Goal: Information Seeking & Learning: Learn about a topic

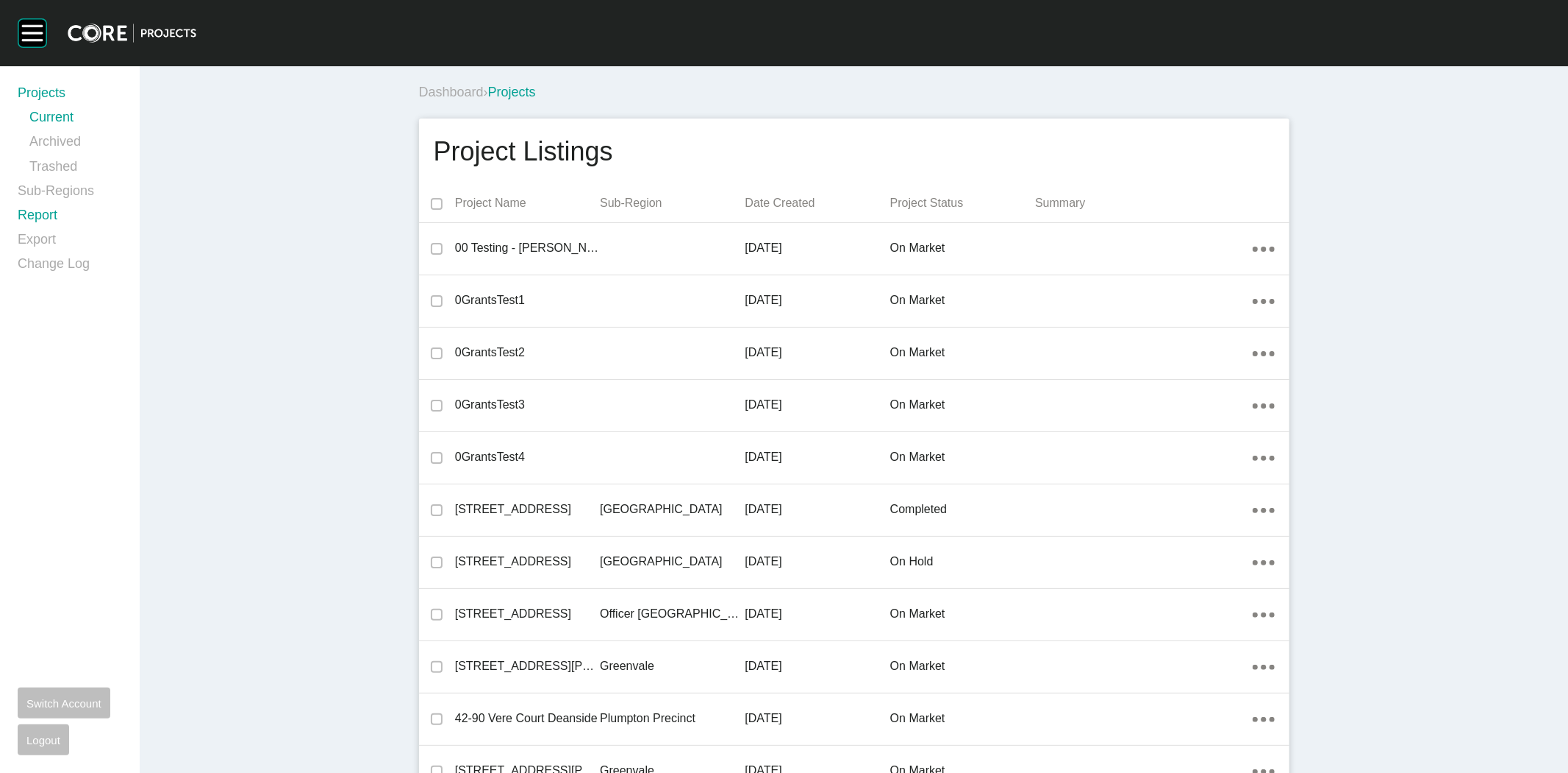
click at [38, 211] on link "Report" at bounding box center [69, 218] width 104 height 24
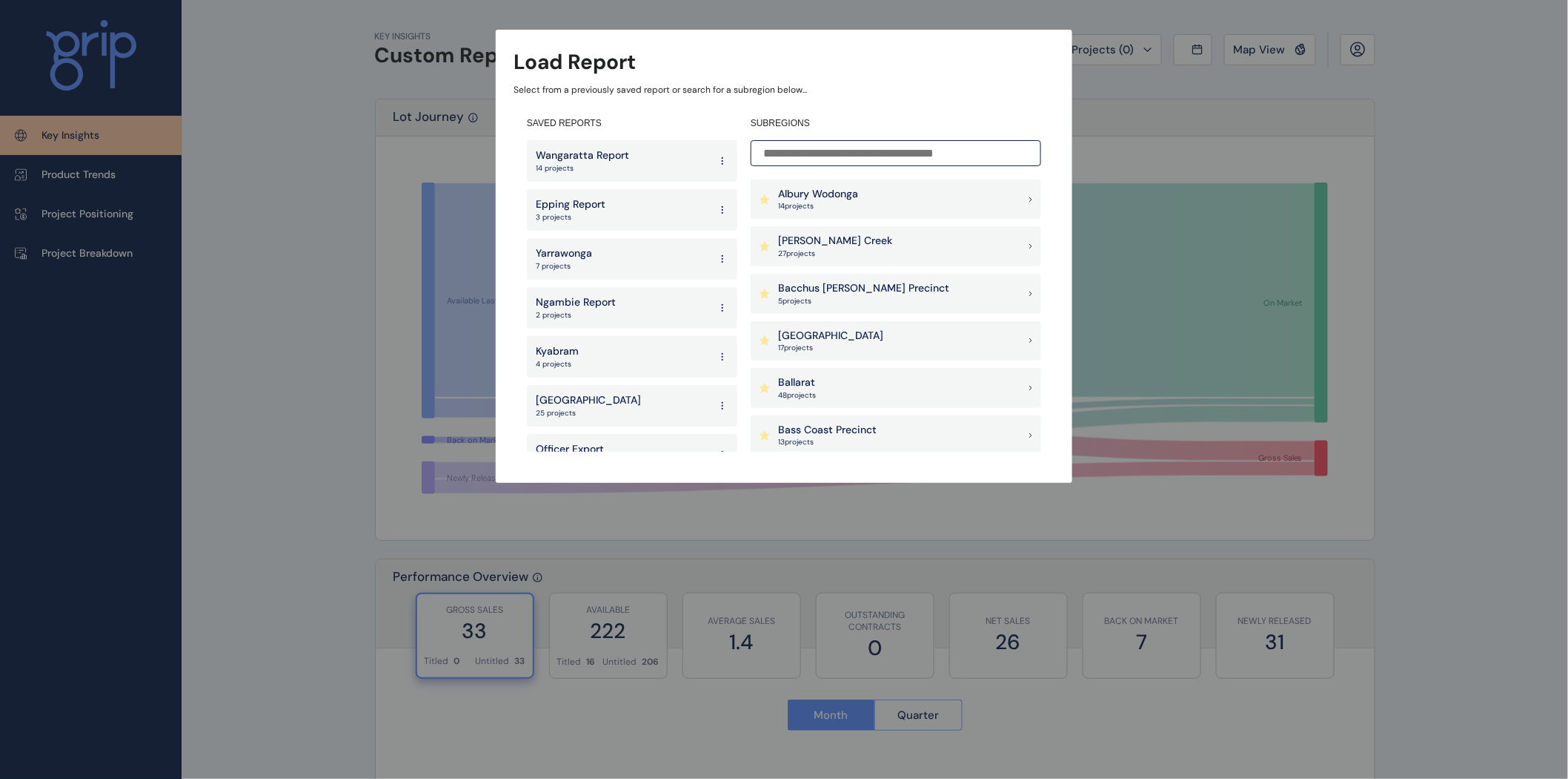
click at [807, 240] on p "[PERSON_NAME] Creek" at bounding box center [835, 241] width 115 height 14
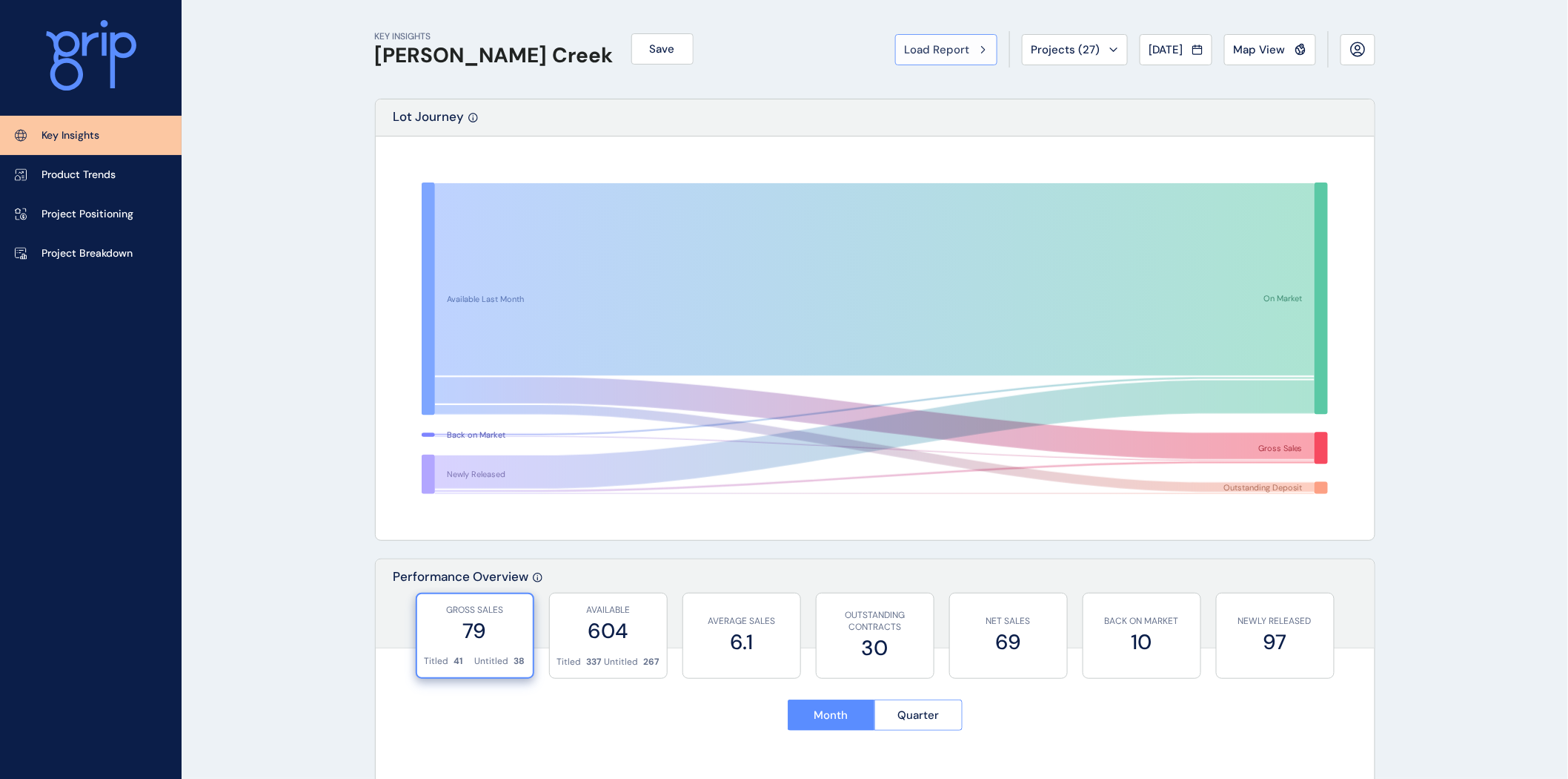
click at [952, 50] on span "Load Report" at bounding box center [938, 49] width 65 height 14
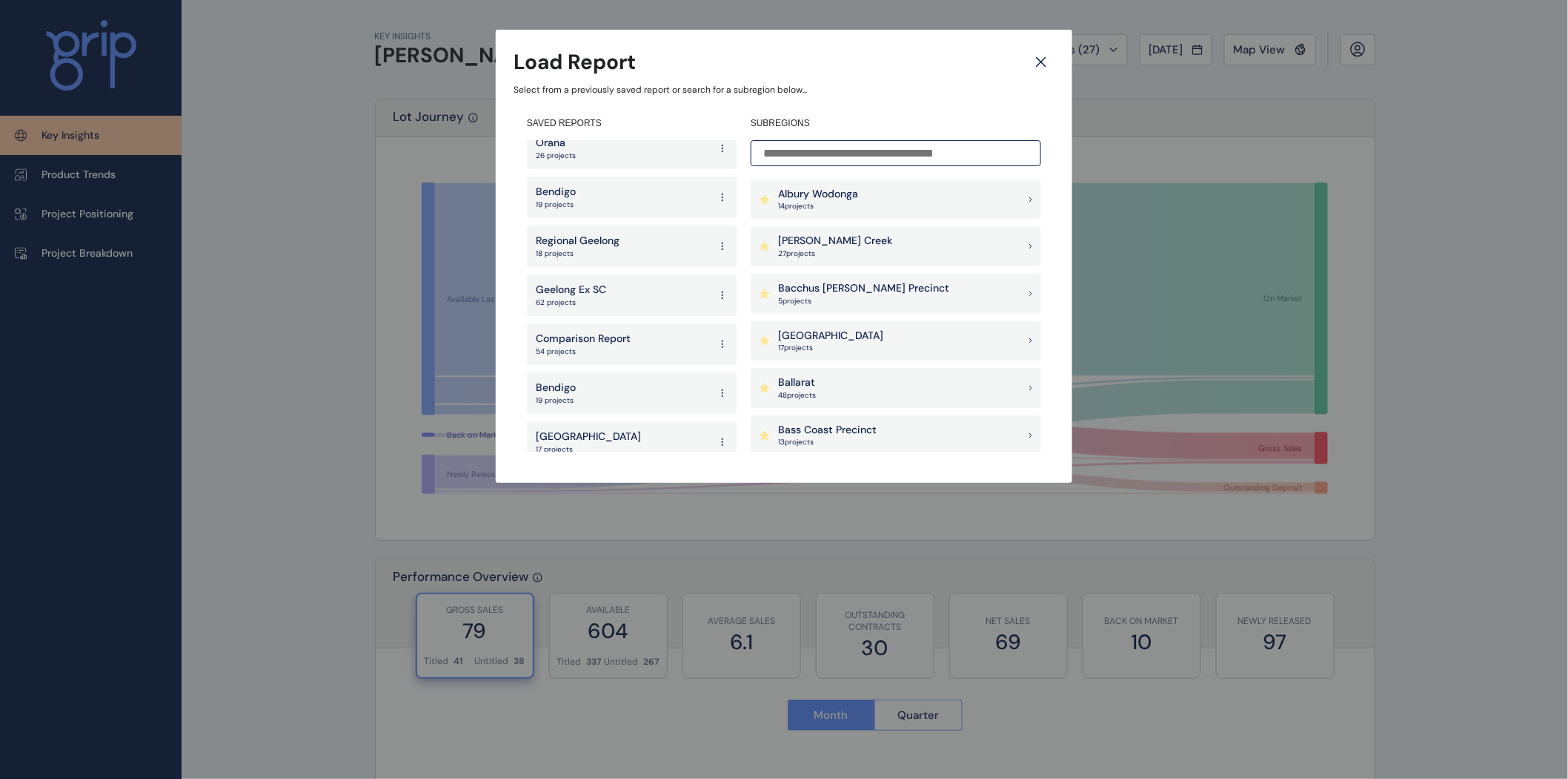
scroll to position [1176, 0]
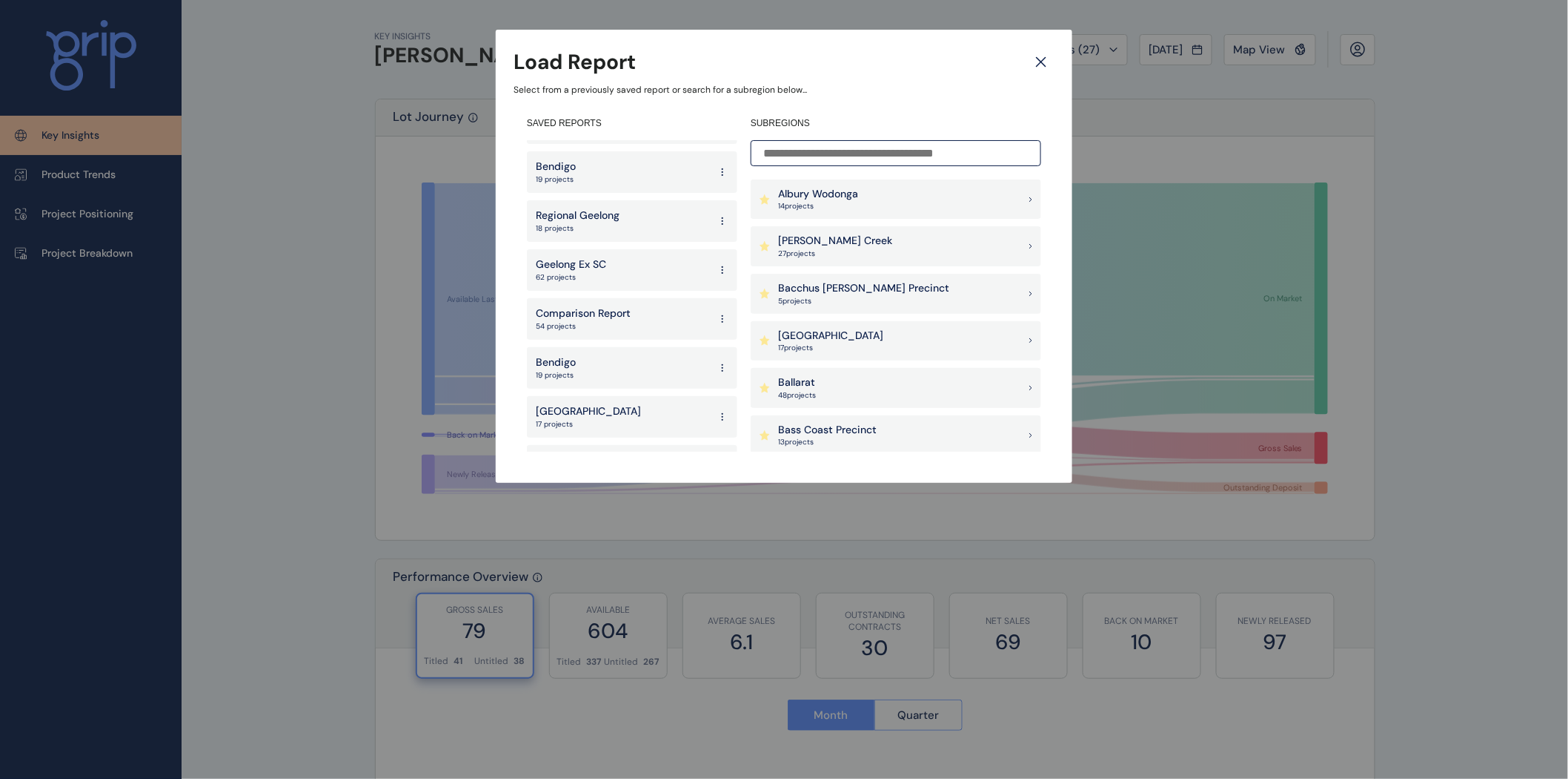
click at [621, 254] on div "Geelong Ex SC 62 projects" at bounding box center [631, 270] width 211 height 41
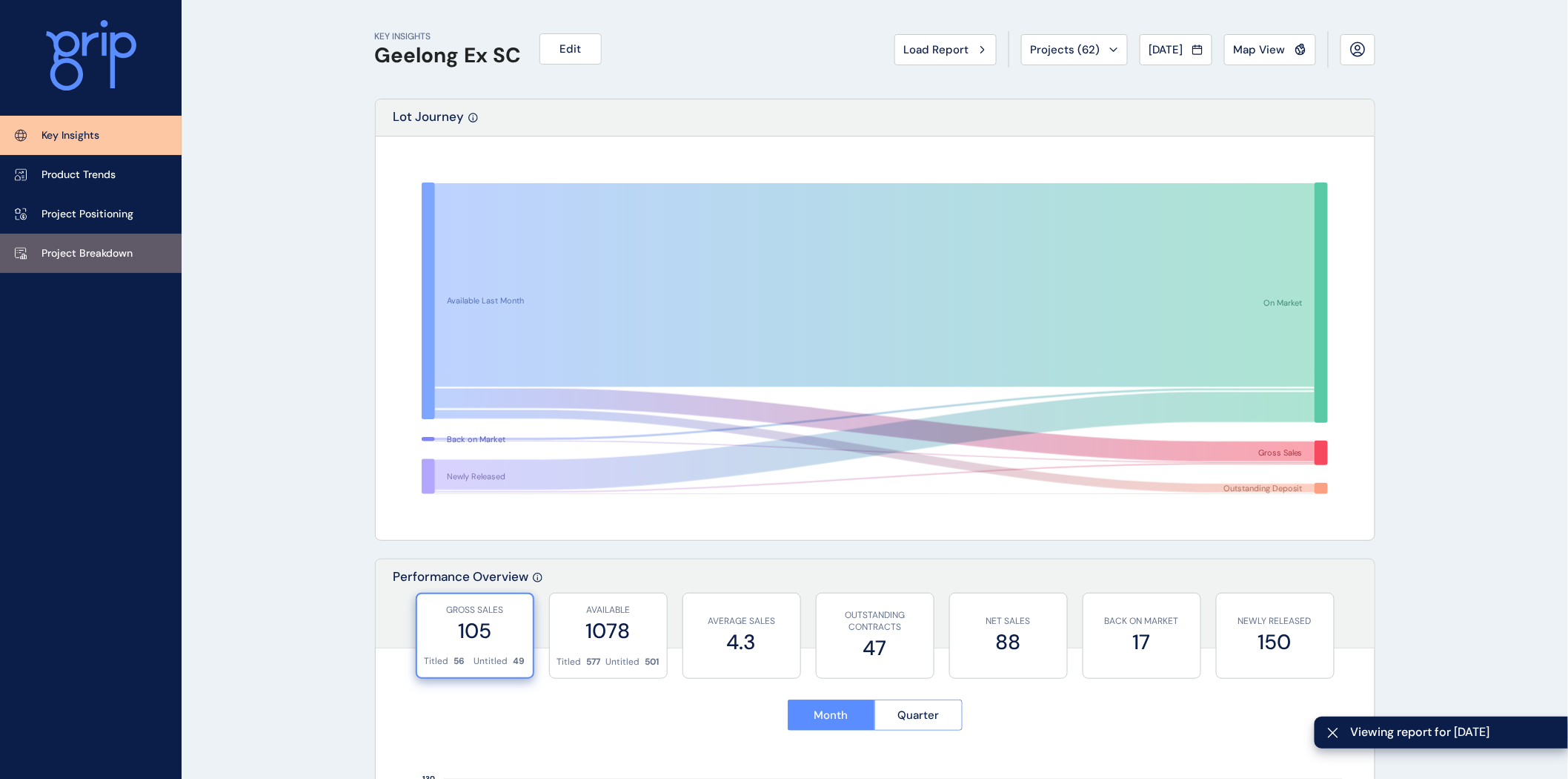
click at [93, 252] on p "Project Breakdown" at bounding box center [87, 253] width 91 height 14
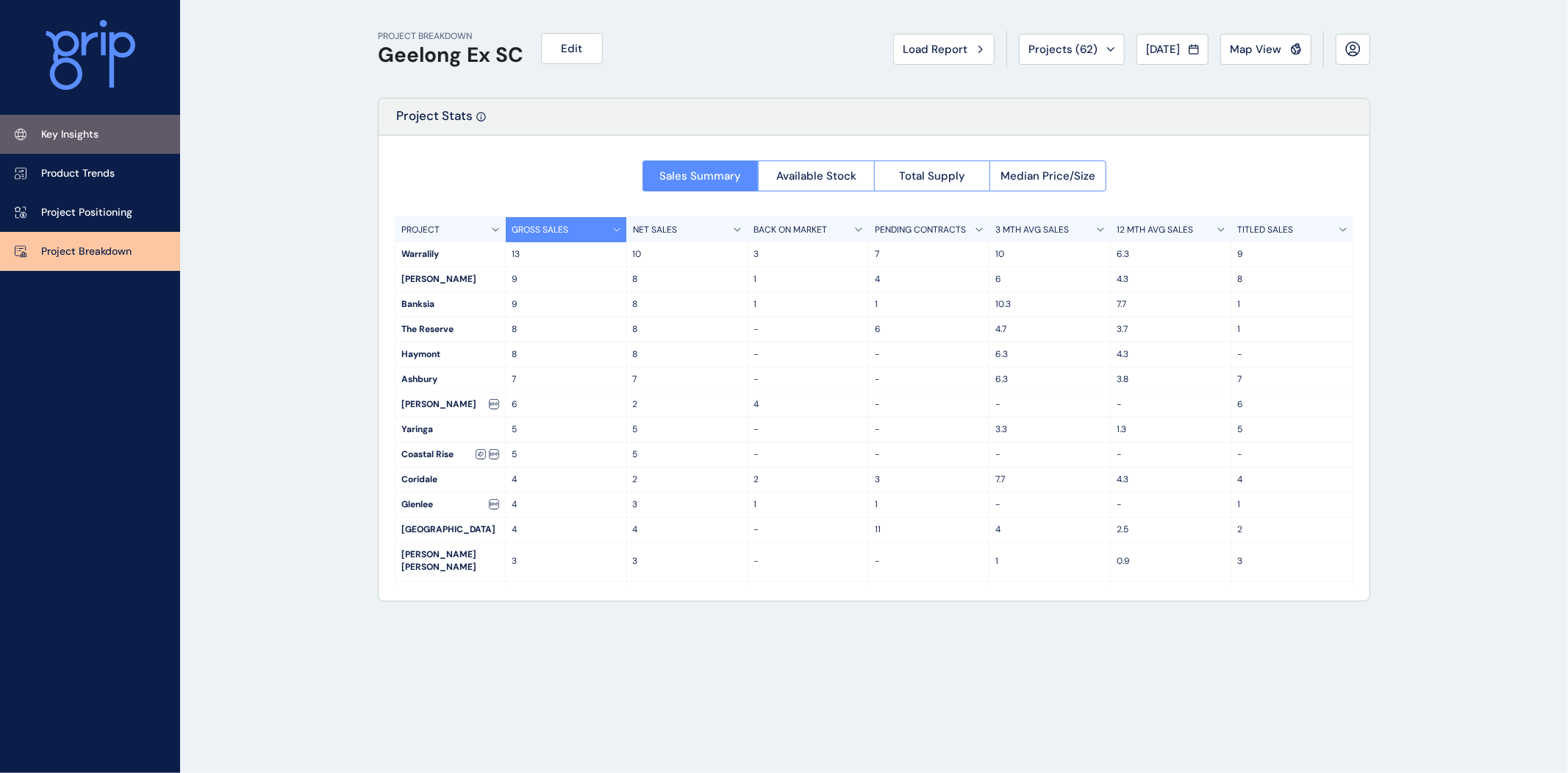
click at [100, 136] on link "Key Insights" at bounding box center [90, 134] width 180 height 39
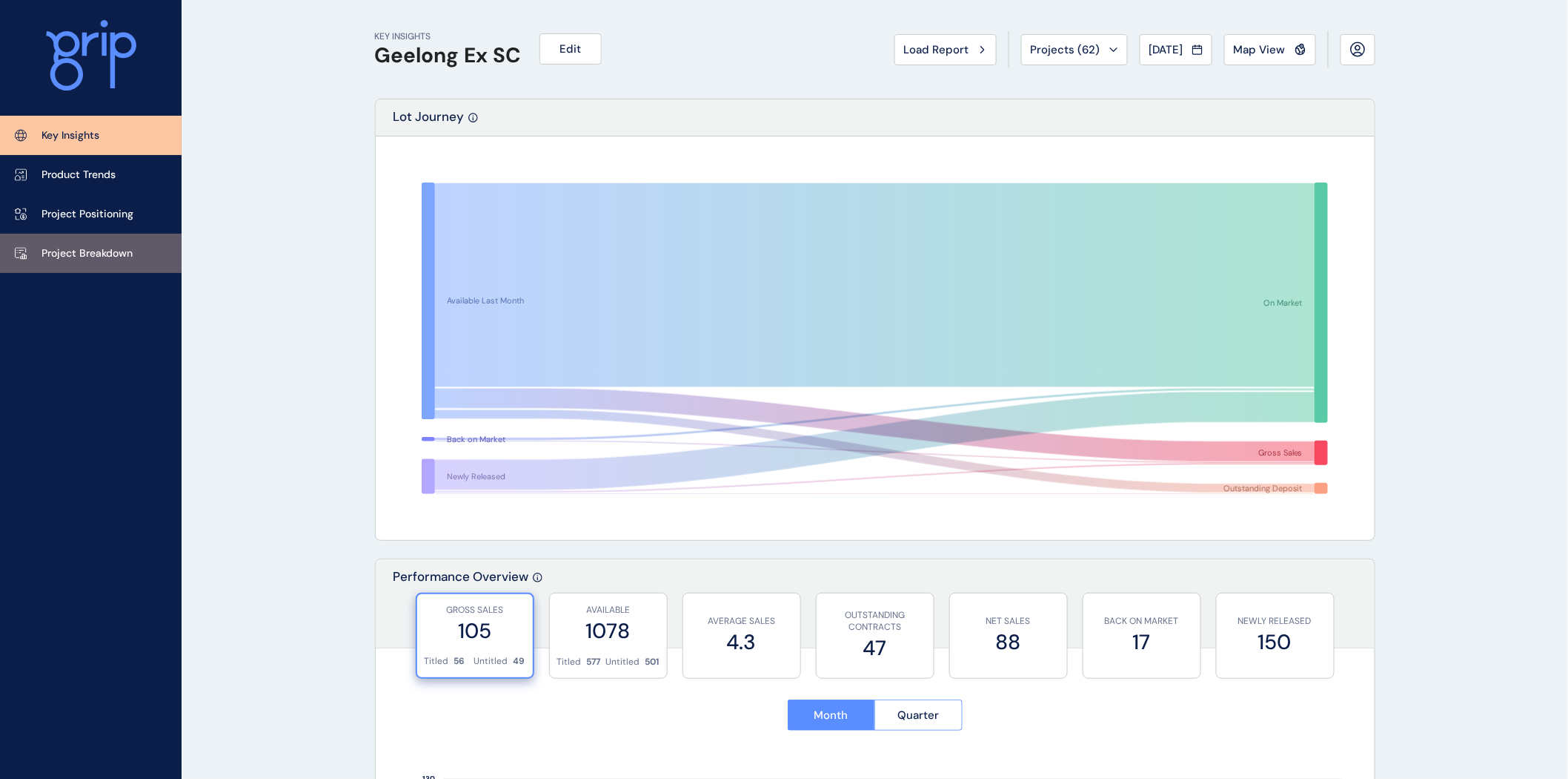
click at [85, 247] on p "Project Breakdown" at bounding box center [87, 253] width 91 height 14
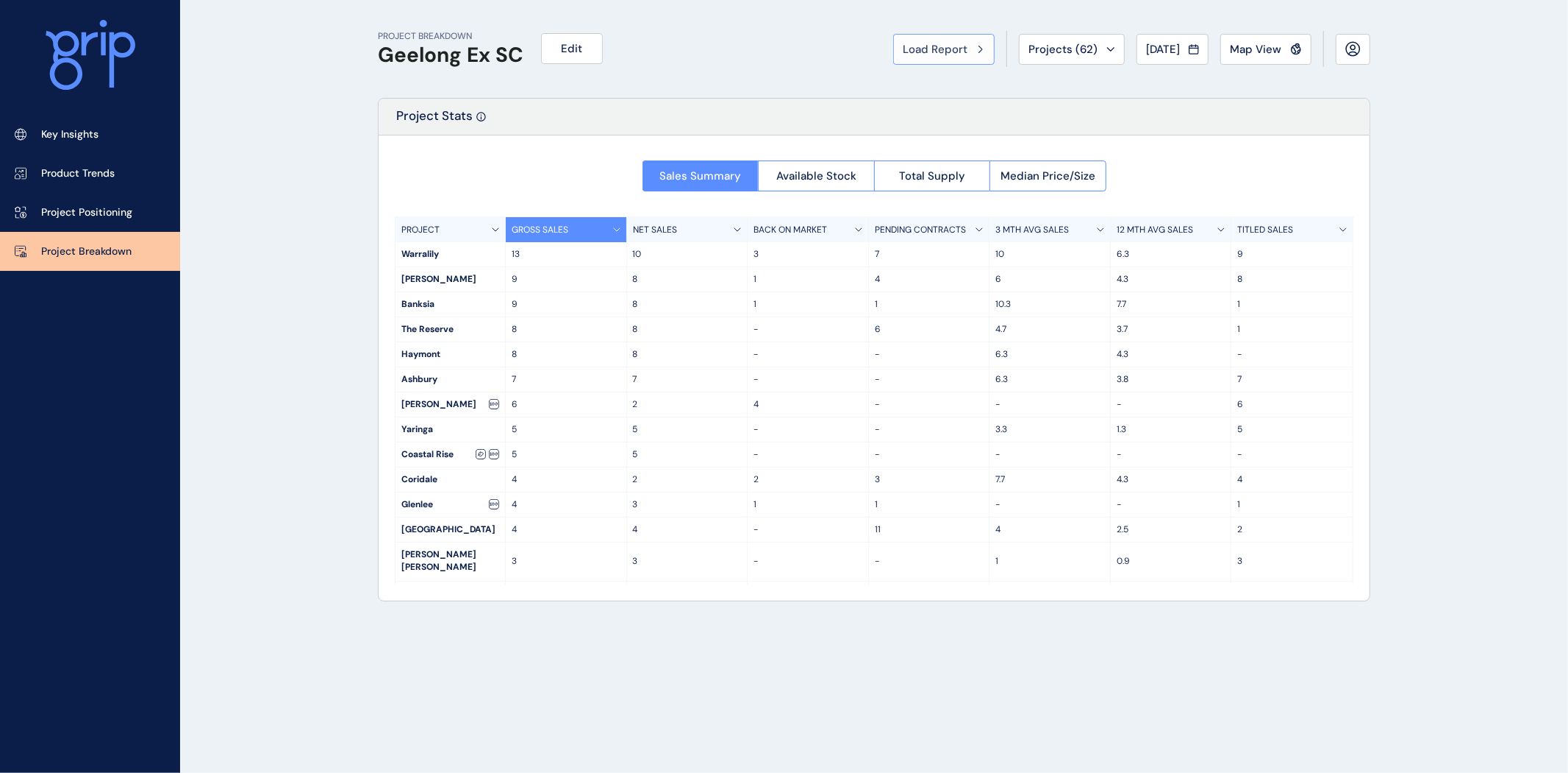
click at [950, 44] on span "Load Report" at bounding box center [936, 49] width 65 height 14
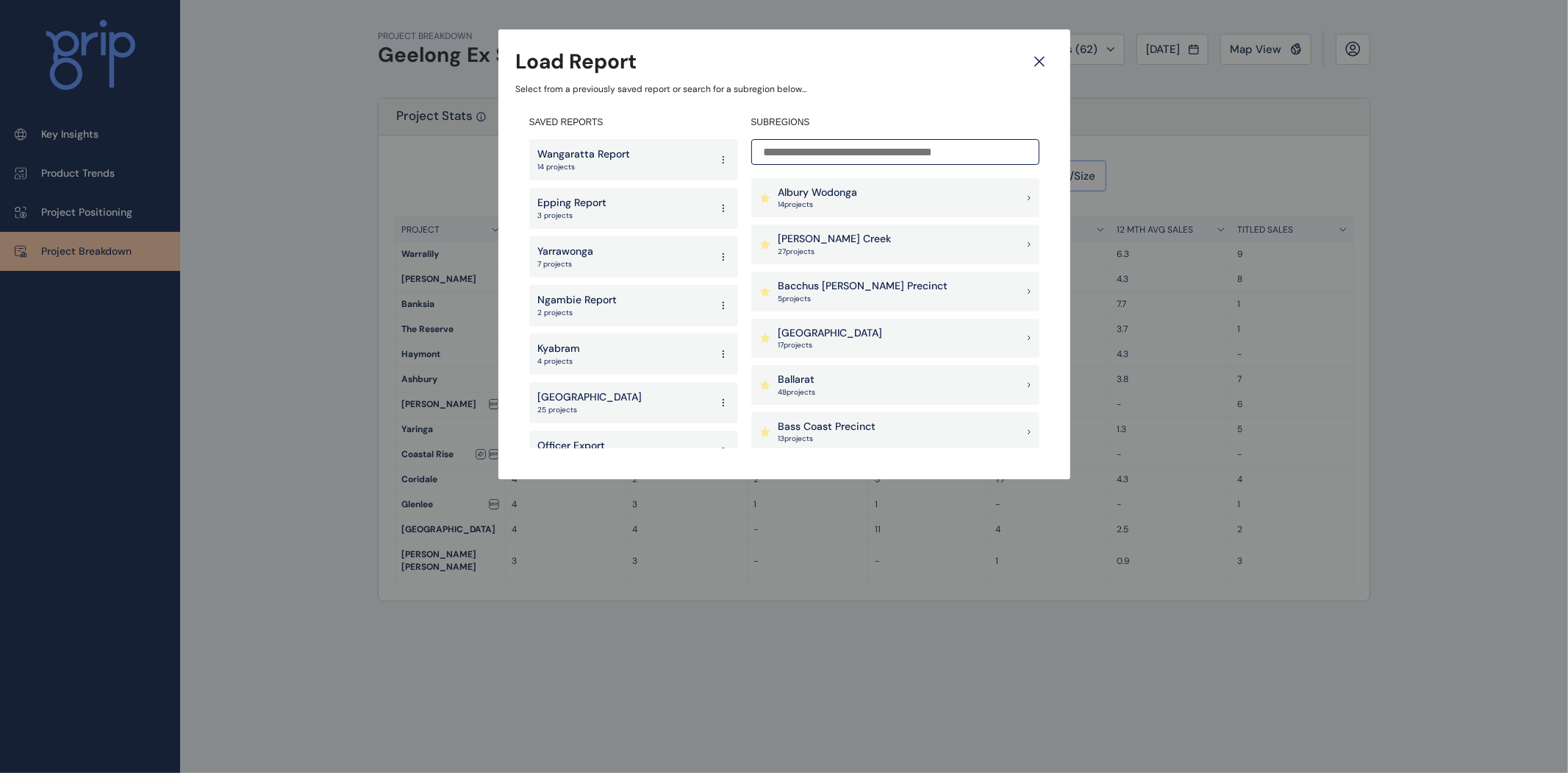
click at [810, 239] on p "[PERSON_NAME] Creek" at bounding box center [835, 239] width 114 height 14
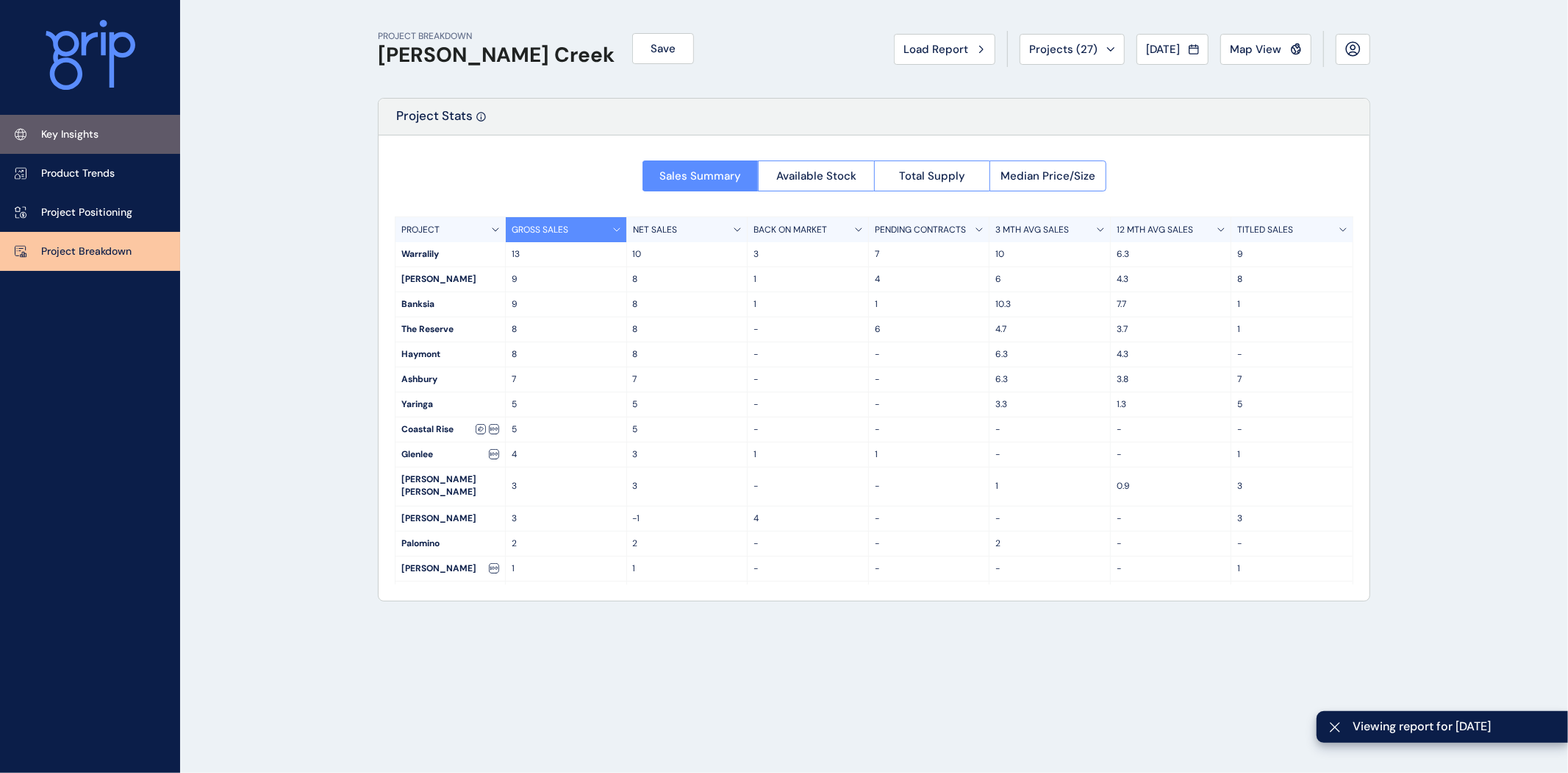
click at [104, 136] on link "Key Insights" at bounding box center [90, 134] width 180 height 39
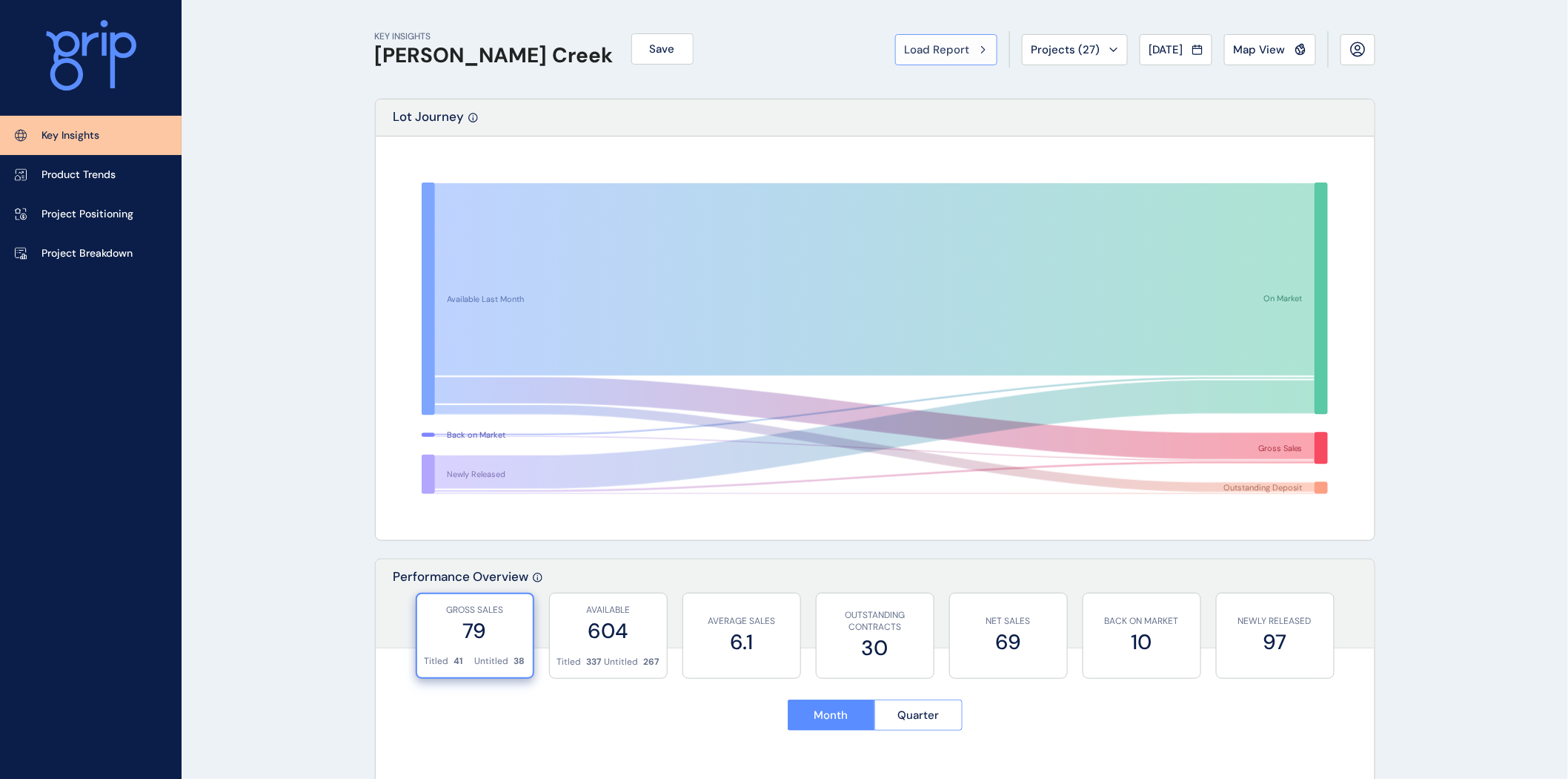
click at [924, 48] on span "Load Report" at bounding box center [938, 49] width 65 height 14
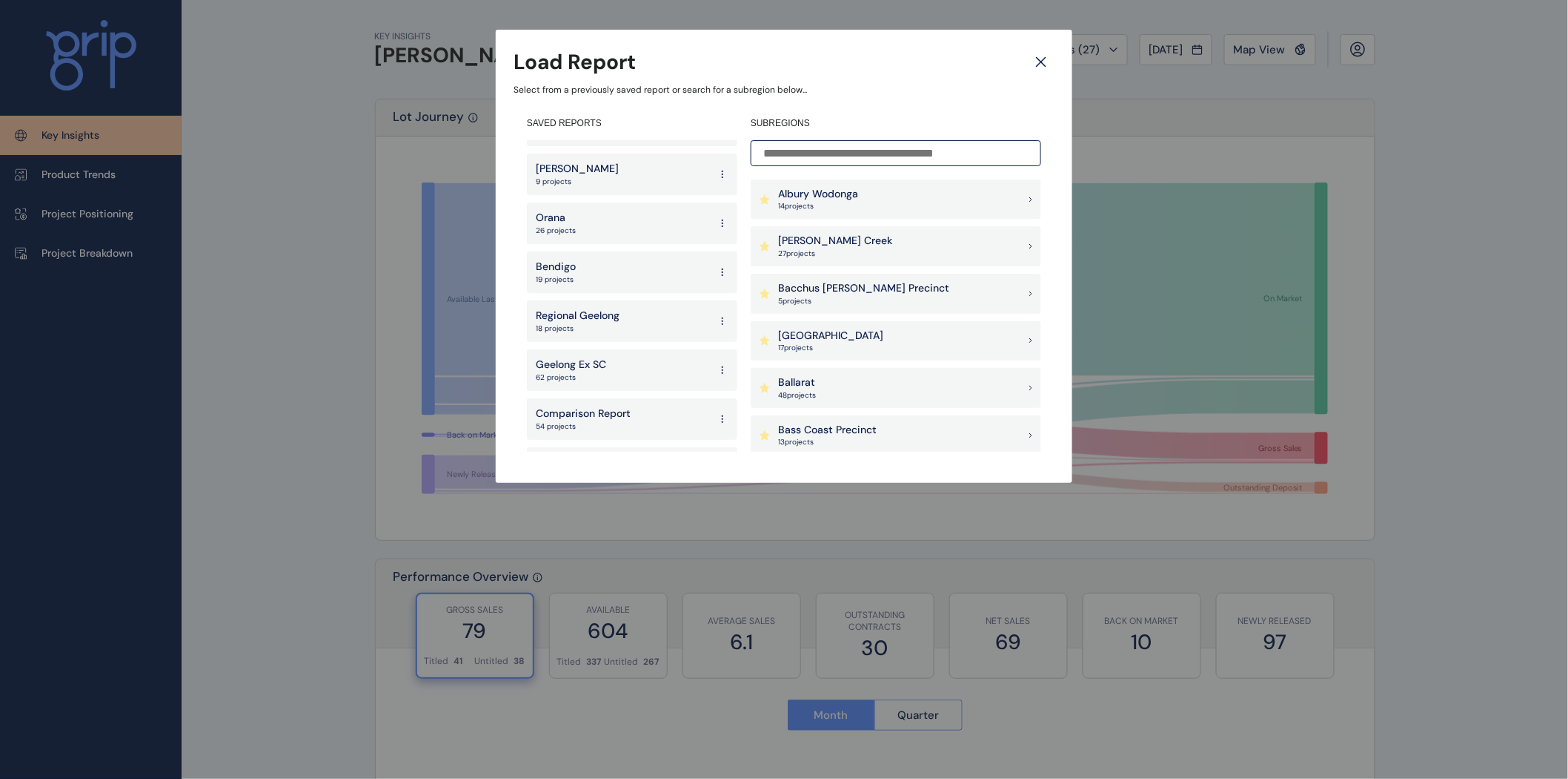
scroll to position [1098, 0]
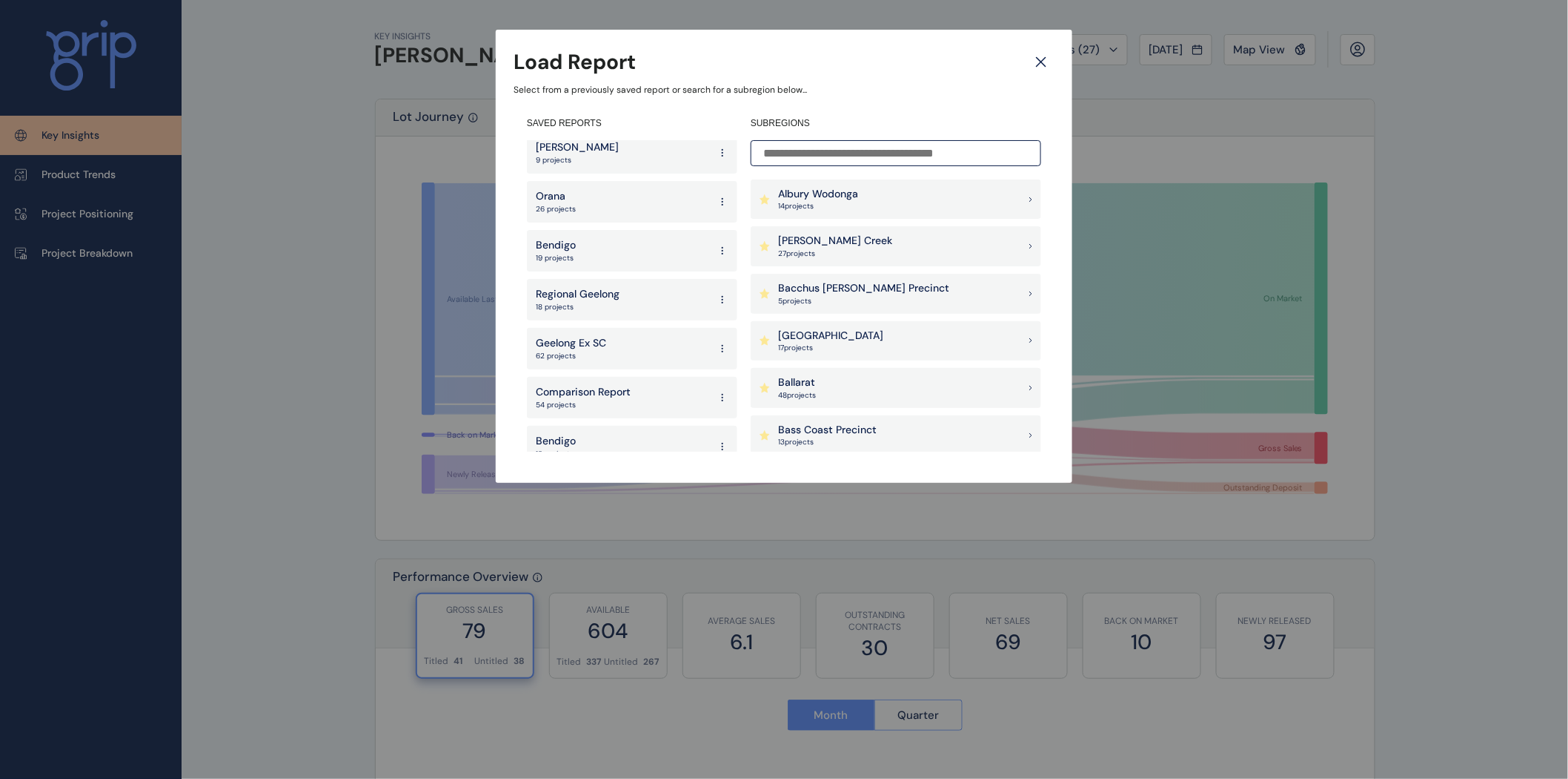
click at [648, 341] on div "Geelong Ex SC 62 projects" at bounding box center [631, 348] width 211 height 41
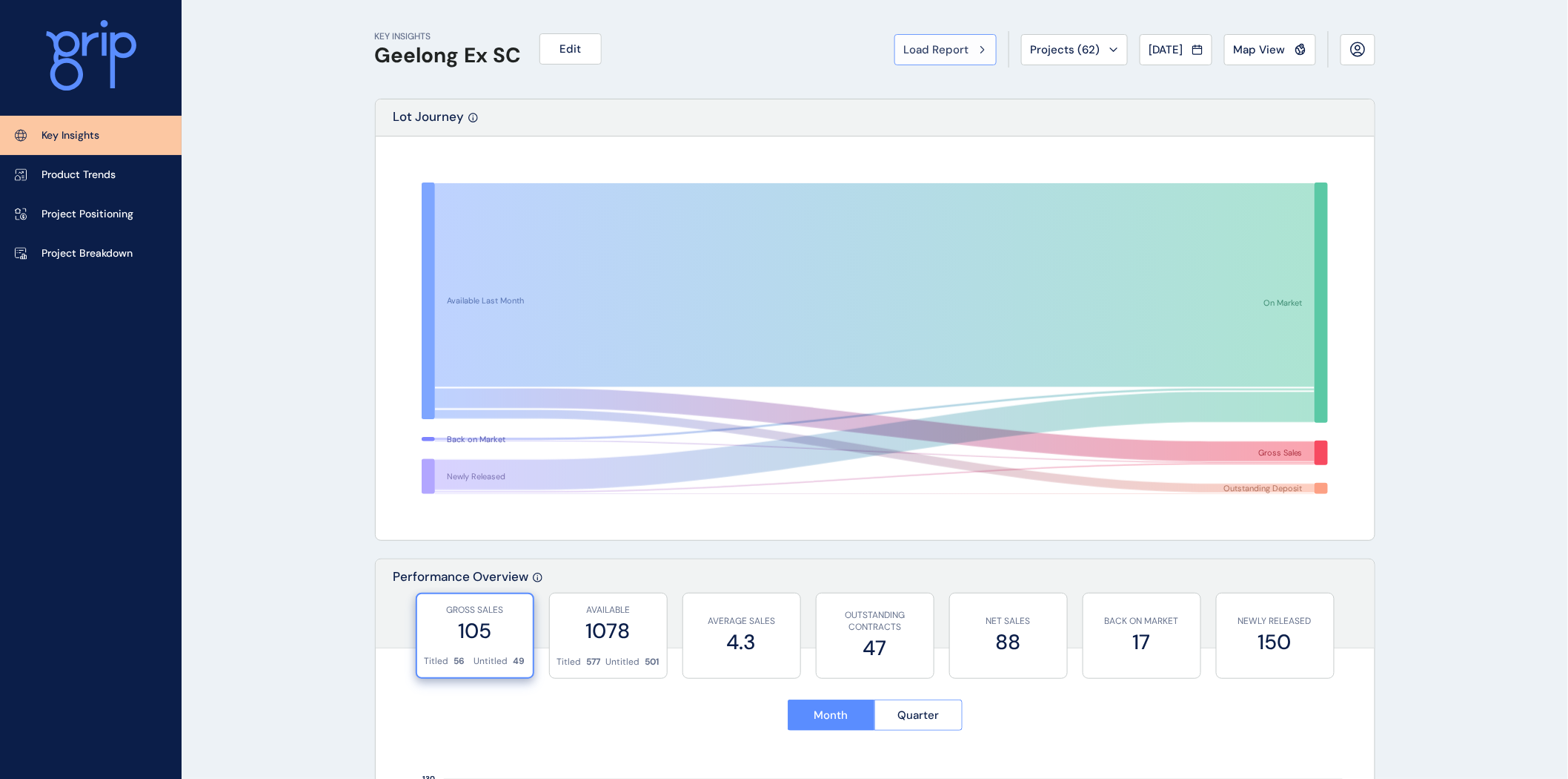
click at [943, 53] on span "Load Report" at bounding box center [937, 49] width 65 height 14
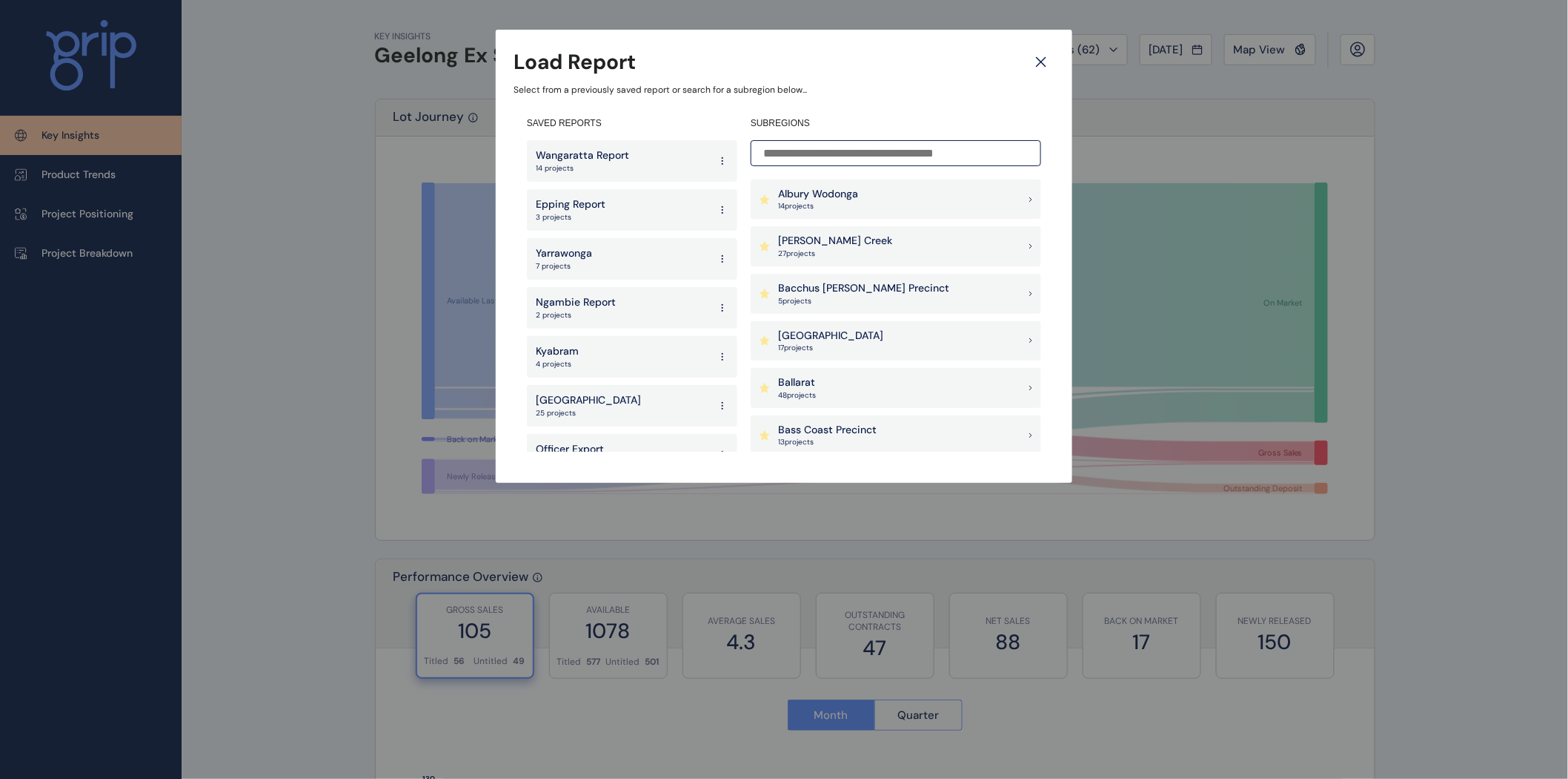
click at [864, 249] on div "[PERSON_NAME] Creek 27 project s" at bounding box center [896, 247] width 291 height 40
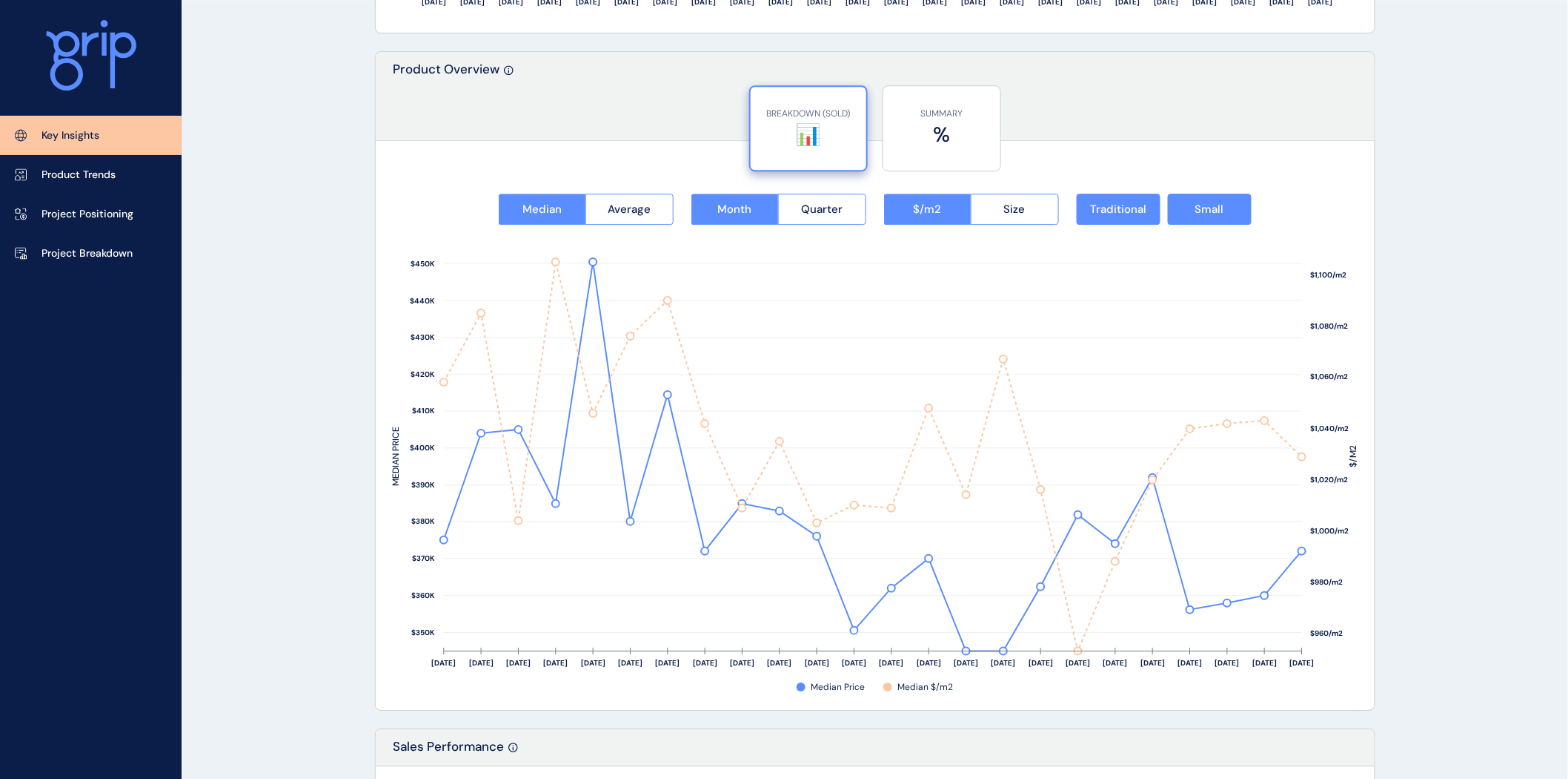
scroll to position [1809, 0]
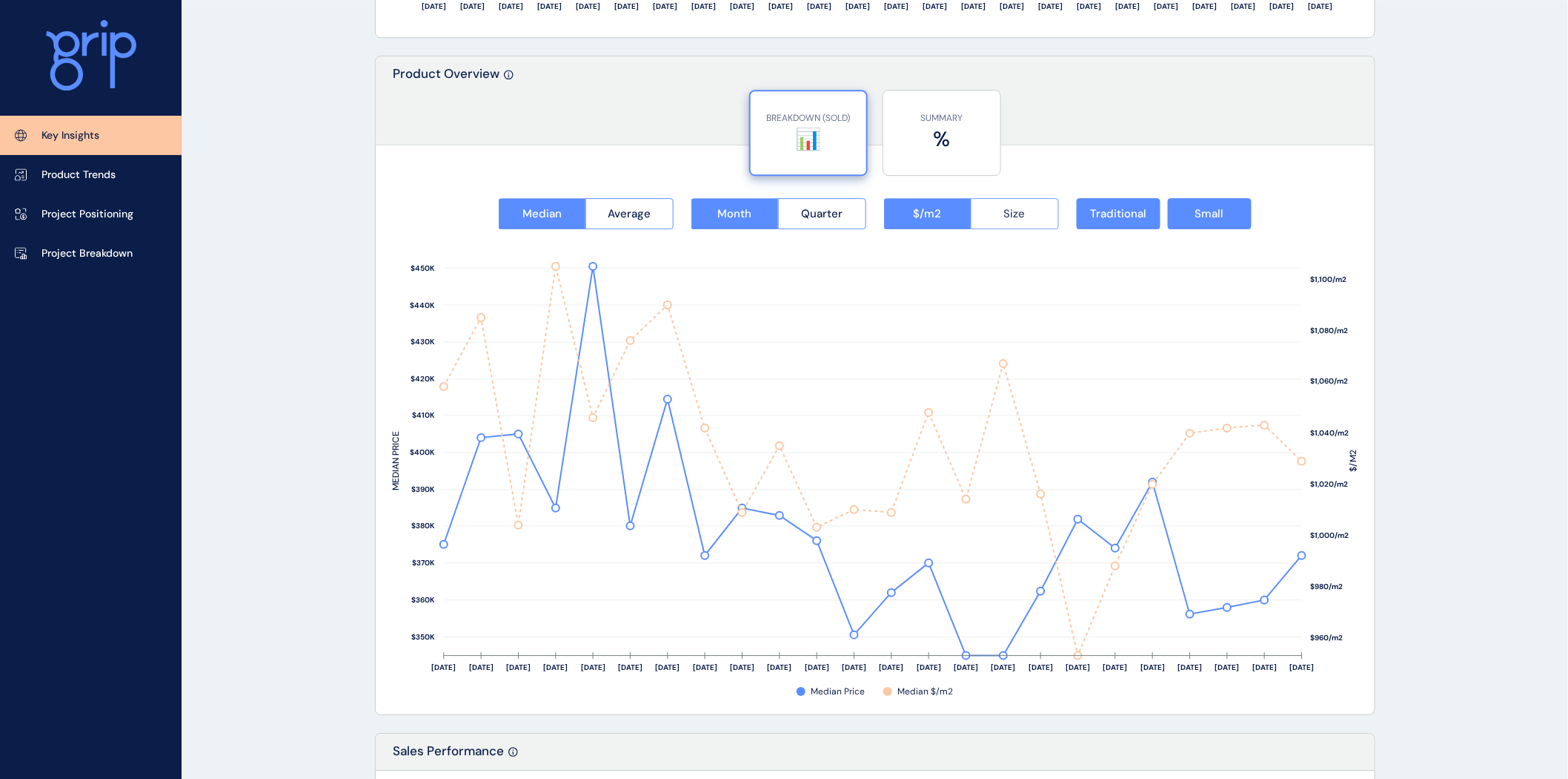
drag, startPoint x: 994, startPoint y: 215, endPoint x: 1002, endPoint y: 216, distance: 8.1
click at [994, 215] on button "Size" at bounding box center [1015, 214] width 89 height 31
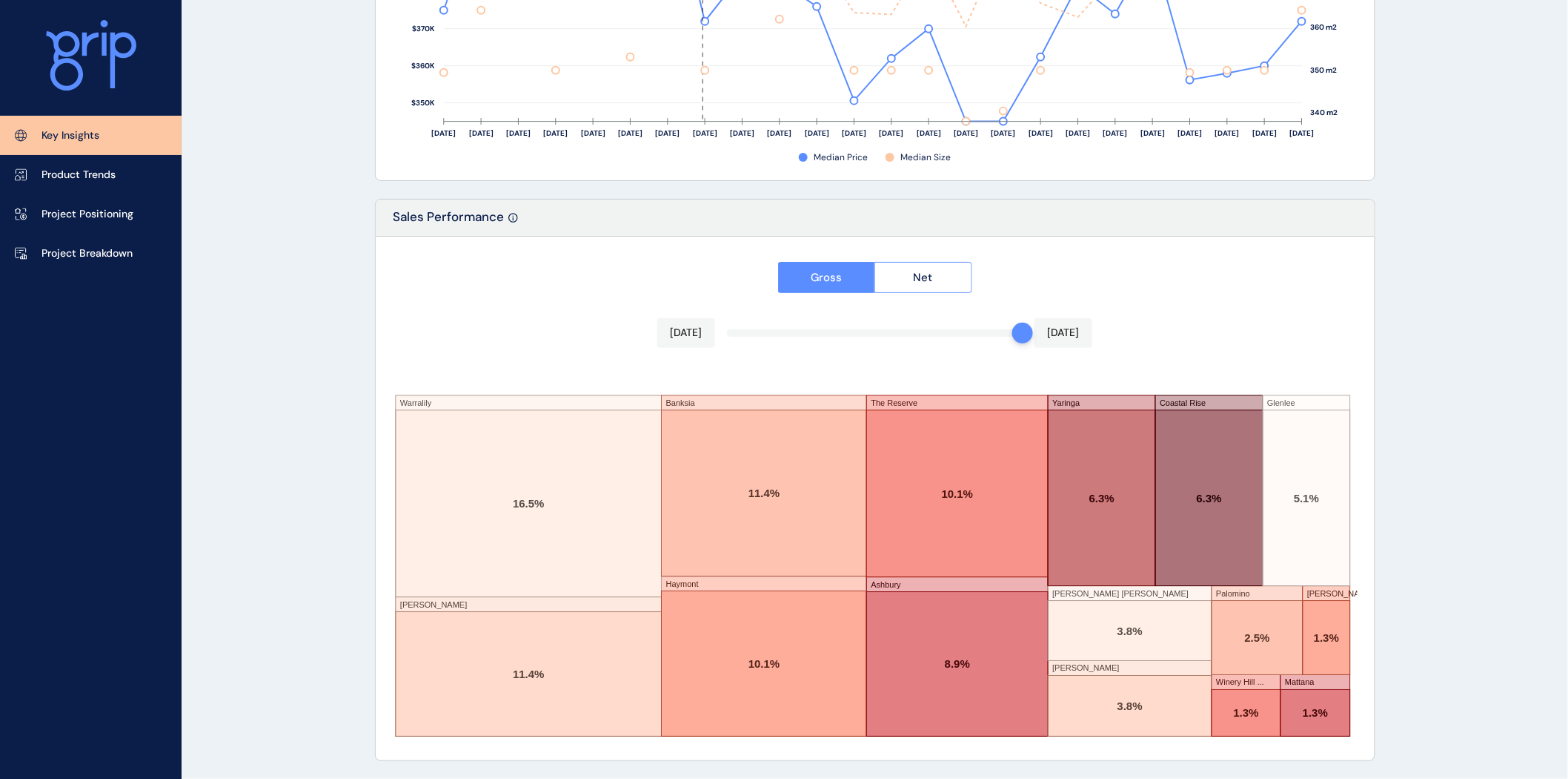
scroll to position [2344, 0]
click at [45, 168] on p "Product Trends" at bounding box center [78, 174] width 74 height 14
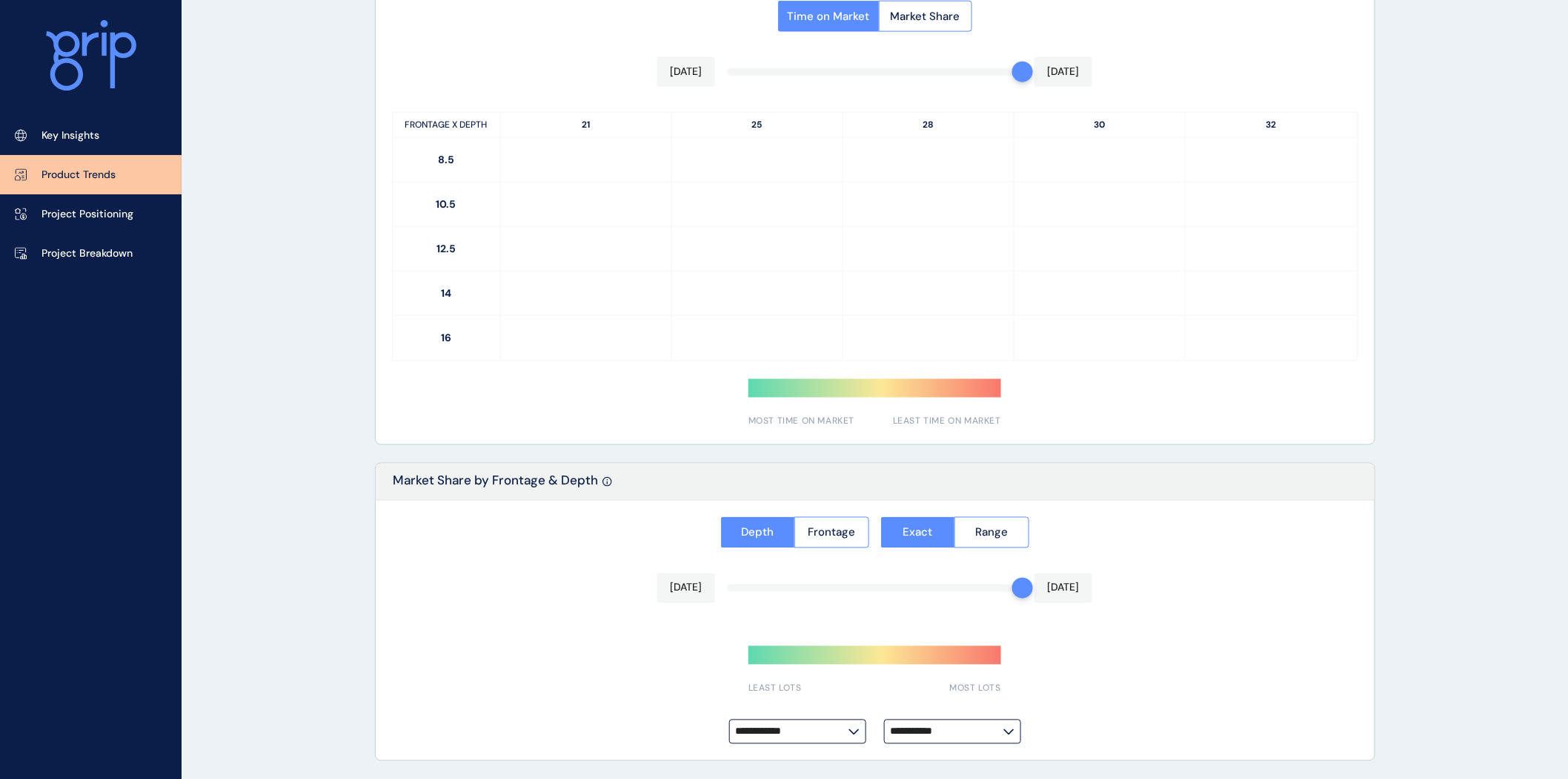
type input "**********"
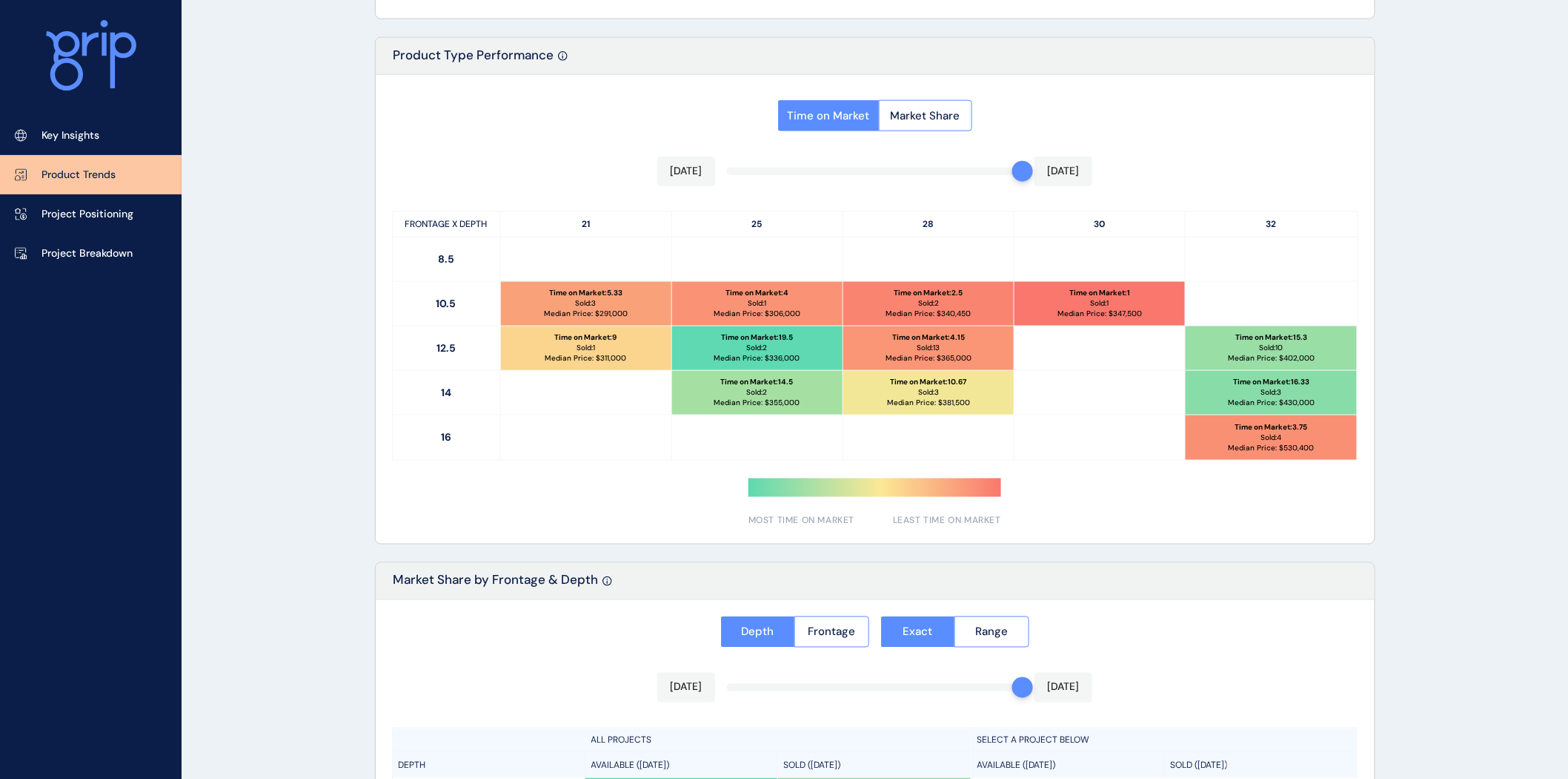
scroll to position [677, 0]
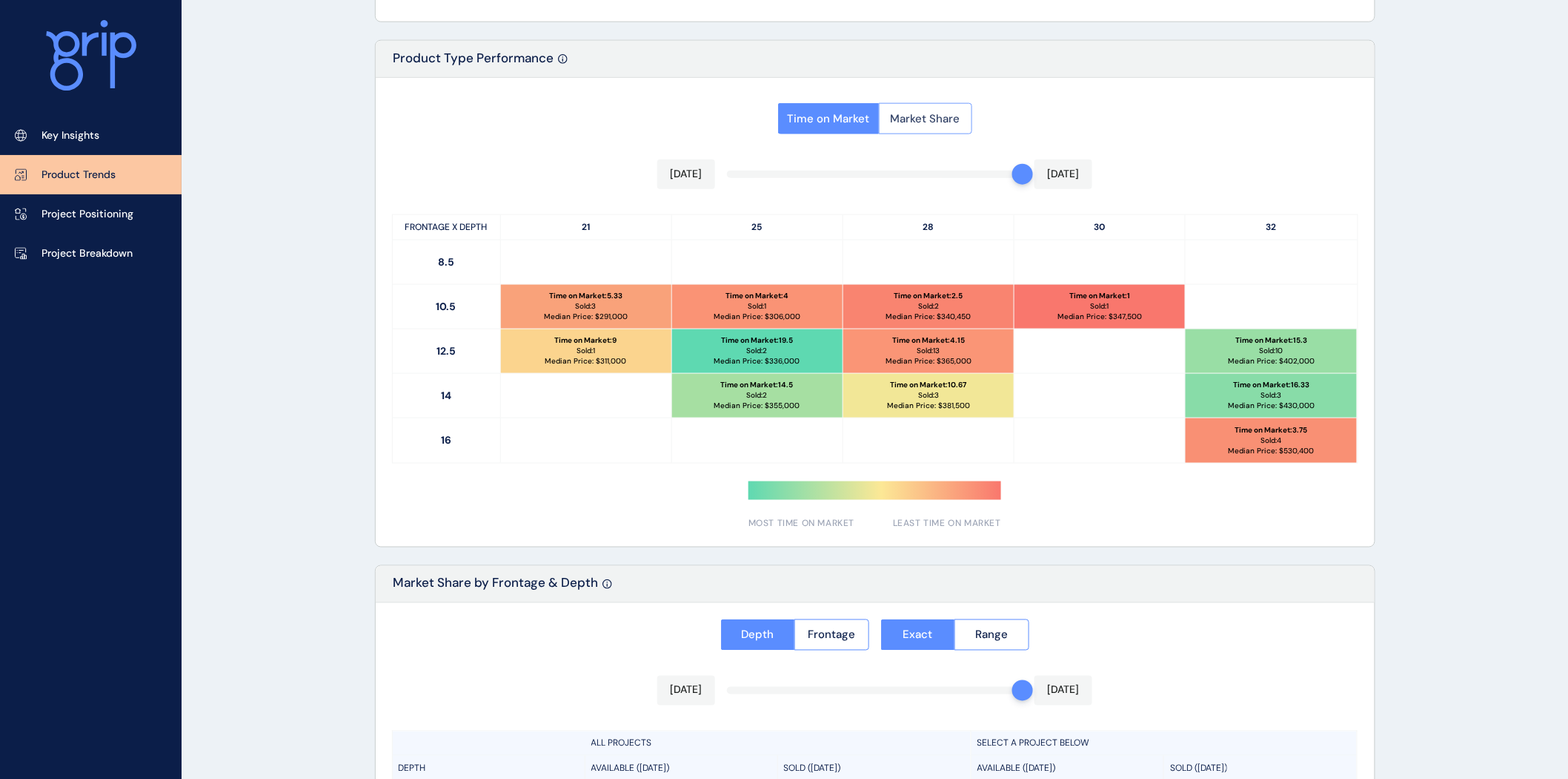
click at [937, 120] on span "Market Share" at bounding box center [926, 118] width 69 height 14
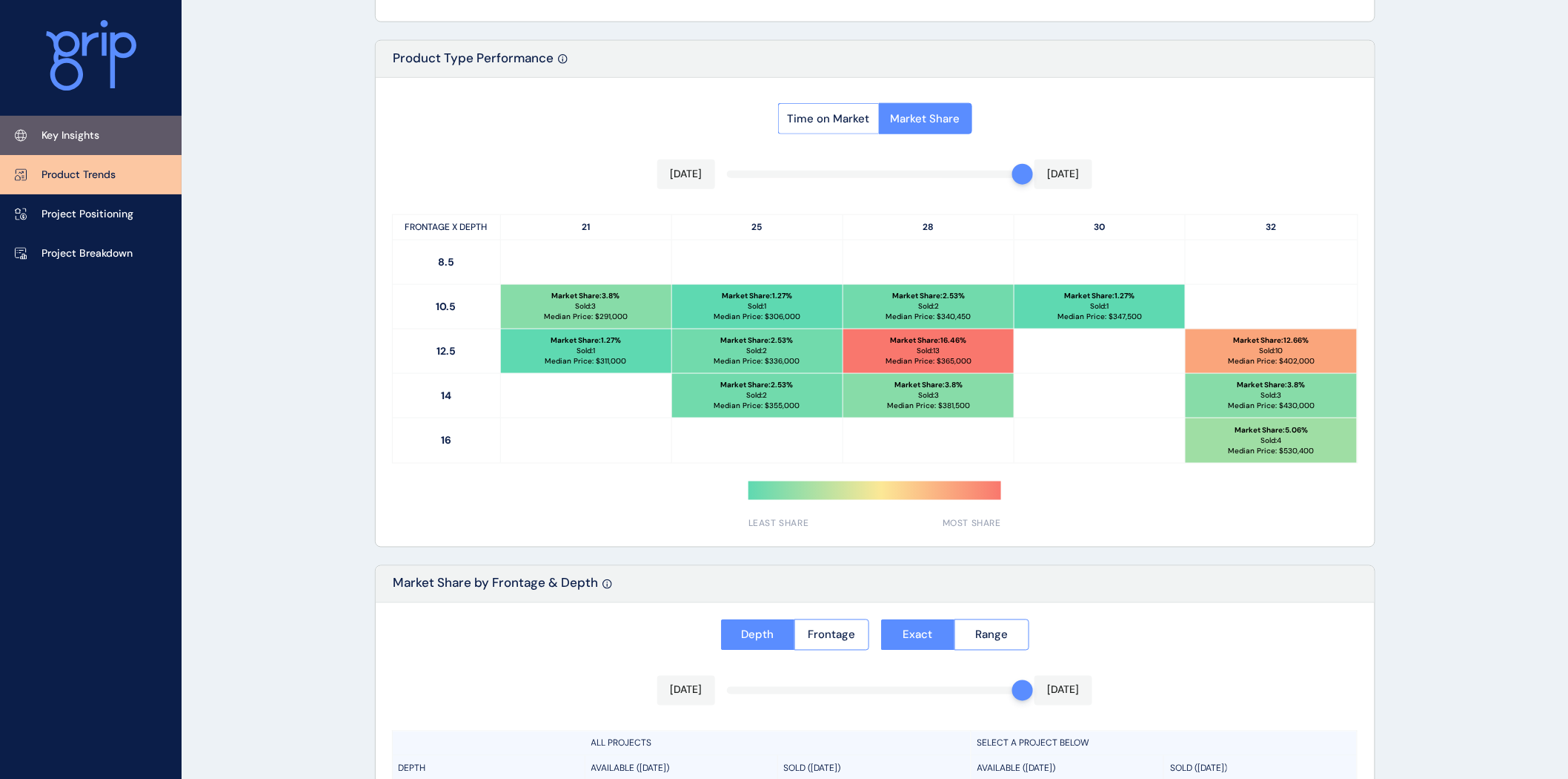
click at [94, 131] on p "Key Insights" at bounding box center [70, 135] width 58 height 14
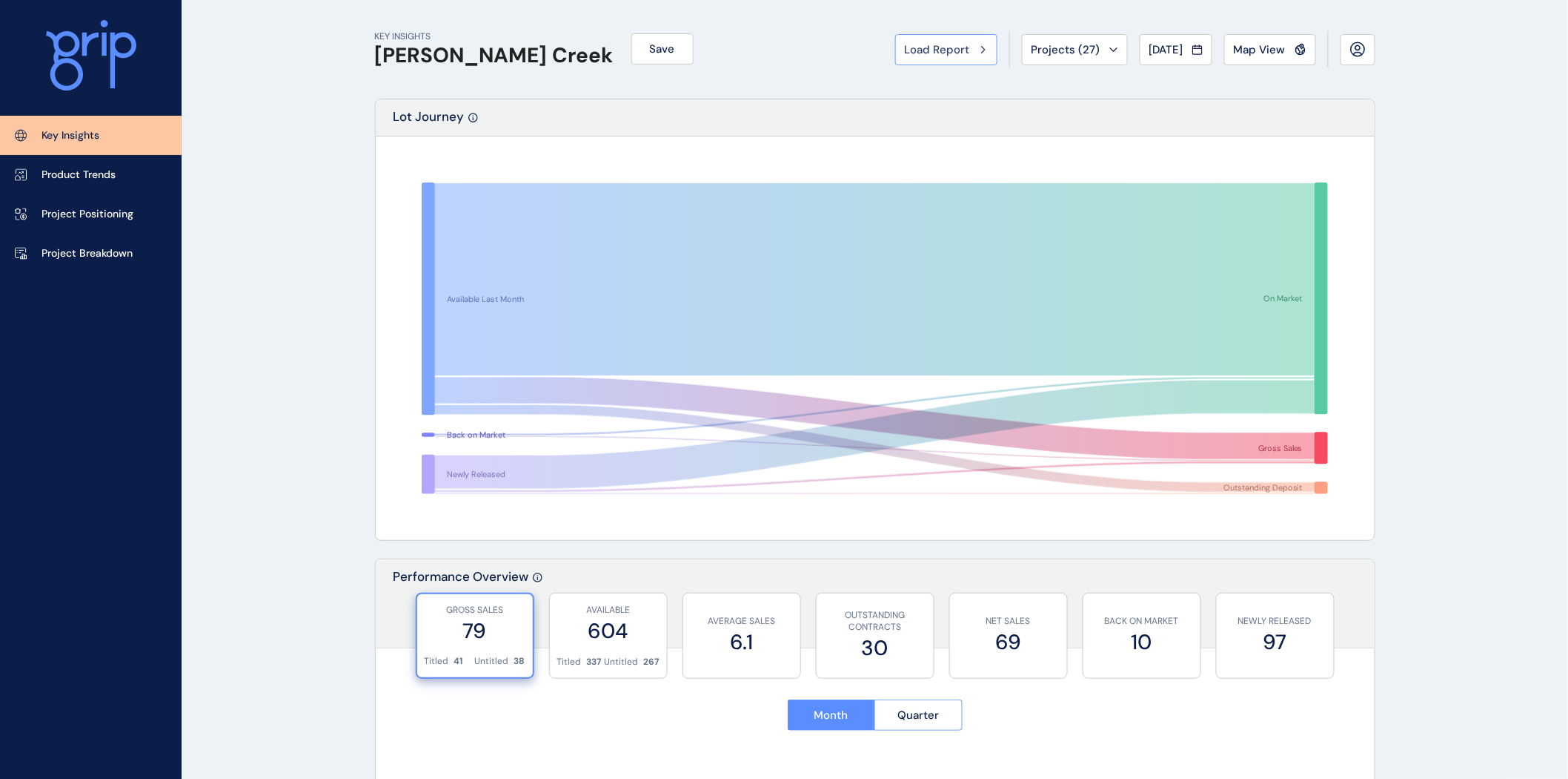
click at [937, 50] on span "Load Report" at bounding box center [938, 49] width 65 height 14
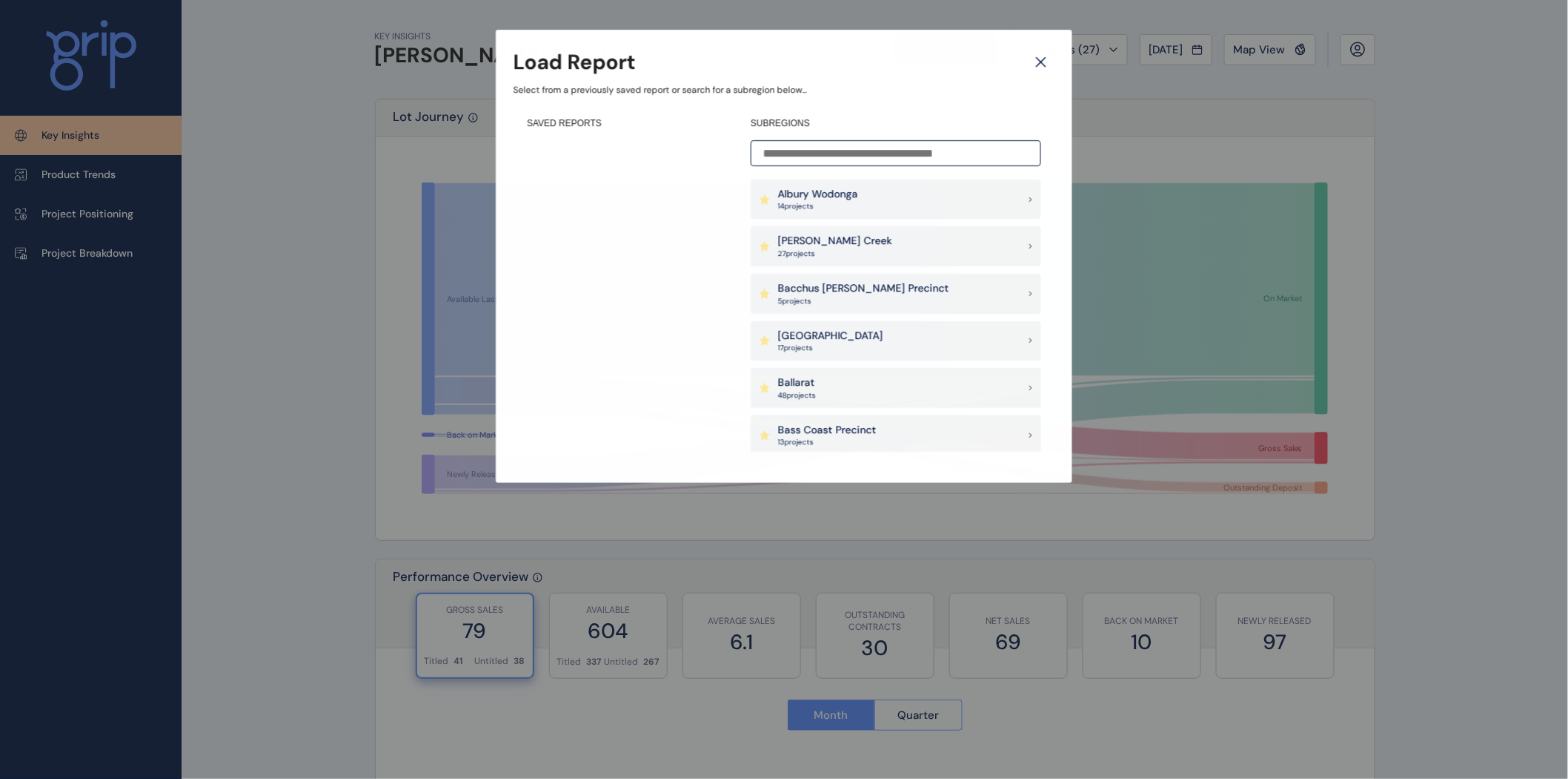
click at [846, 148] on input at bounding box center [896, 153] width 291 height 26
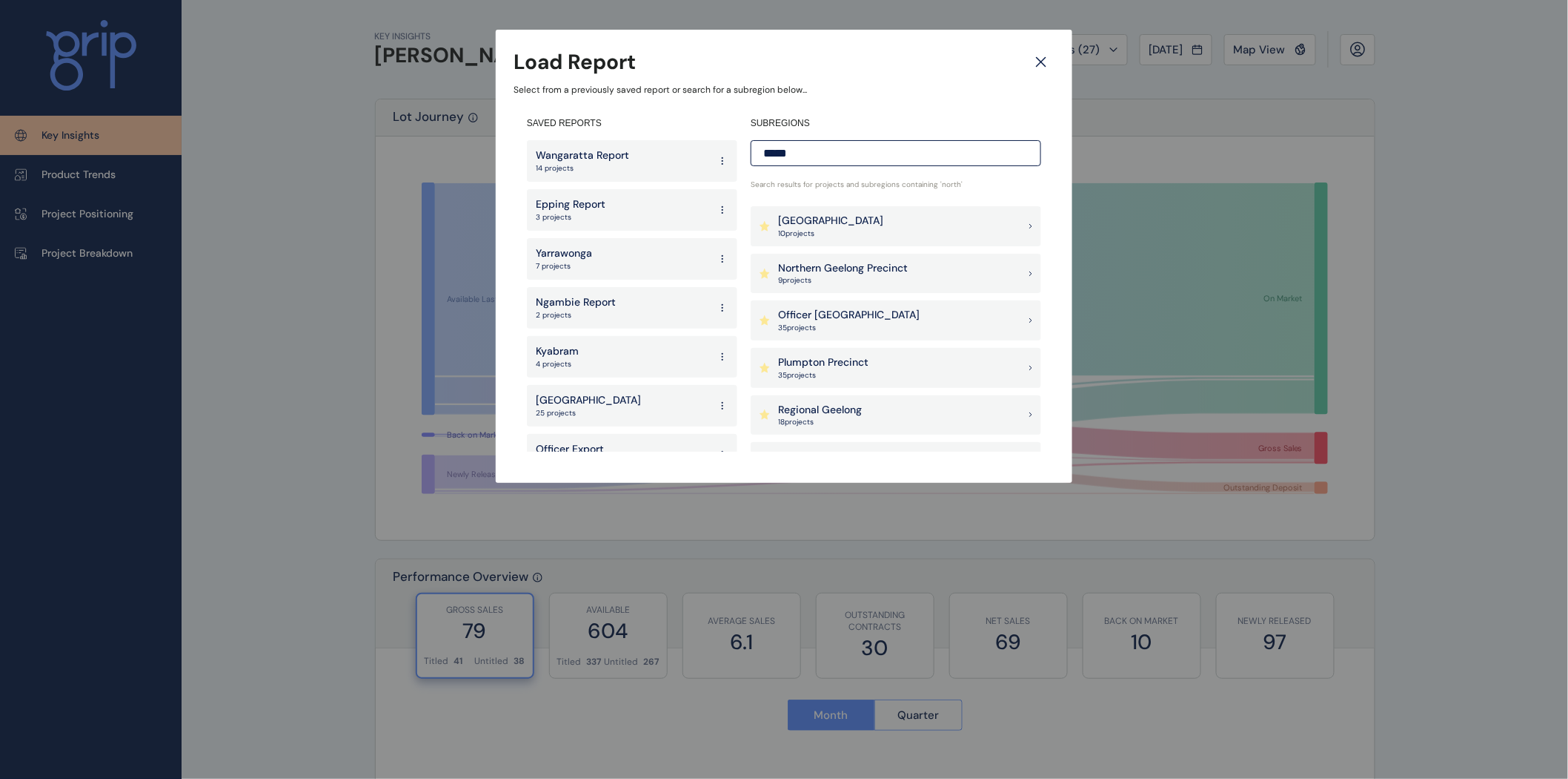
scroll to position [182, 0]
type input "*****"
click at [835, 271] on p "Northern Geelong Precinct" at bounding box center [843, 272] width 130 height 14
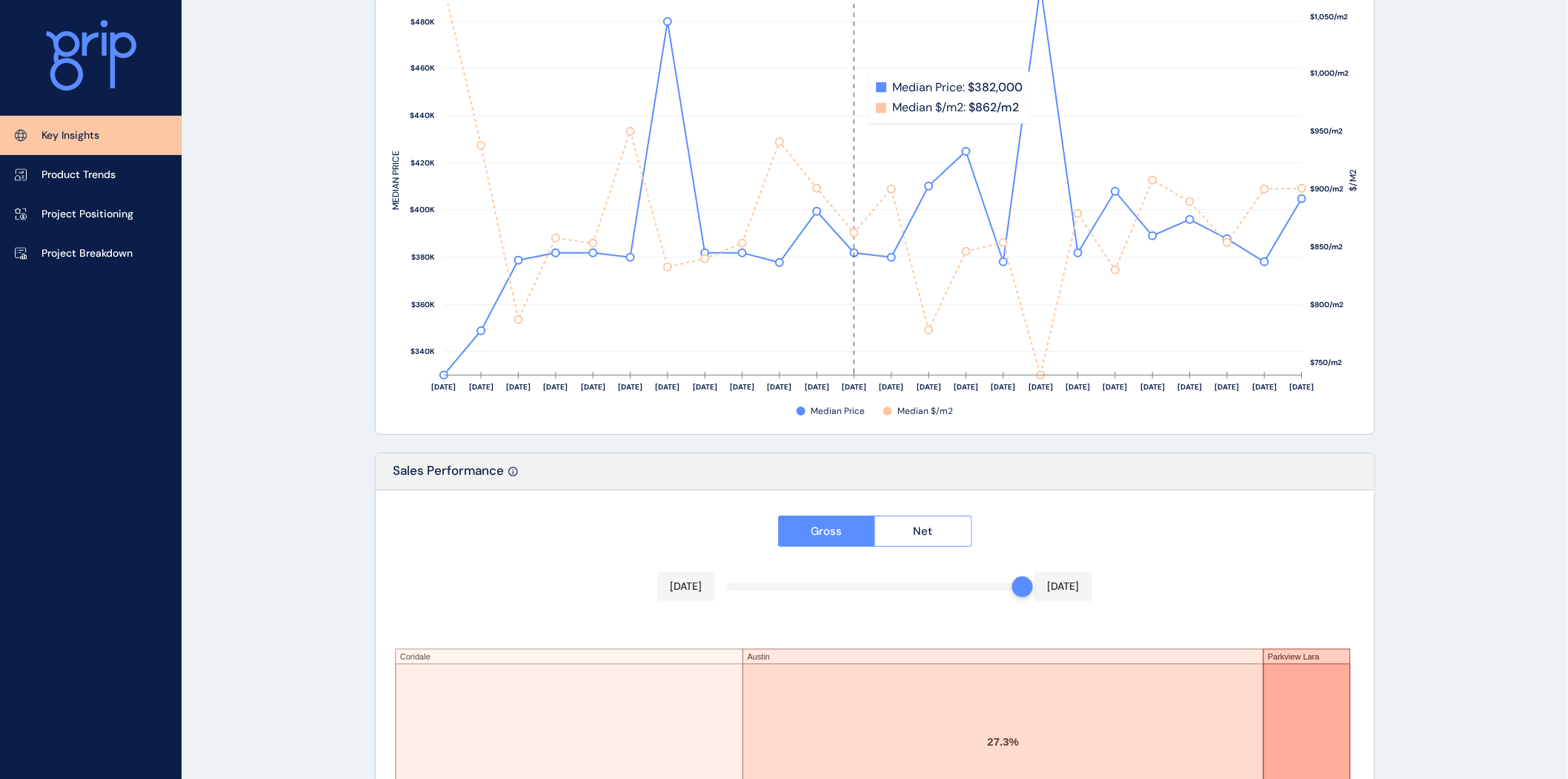
scroll to position [2344, 0]
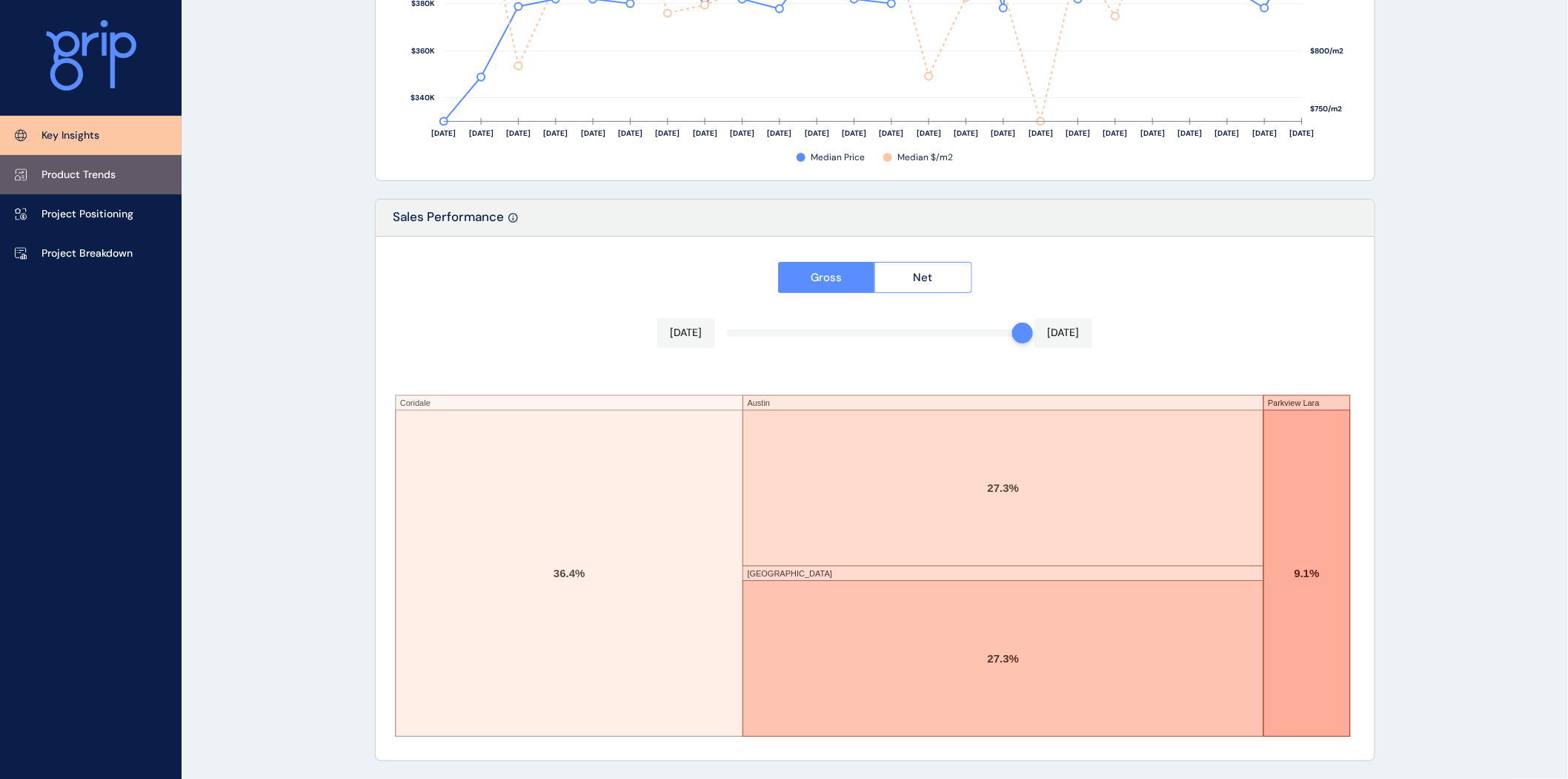
drag, startPoint x: 130, startPoint y: 187, endPoint x: 139, endPoint y: 192, distance: 10.3
click at [130, 187] on link "Product Trends" at bounding box center [90, 174] width 182 height 39
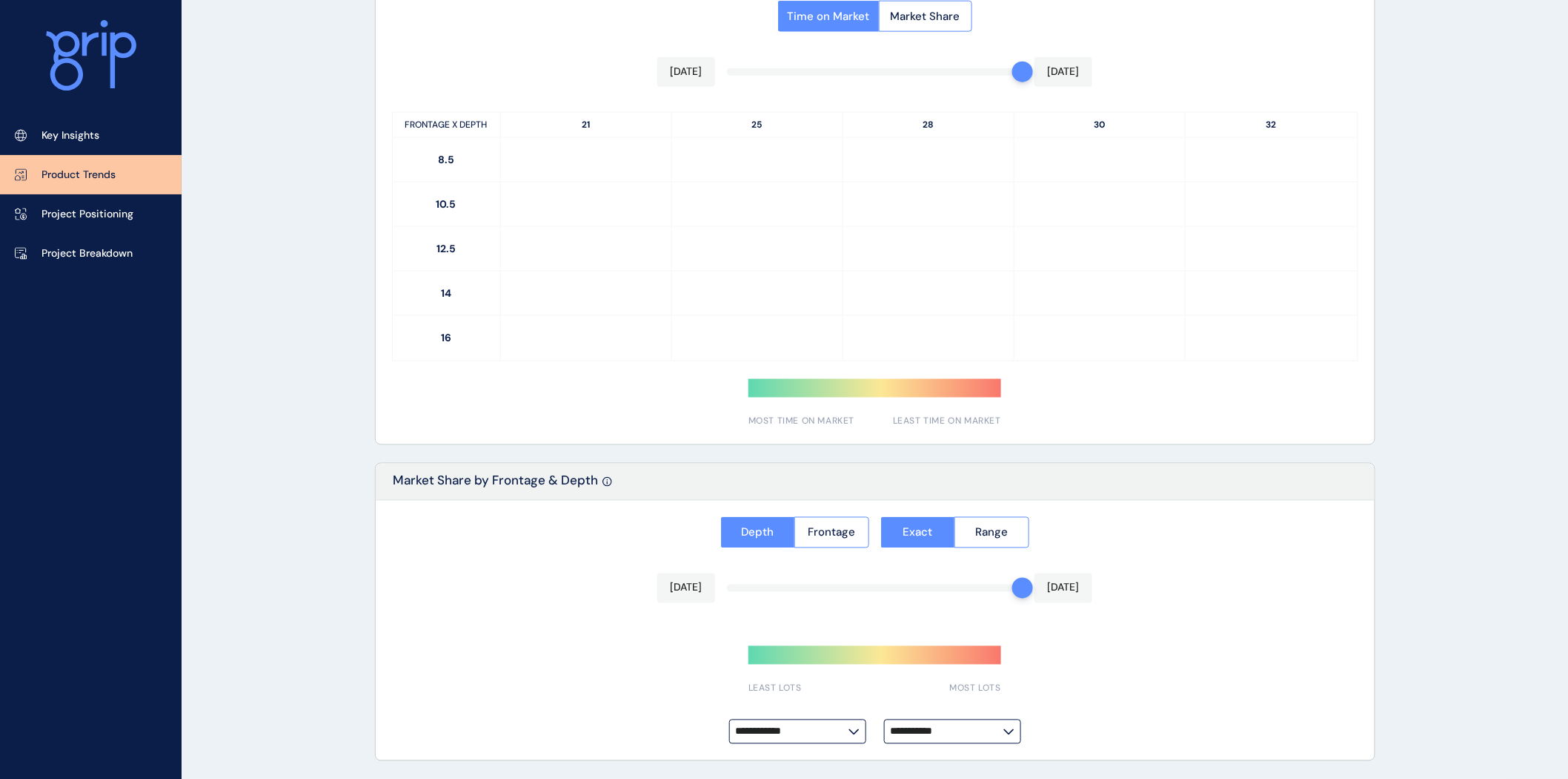
type input "*********"
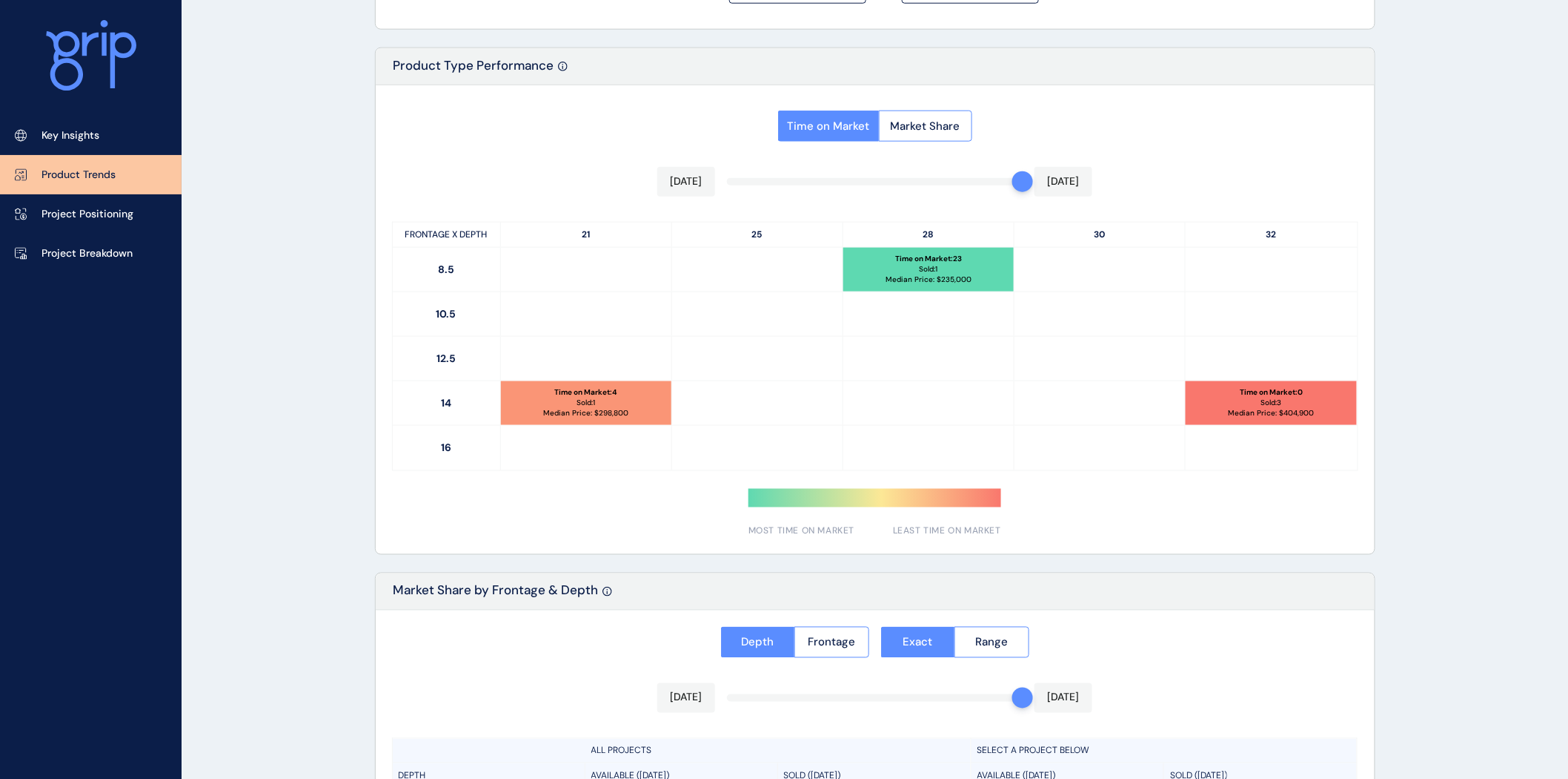
scroll to position [656, 0]
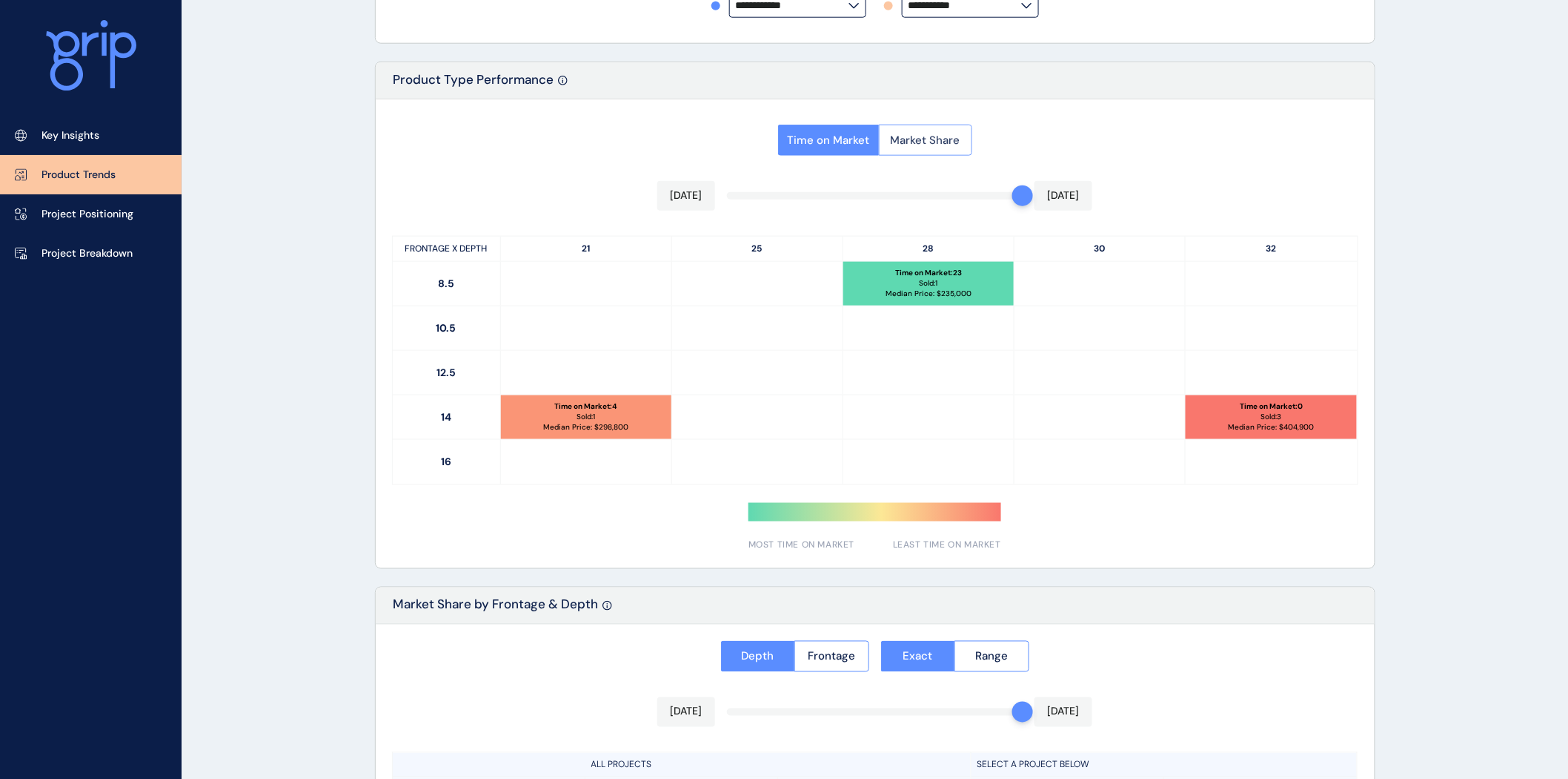
click at [931, 143] on span "Market Share" at bounding box center [926, 140] width 69 height 14
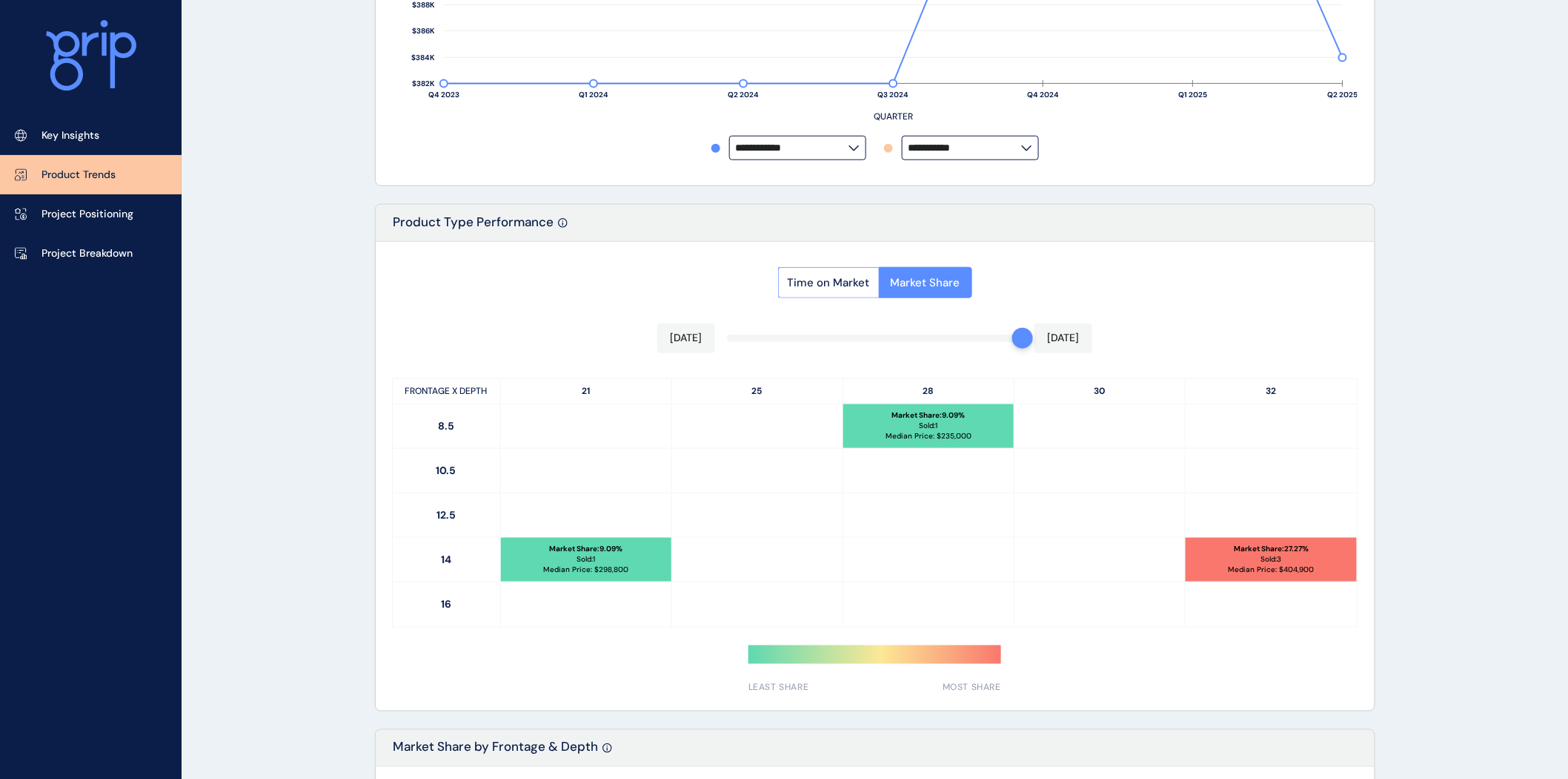
scroll to position [0, 0]
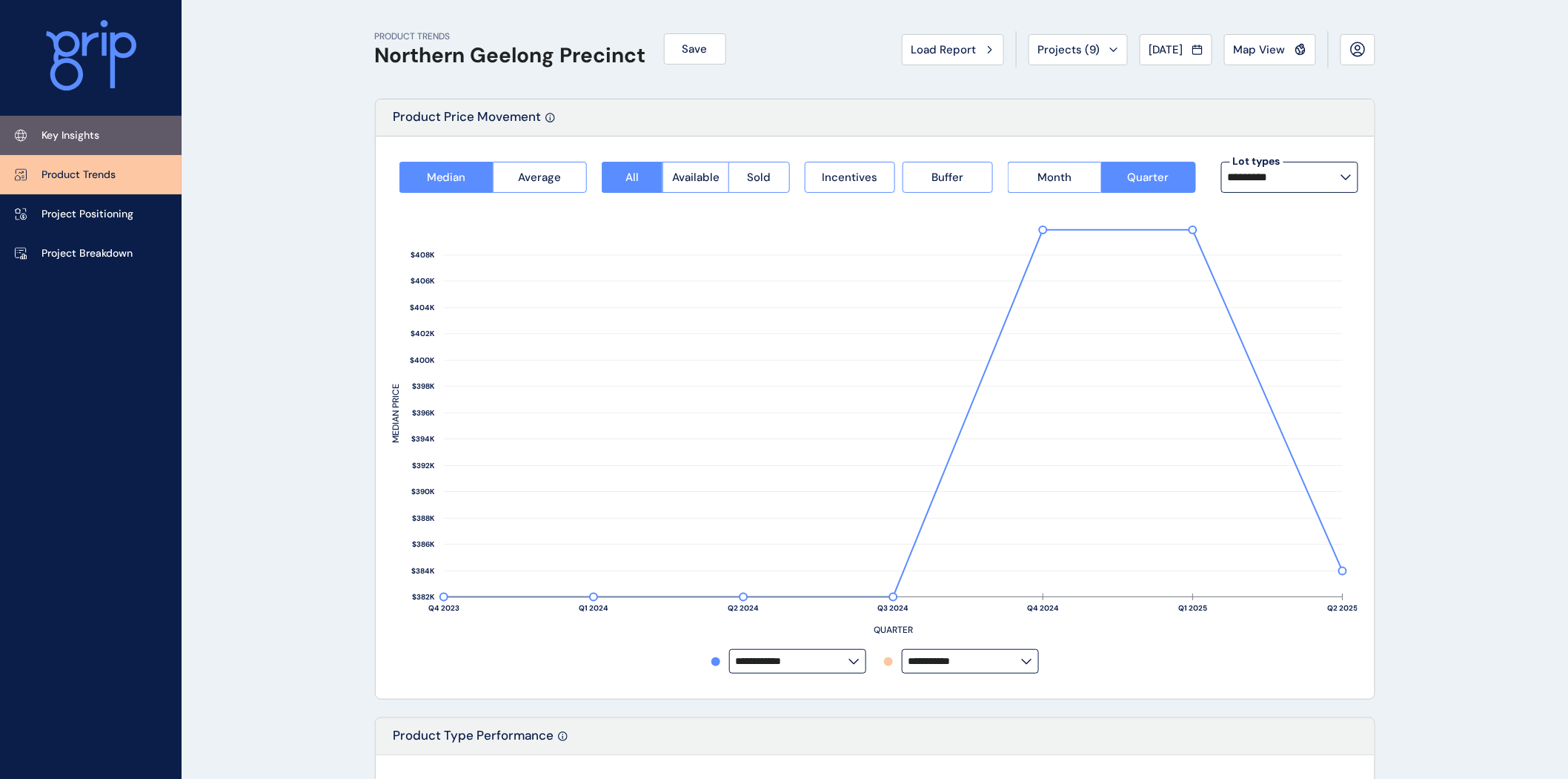
drag, startPoint x: 79, startPoint y: 124, endPoint x: 119, endPoint y: 143, distance: 44.3
click at [79, 124] on link "Key Insights" at bounding box center [90, 135] width 182 height 39
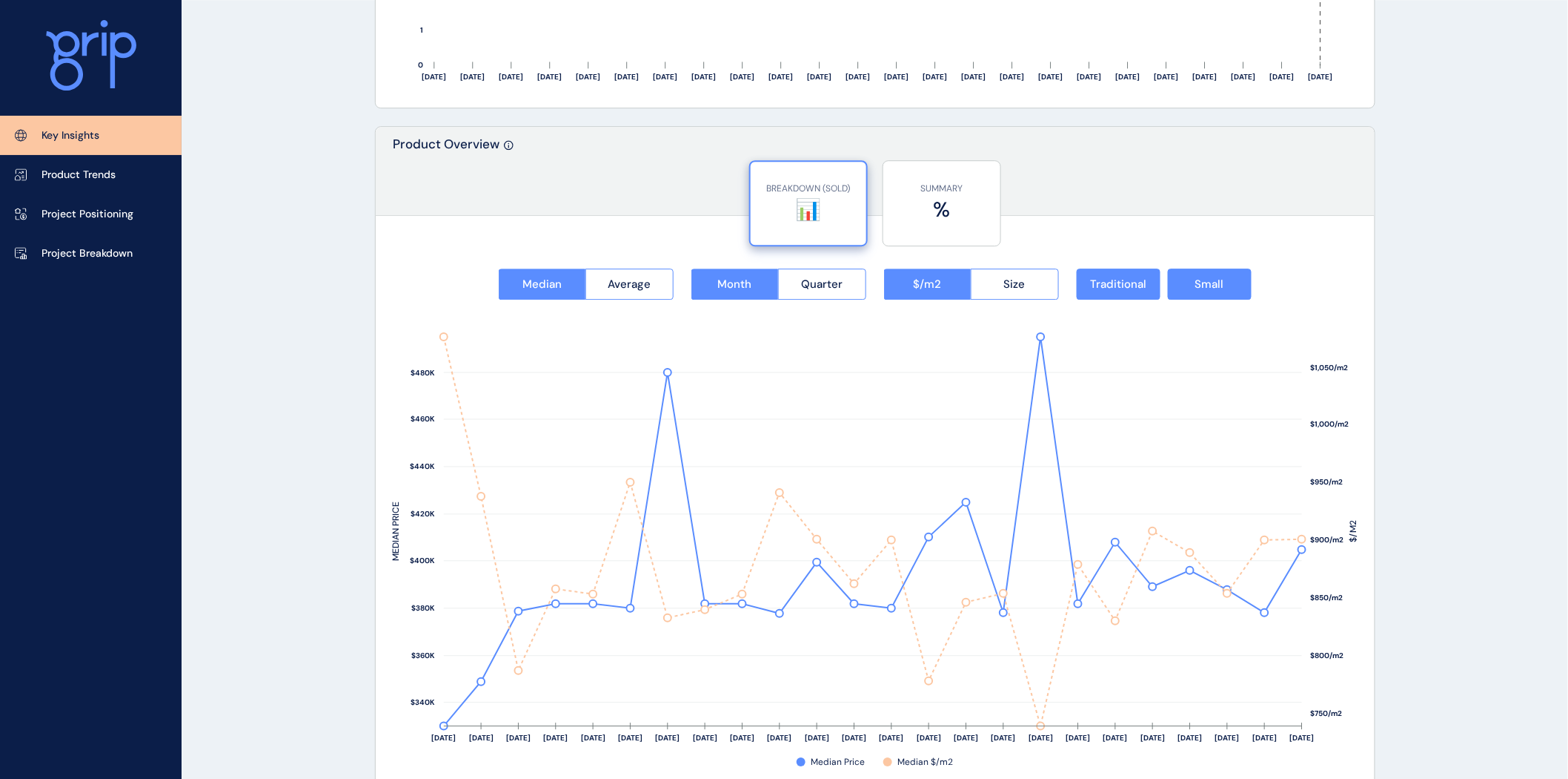
scroll to position [1746, 0]
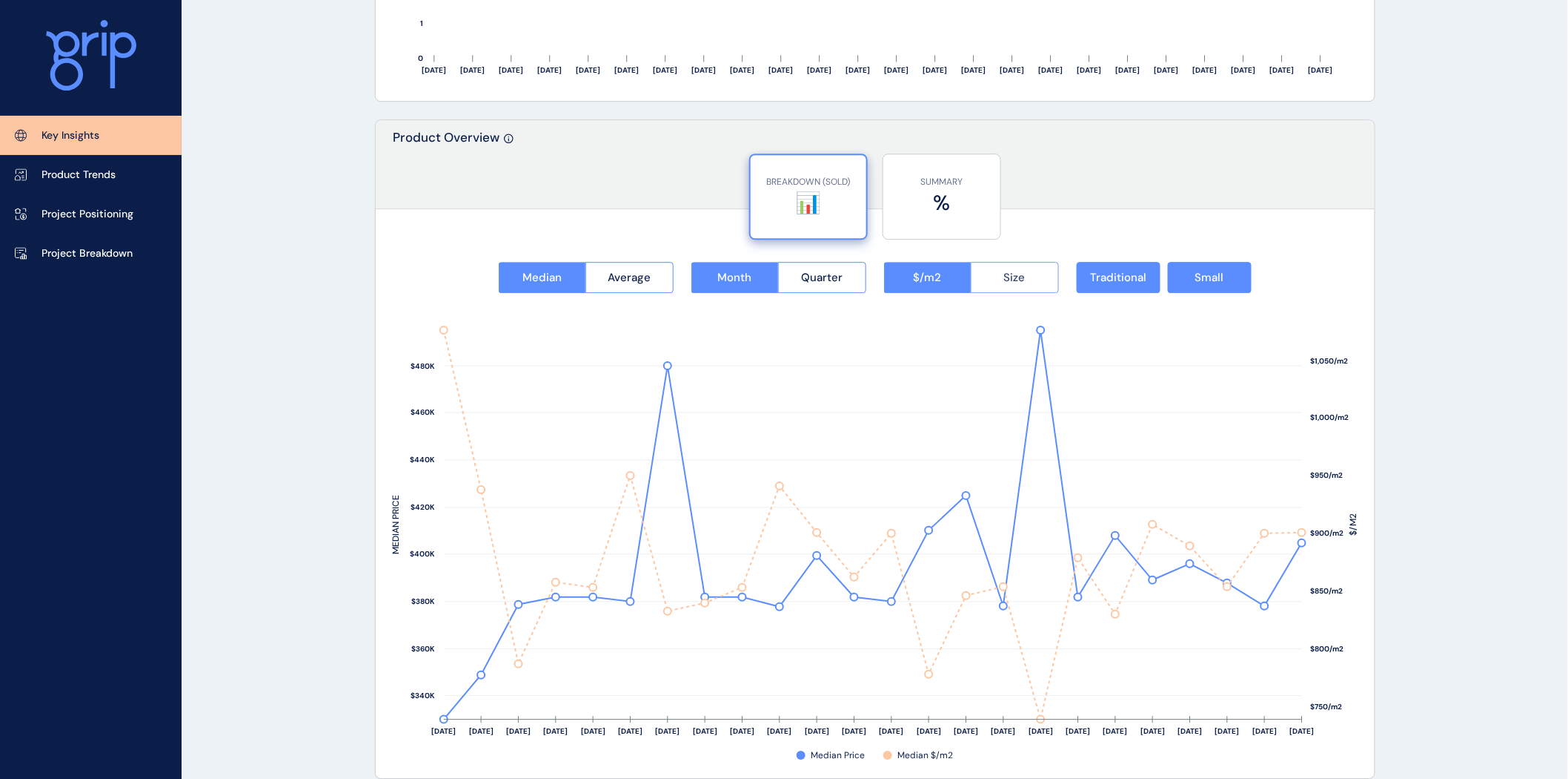
click at [1047, 278] on button "Size" at bounding box center [1015, 277] width 89 height 31
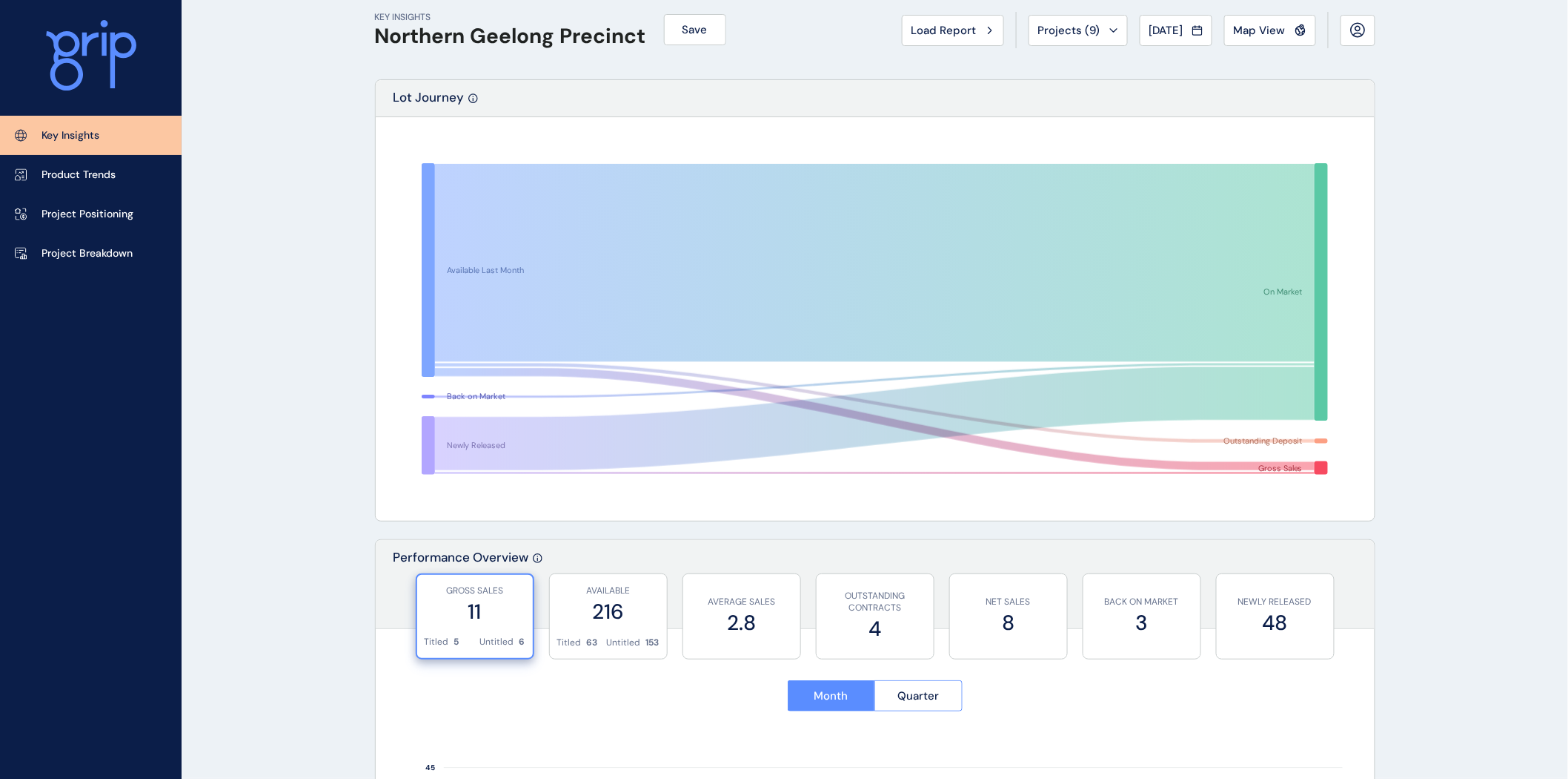
scroll to position [0, 0]
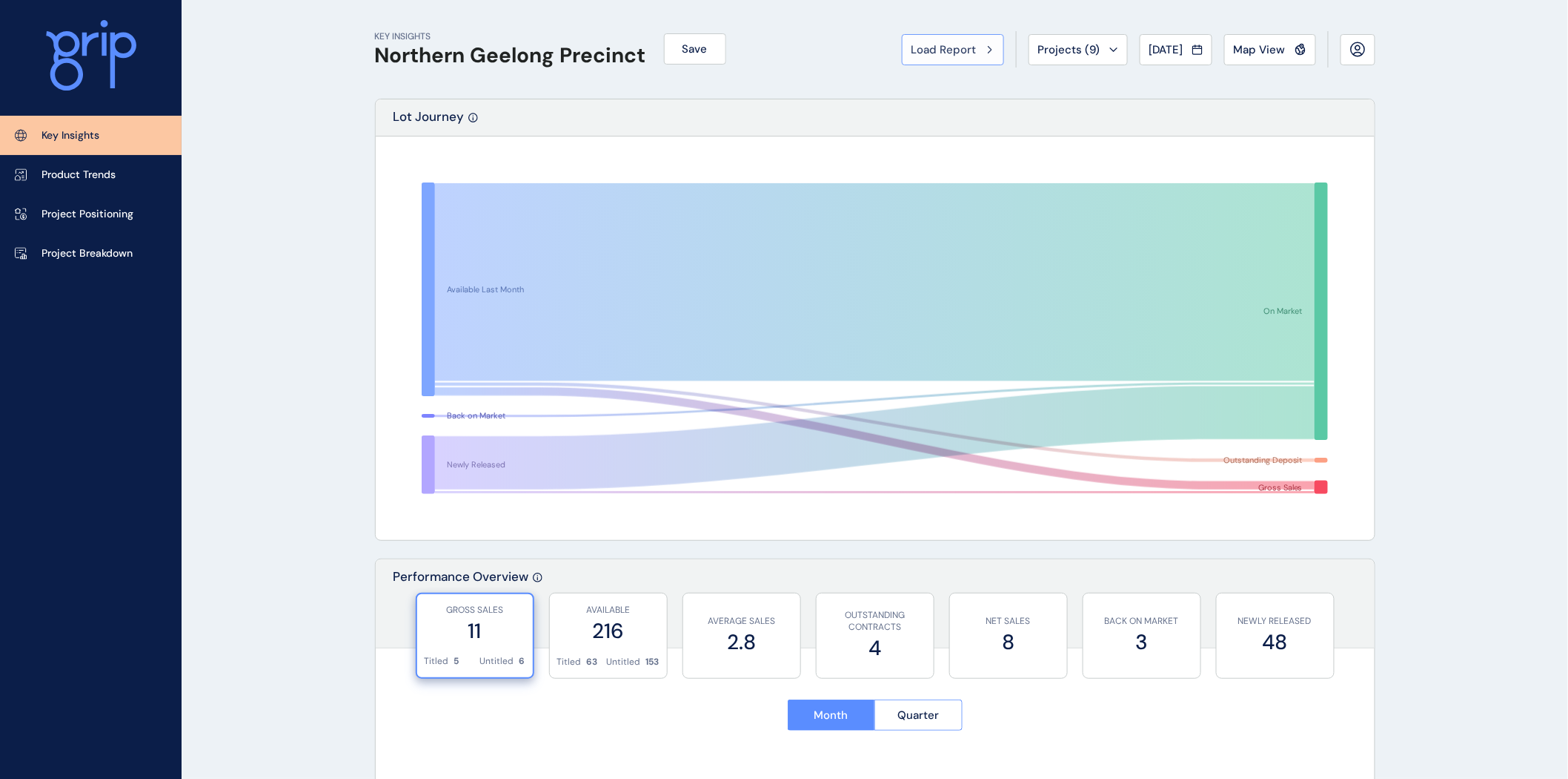
click at [942, 55] on span "Load Report" at bounding box center [944, 49] width 65 height 14
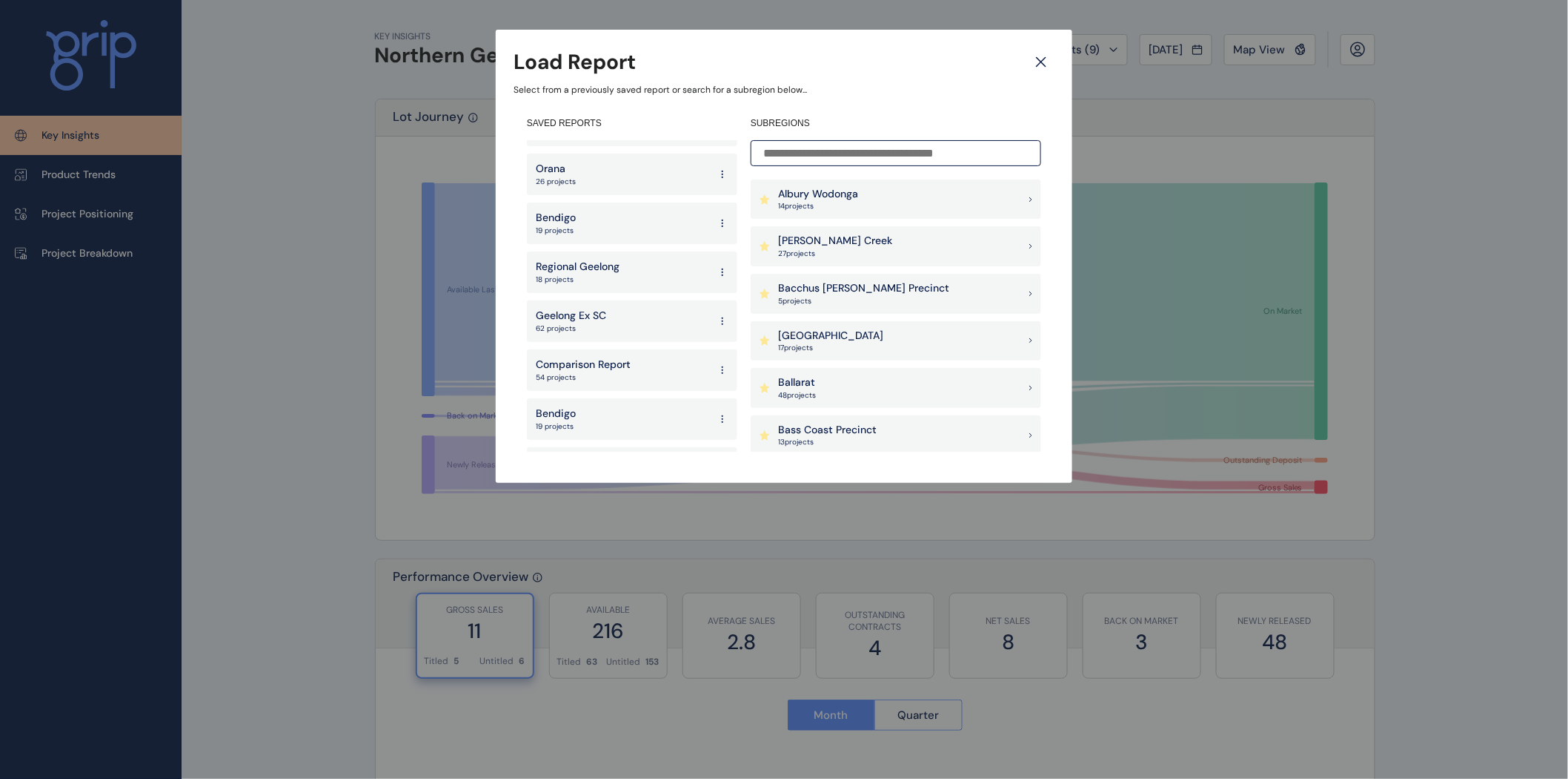
scroll to position [1109, 0]
click at [621, 328] on div "Geelong Ex SC 62 projects" at bounding box center [631, 336] width 211 height 41
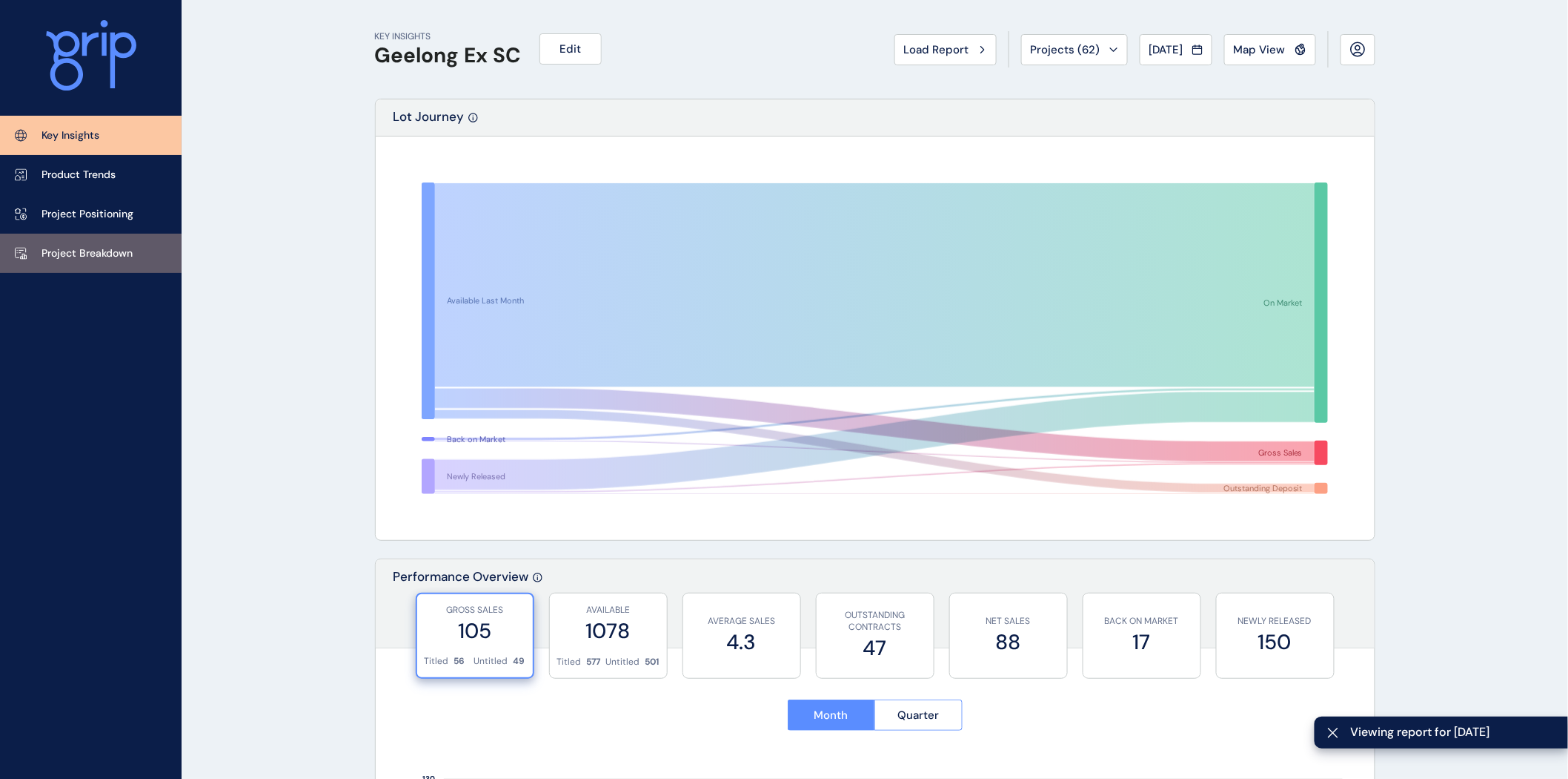
click at [84, 243] on link "Project Breakdown" at bounding box center [90, 253] width 182 height 39
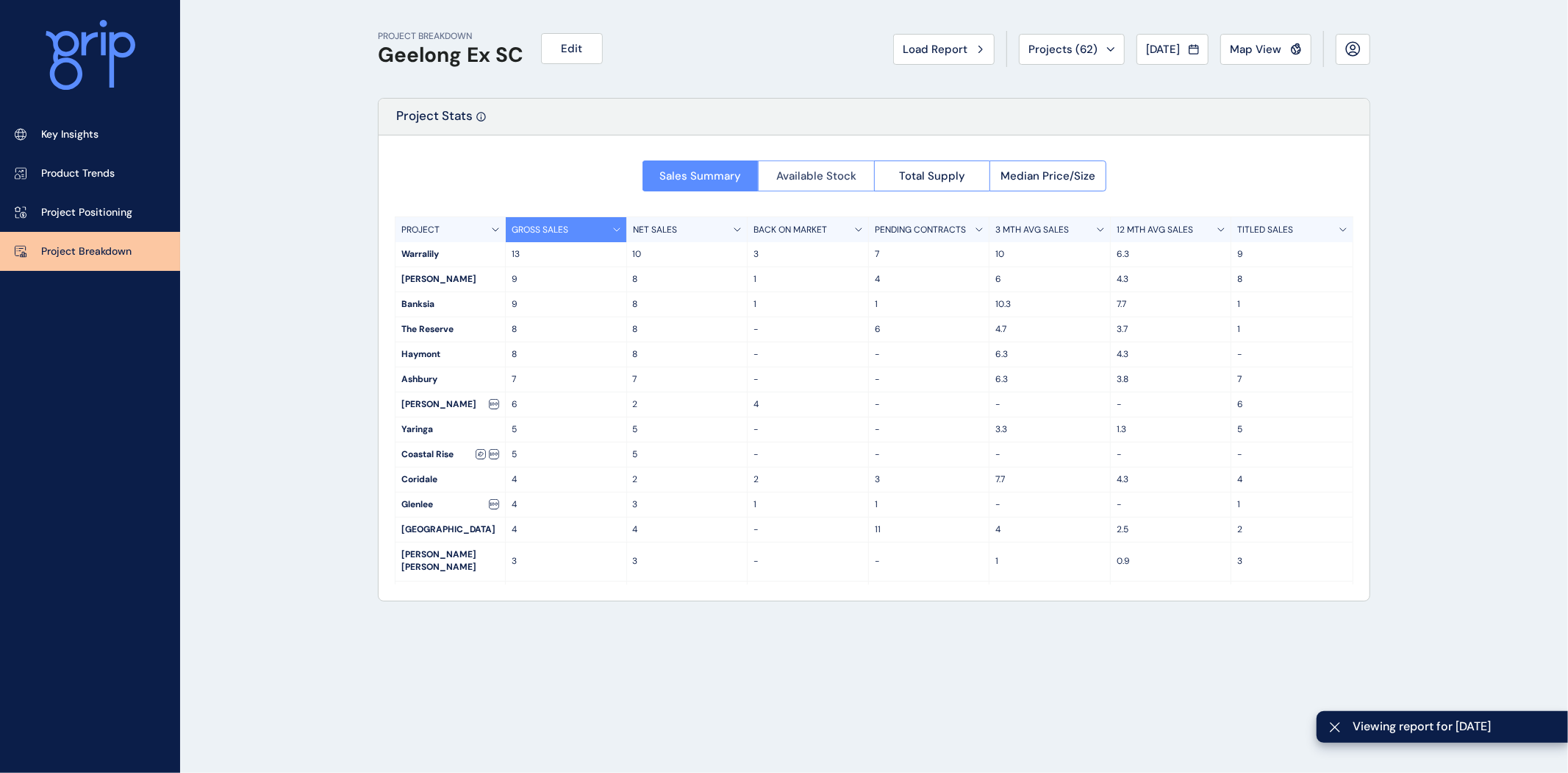
click at [816, 184] on button "Available Stock" at bounding box center [816, 176] width 117 height 31
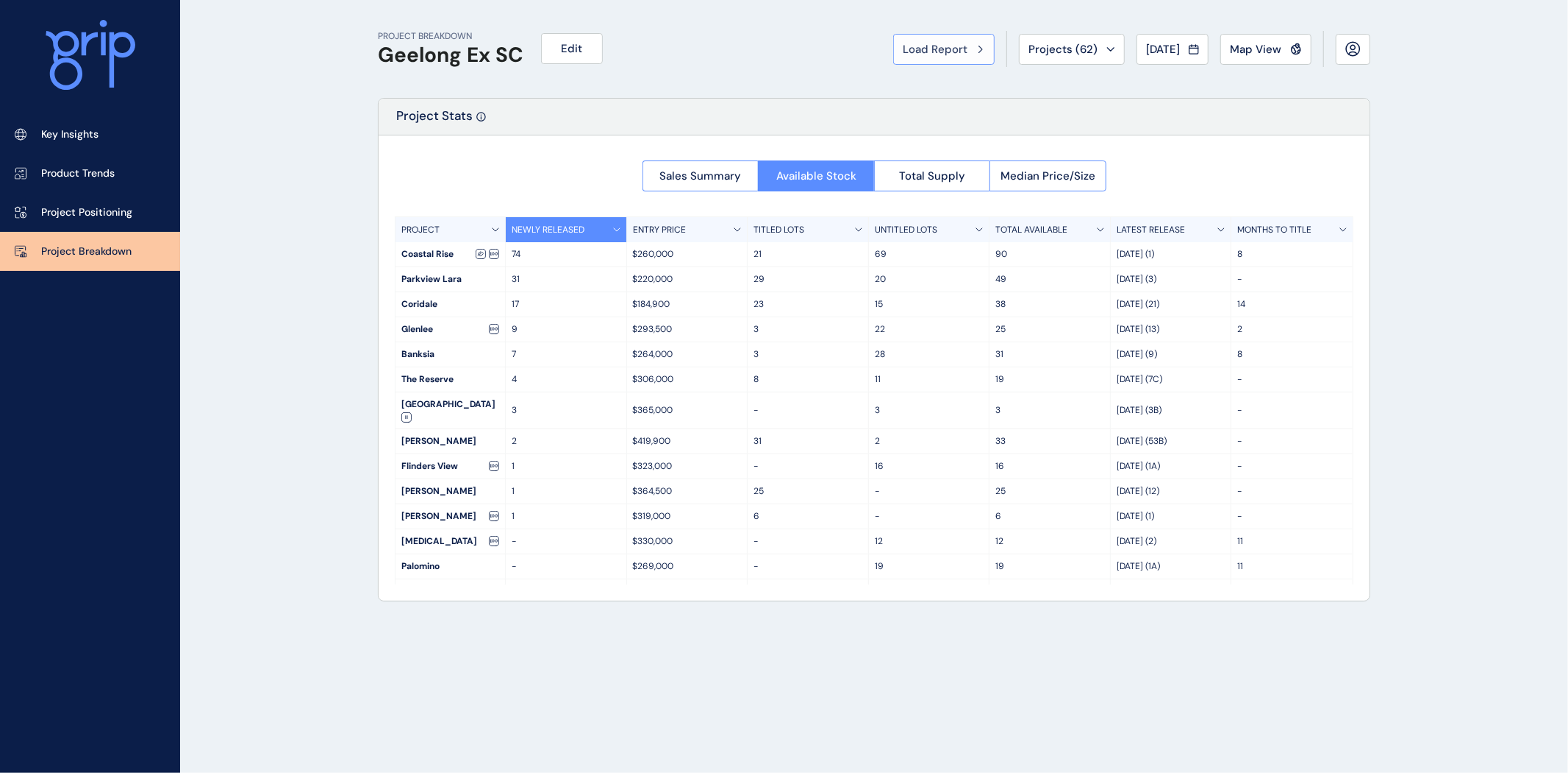
click at [915, 55] on span "Load Report" at bounding box center [936, 49] width 65 height 14
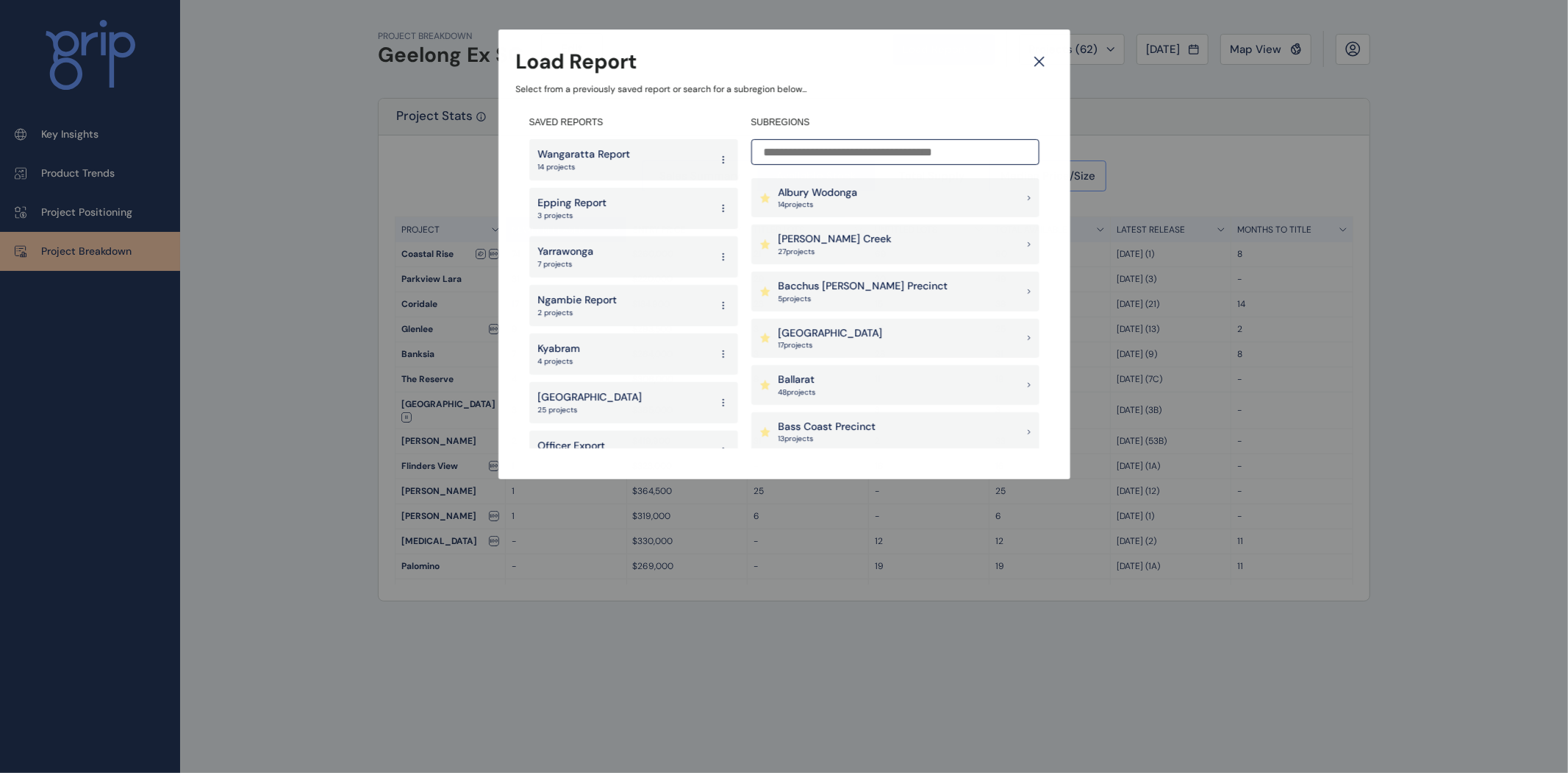
click at [874, 153] on input at bounding box center [896, 152] width 288 height 26
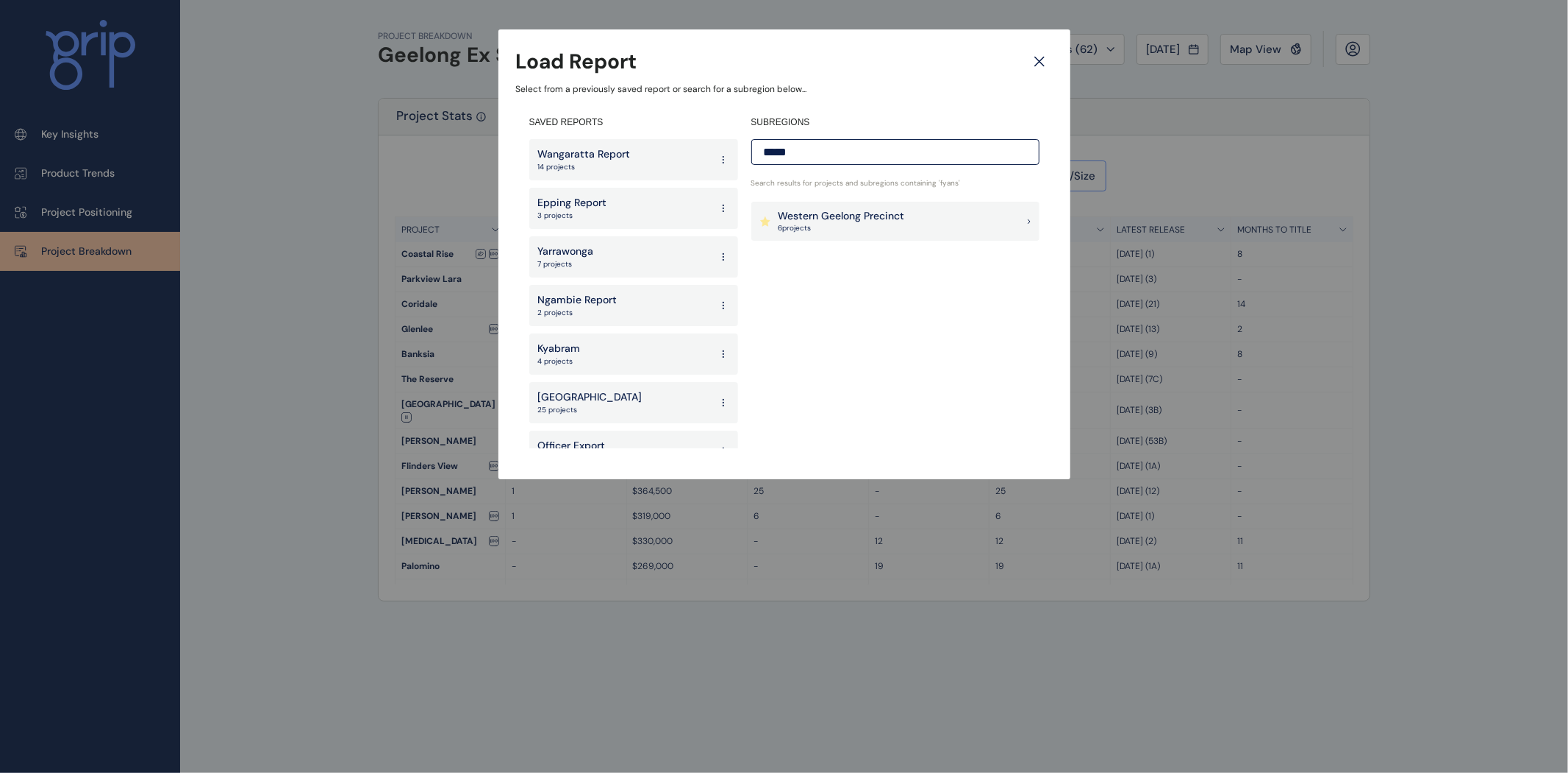
type input "*****"
click at [872, 212] on p "Western Geelong Precinct" at bounding box center [841, 216] width 126 height 14
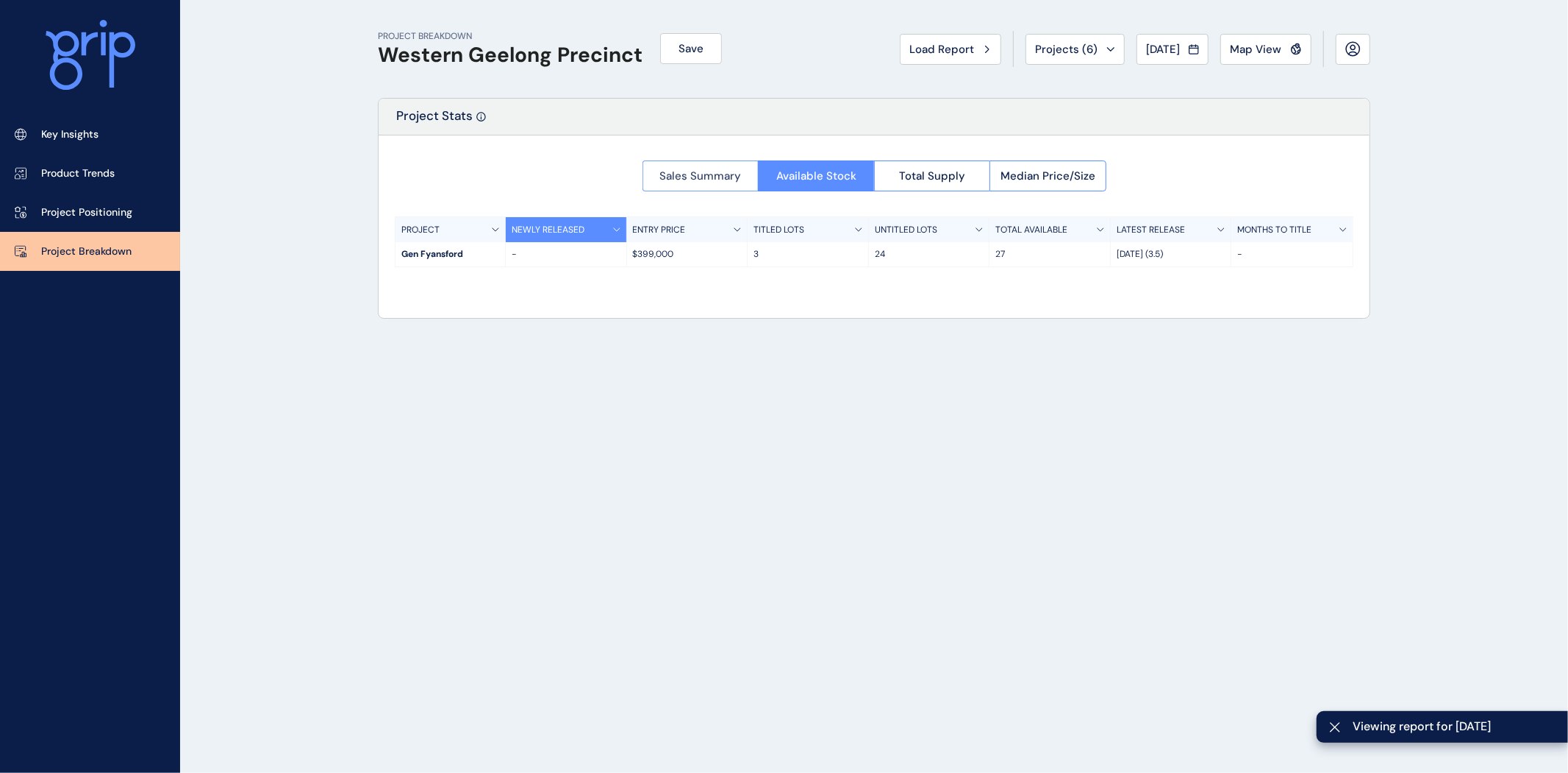
click at [688, 167] on button "Sales Summary" at bounding box center [701, 176] width 117 height 31
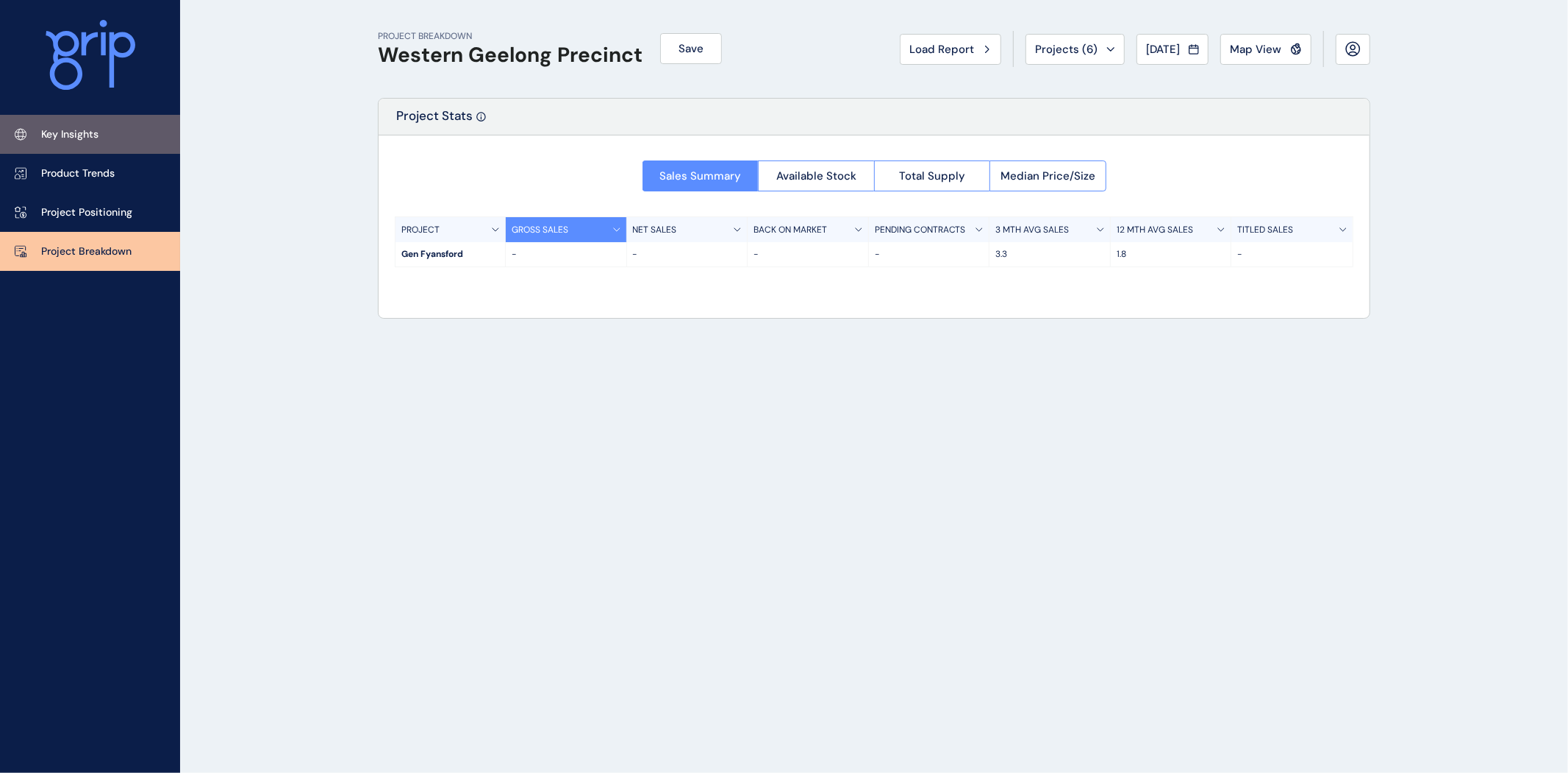
click at [82, 142] on link "Key Insights" at bounding box center [90, 134] width 180 height 39
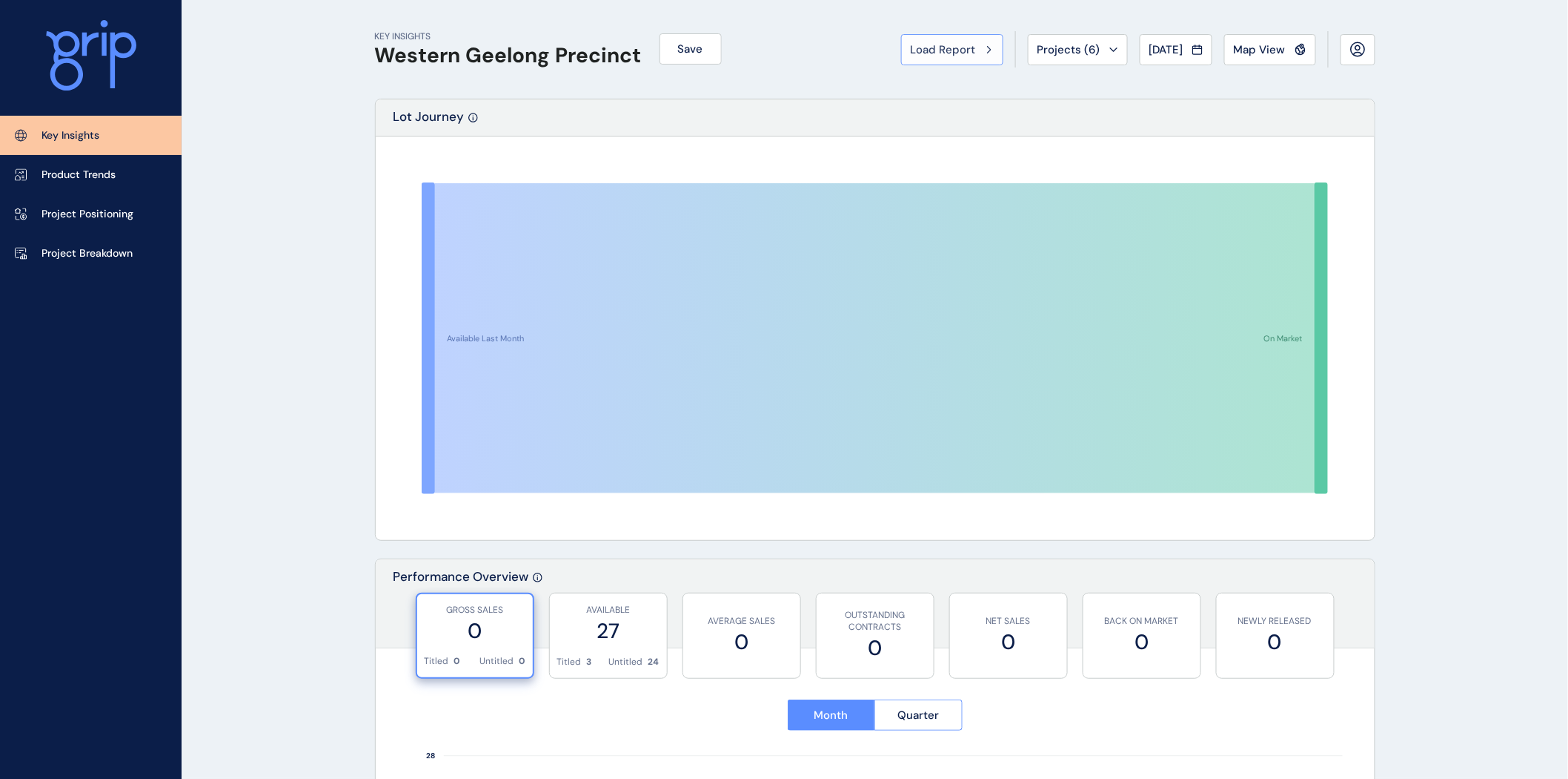
click at [925, 54] on span "Load Report" at bounding box center [943, 49] width 65 height 14
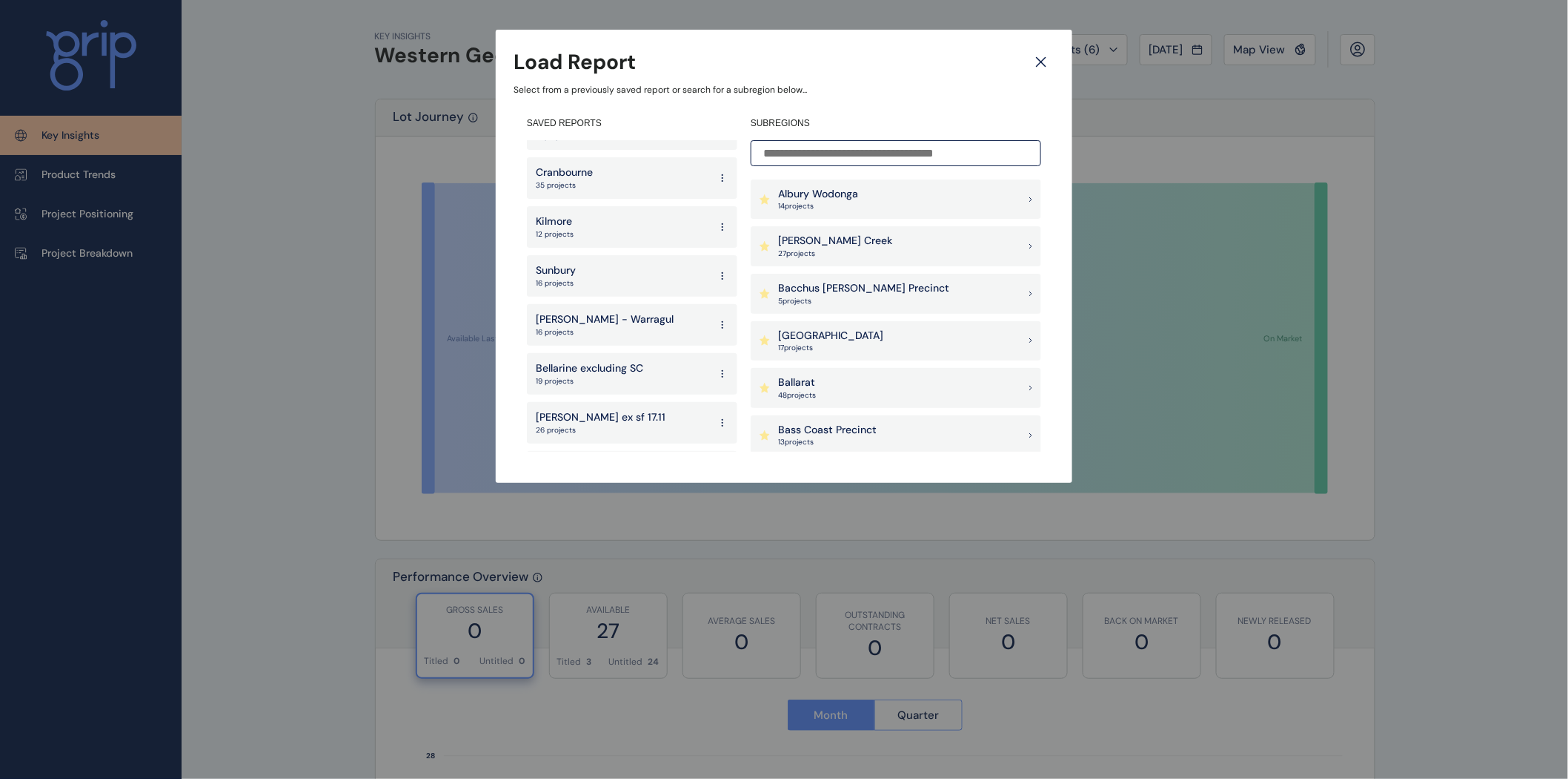
scroll to position [640, 0]
click at [626, 319] on p "19 projects" at bounding box center [590, 324] width 108 height 11
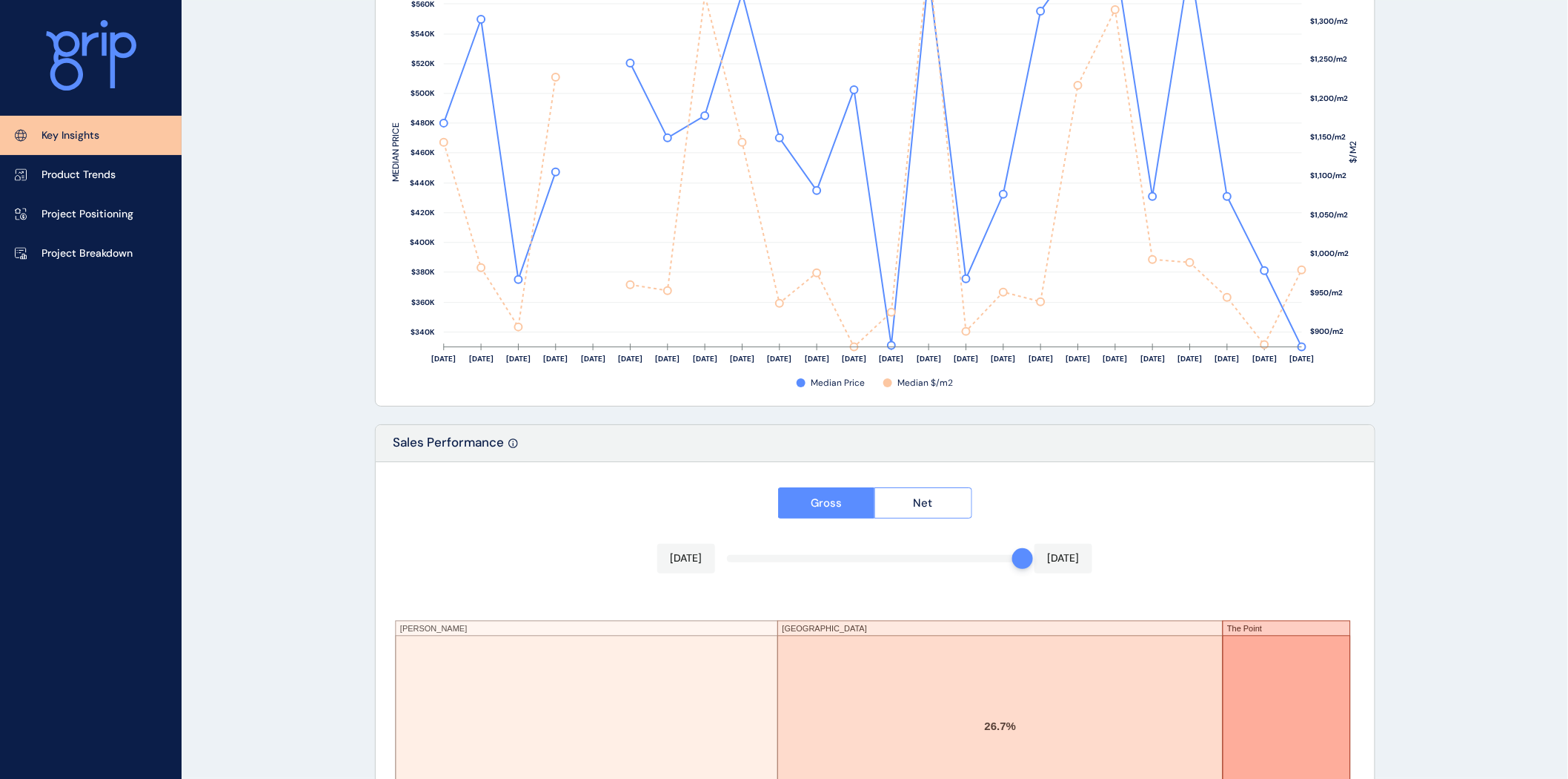
scroll to position [2086, 0]
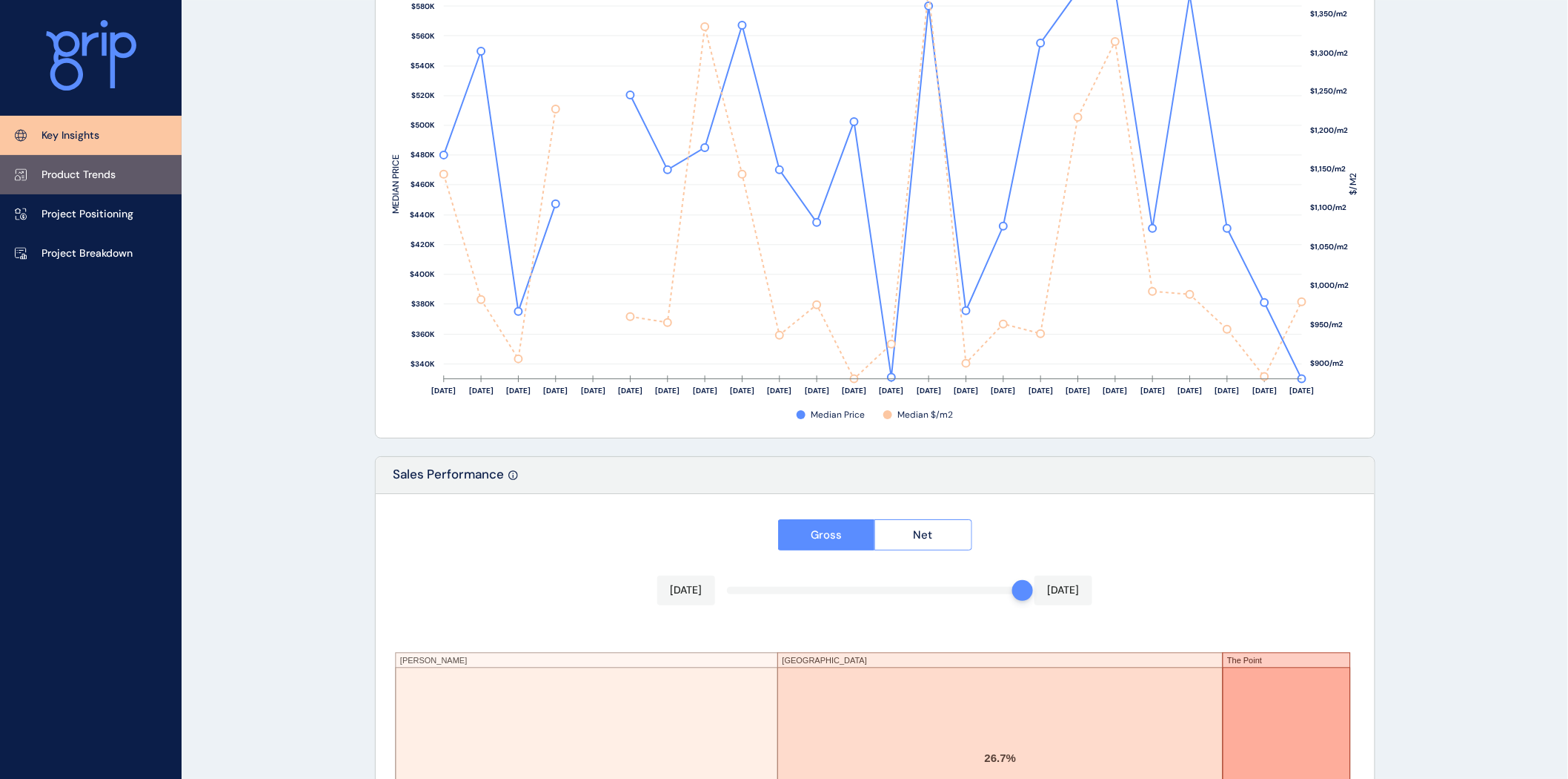
click at [98, 186] on link "Product Trends" at bounding box center [90, 174] width 182 height 39
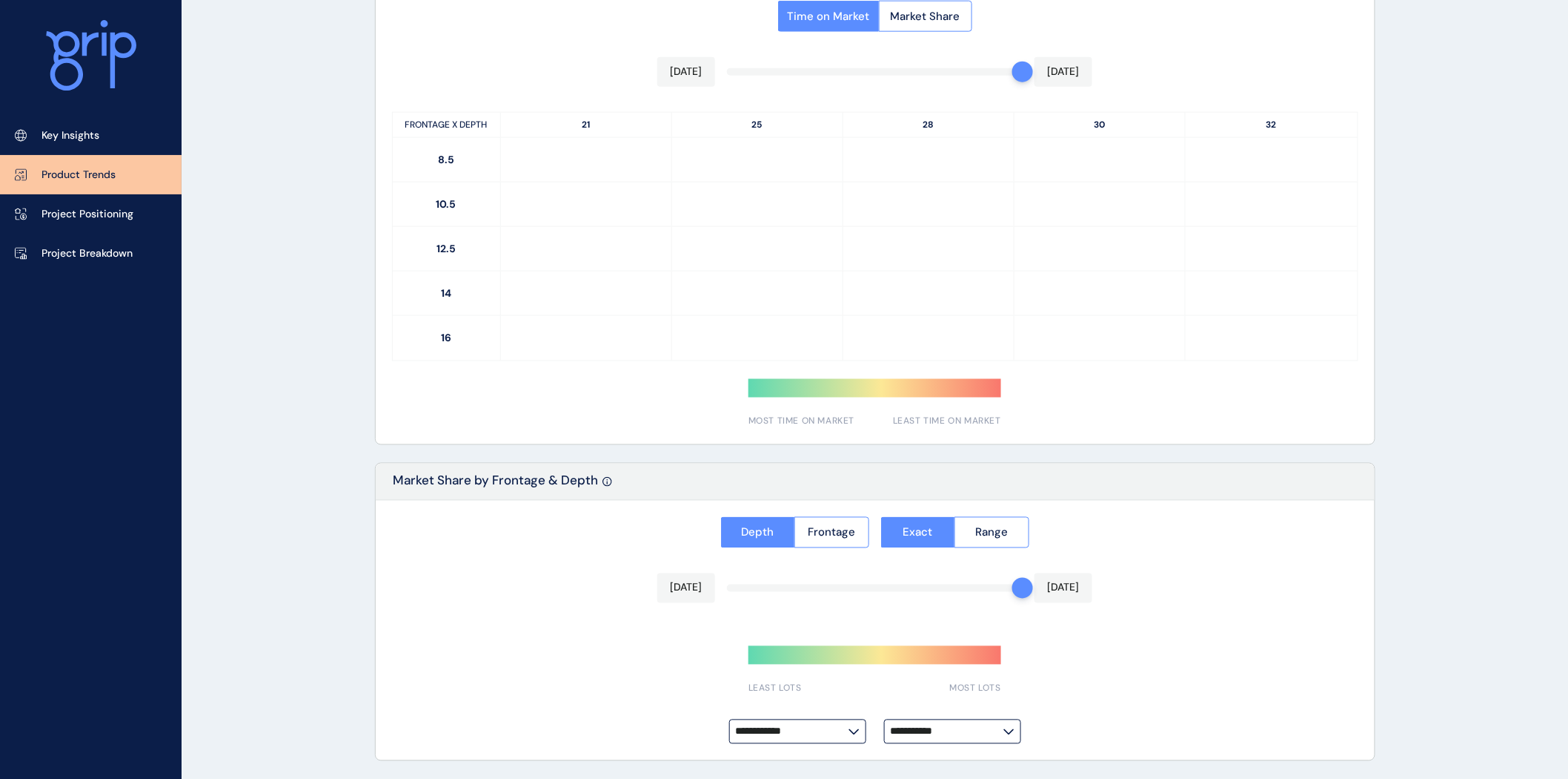
type input "*********"
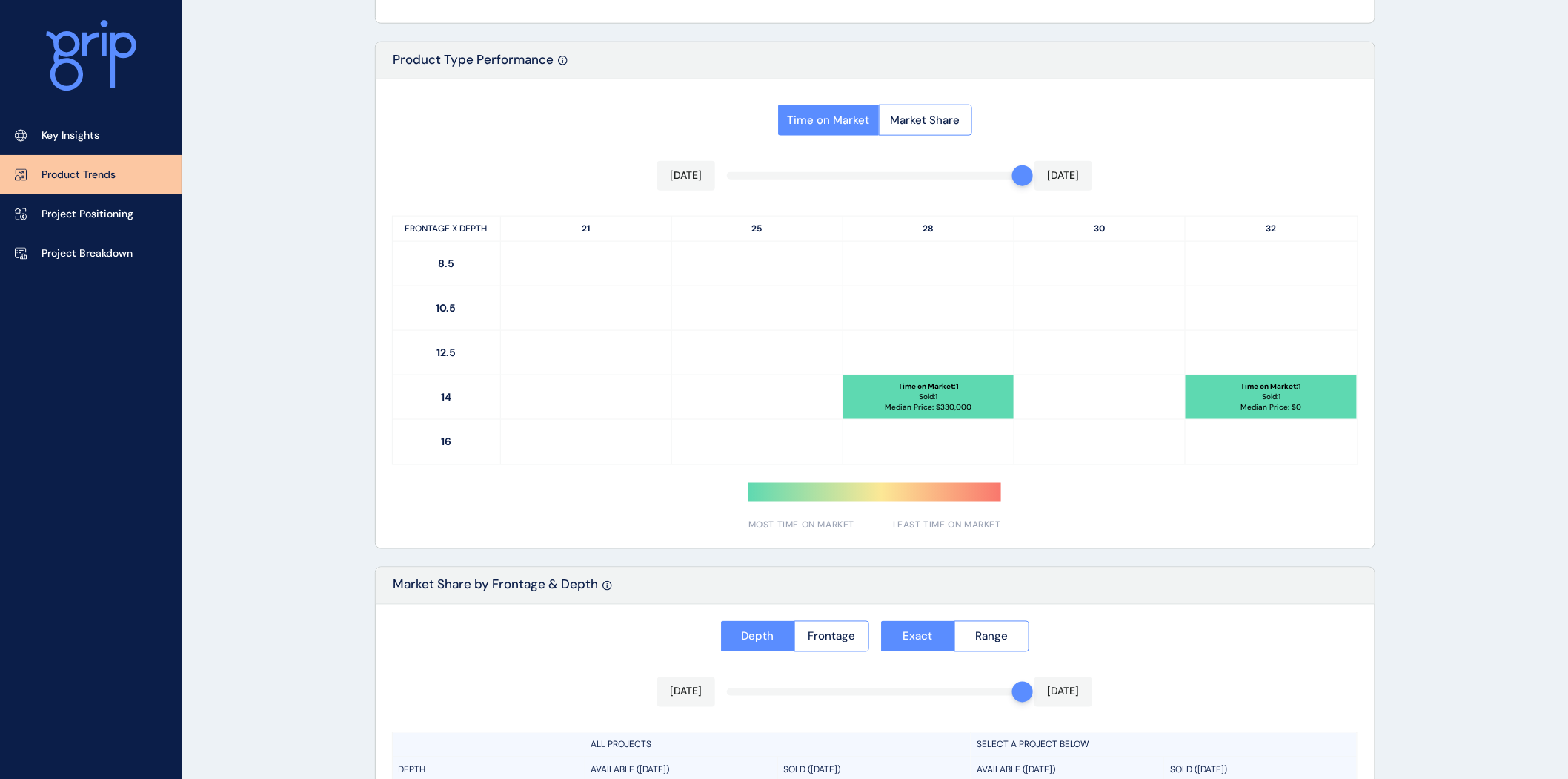
scroll to position [646, 0]
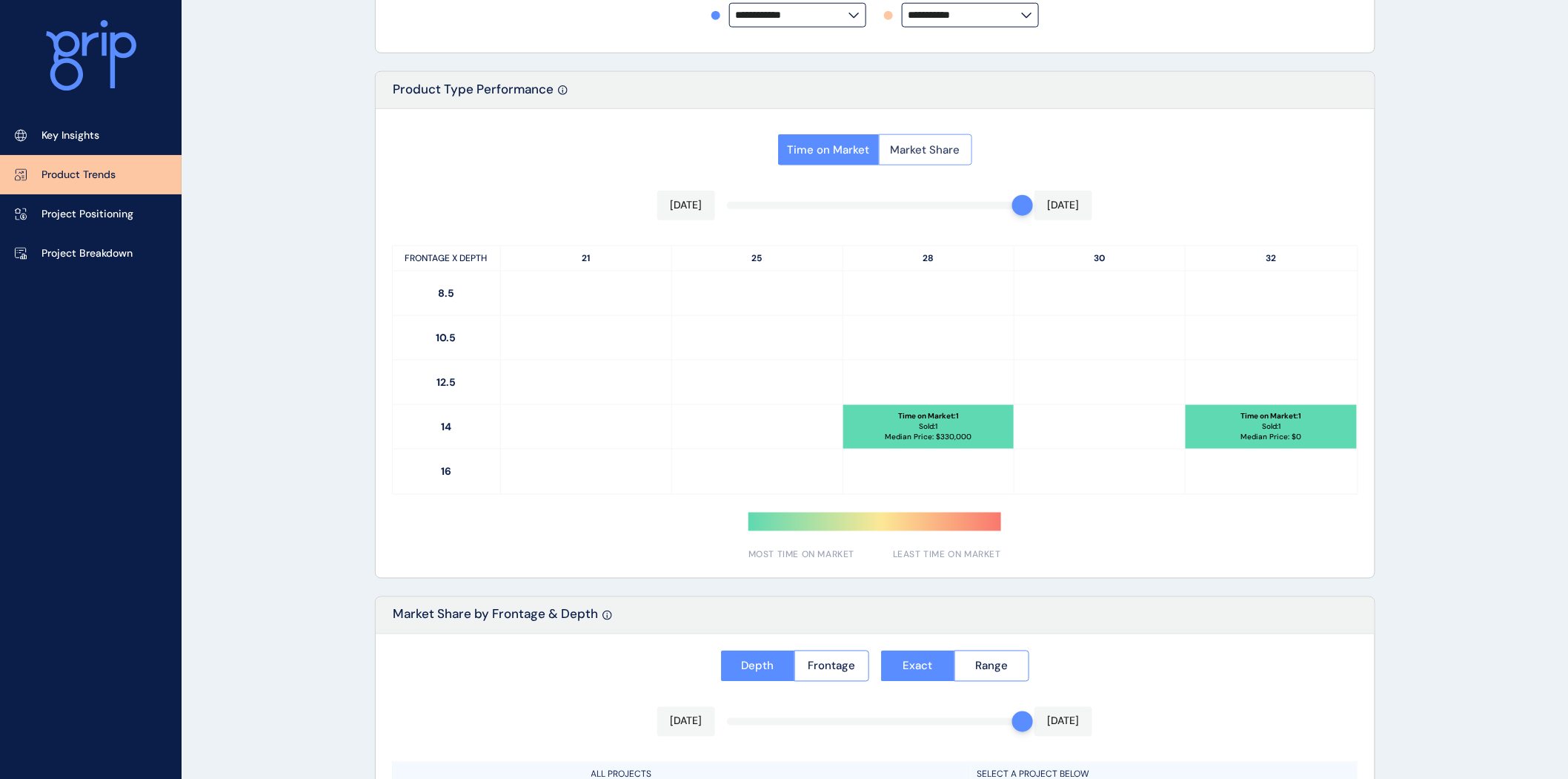
click at [934, 151] on span "Market Share" at bounding box center [926, 149] width 69 height 14
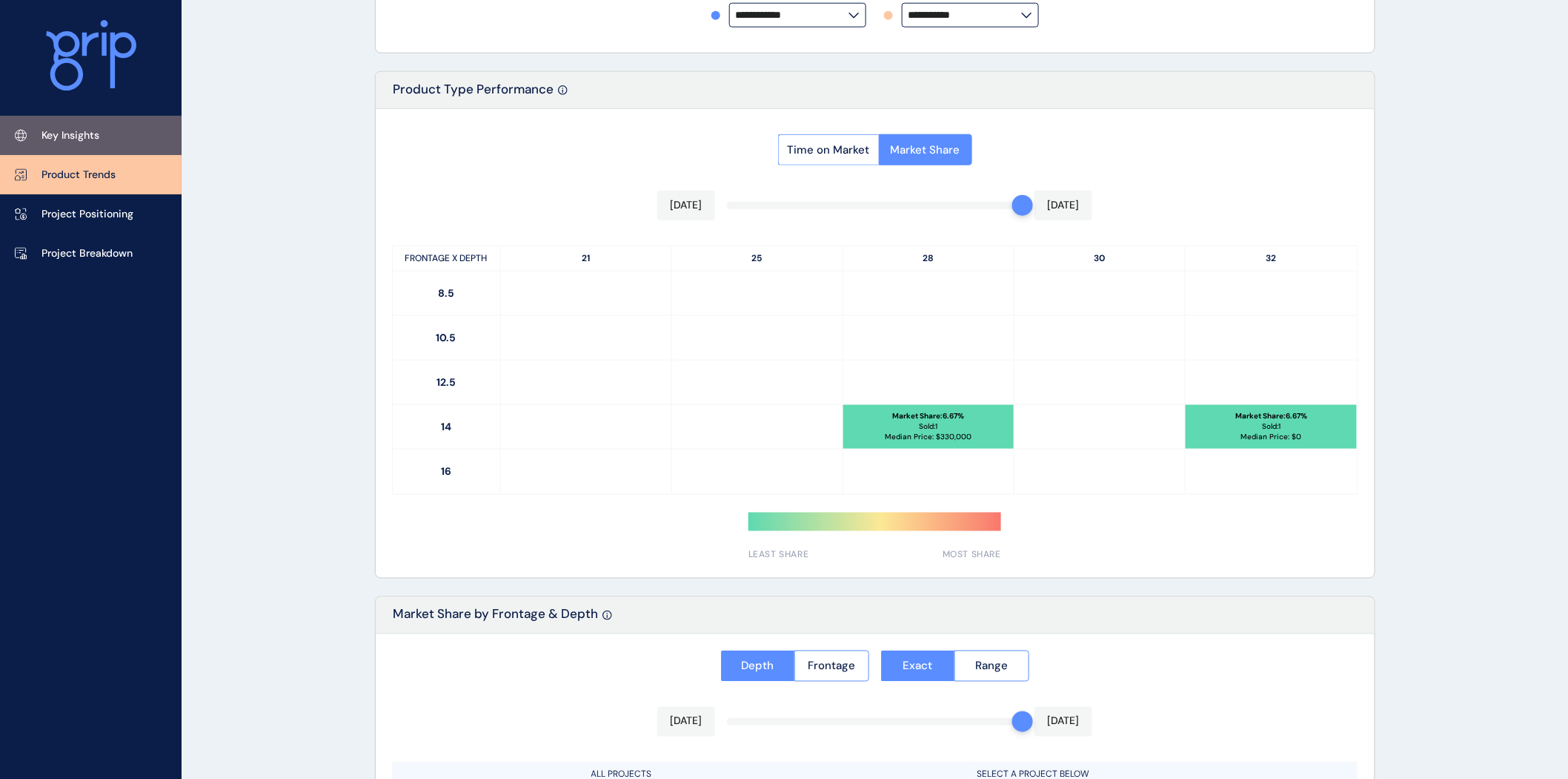
click at [52, 131] on p "Key Insights" at bounding box center [70, 135] width 58 height 14
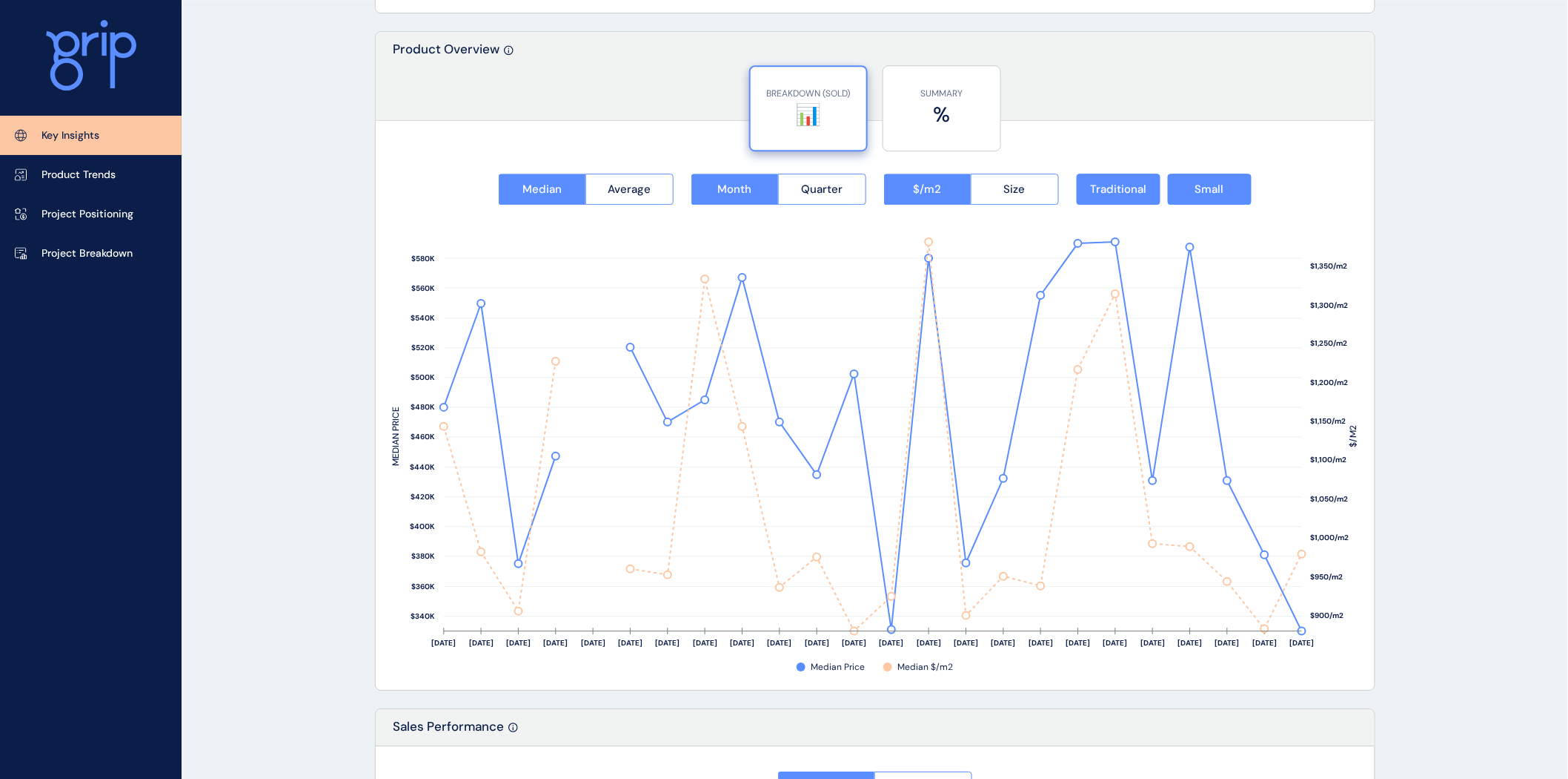
scroll to position [1834, 0]
click at [1016, 200] on button "Size" at bounding box center [1015, 188] width 89 height 31
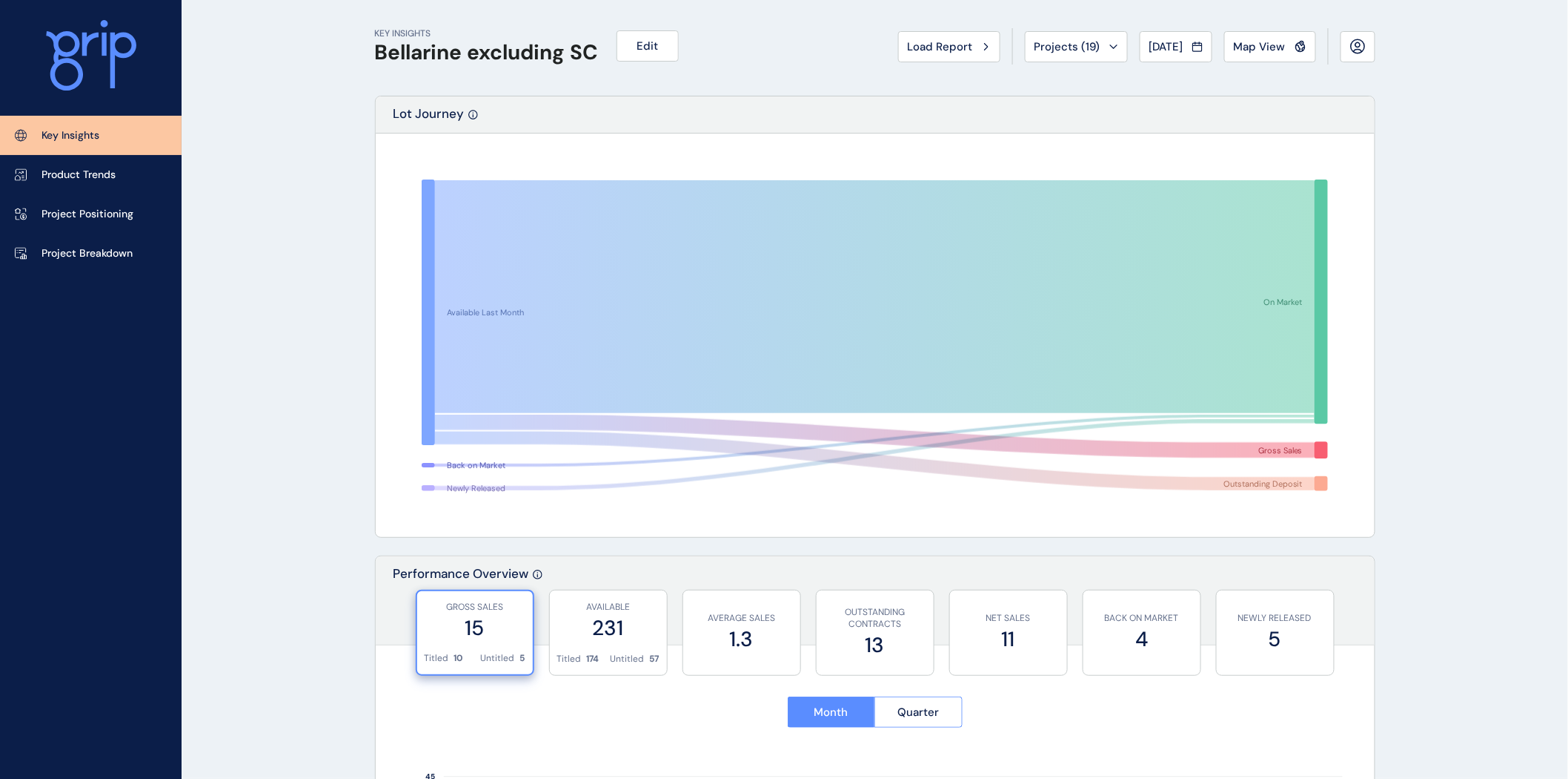
scroll to position [0, 0]
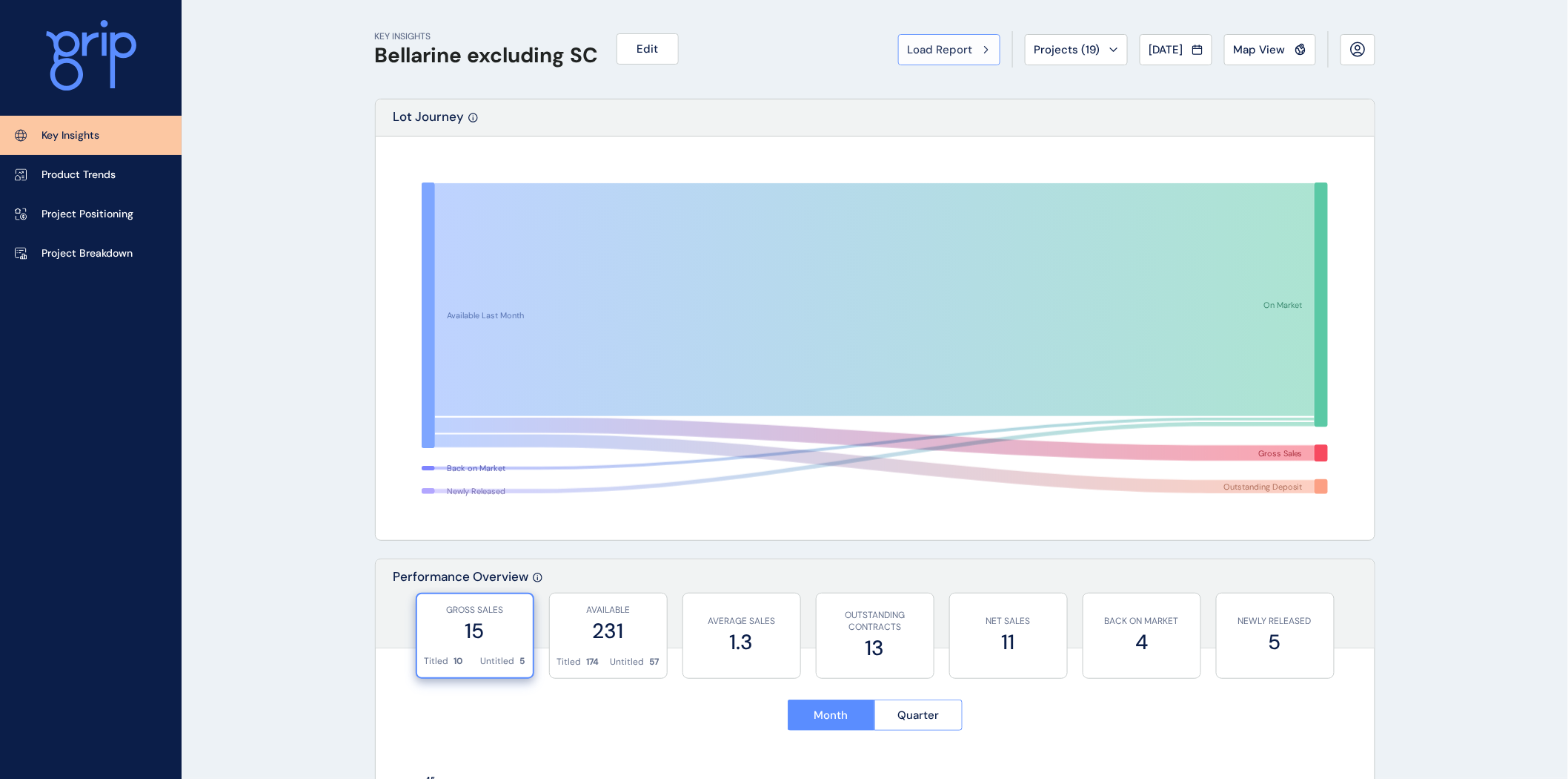
click at [935, 50] on span "Load Report" at bounding box center [940, 49] width 65 height 14
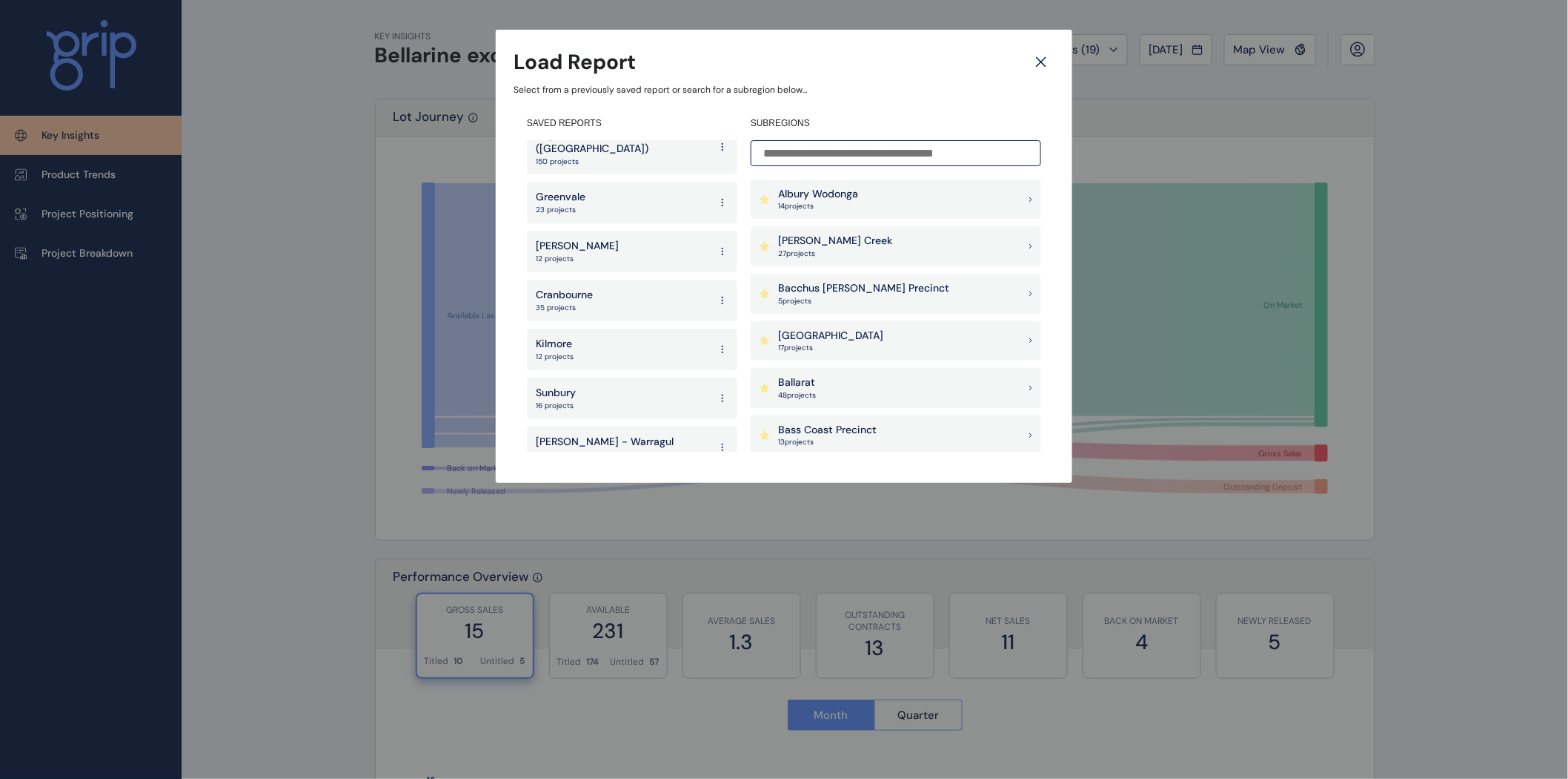
click at [623, 264] on div "Wangaratta Report 14 projects Epping Report 3 projects Yarrawonga 7 projects [G…" at bounding box center [631, 296] width 211 height 311
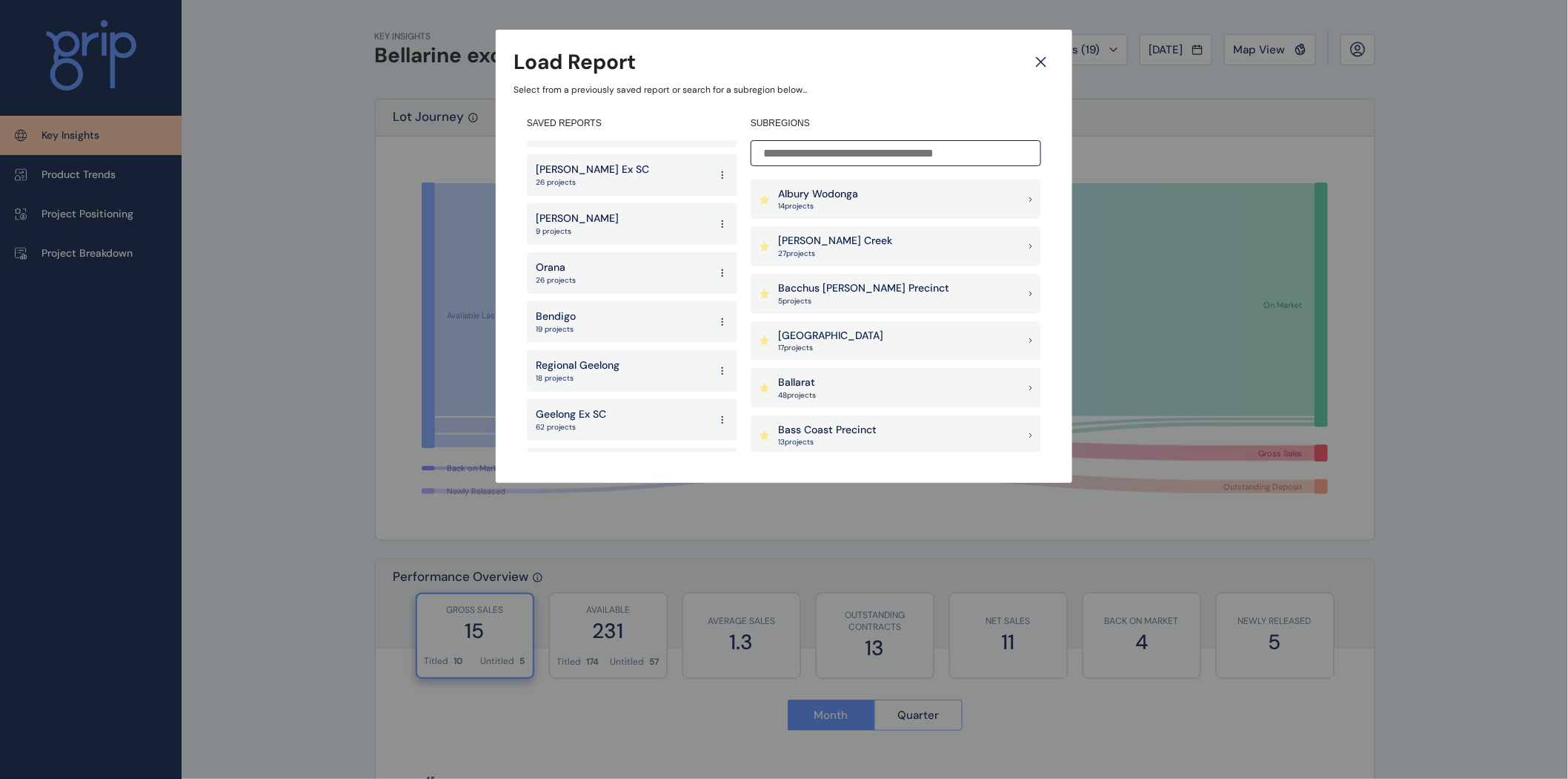
scroll to position [1044, 0]
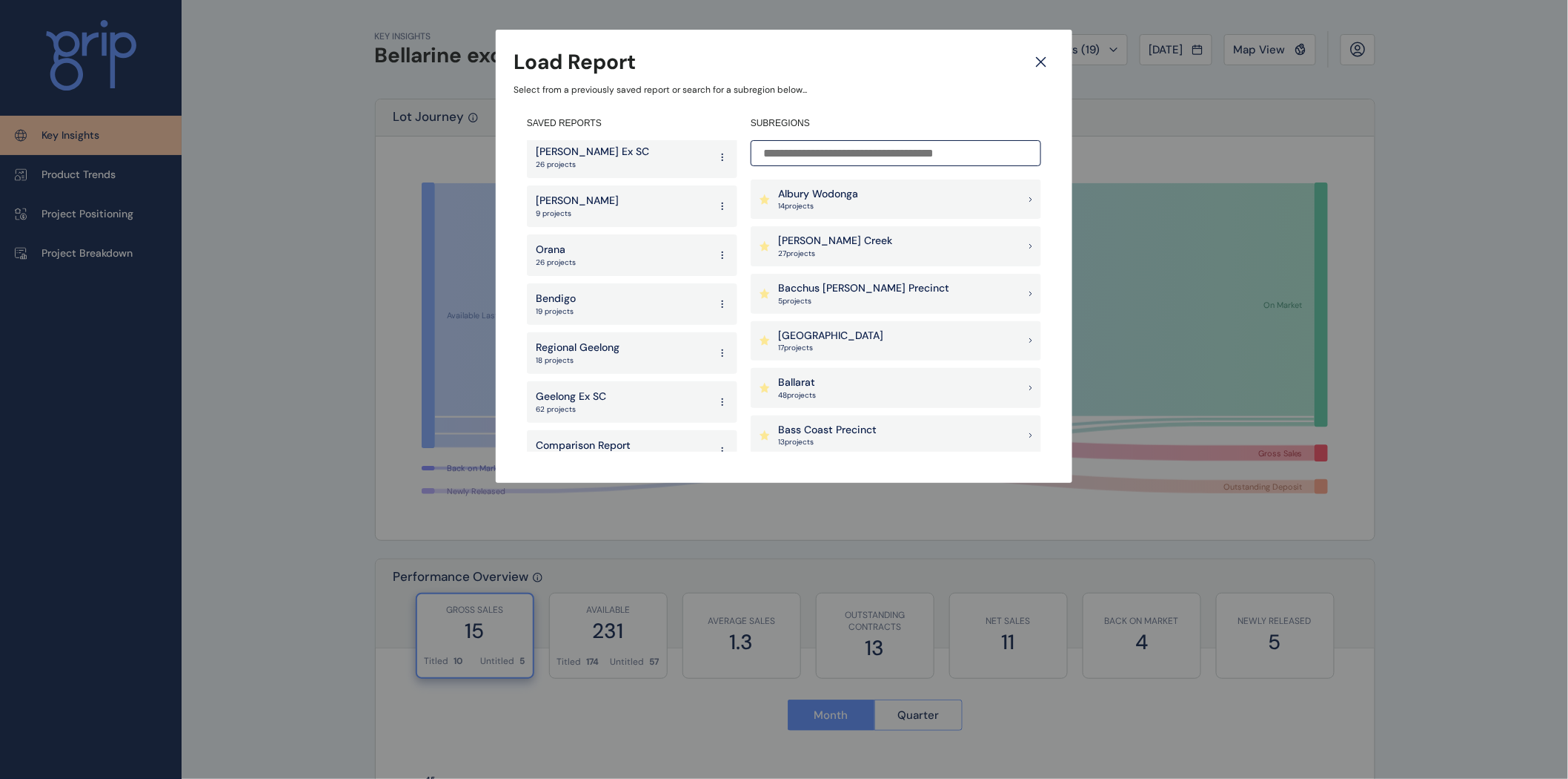
click at [608, 386] on div "Geelong Ex SC 62 projects" at bounding box center [631, 402] width 211 height 41
